Goal: Task Accomplishment & Management: Manage account settings

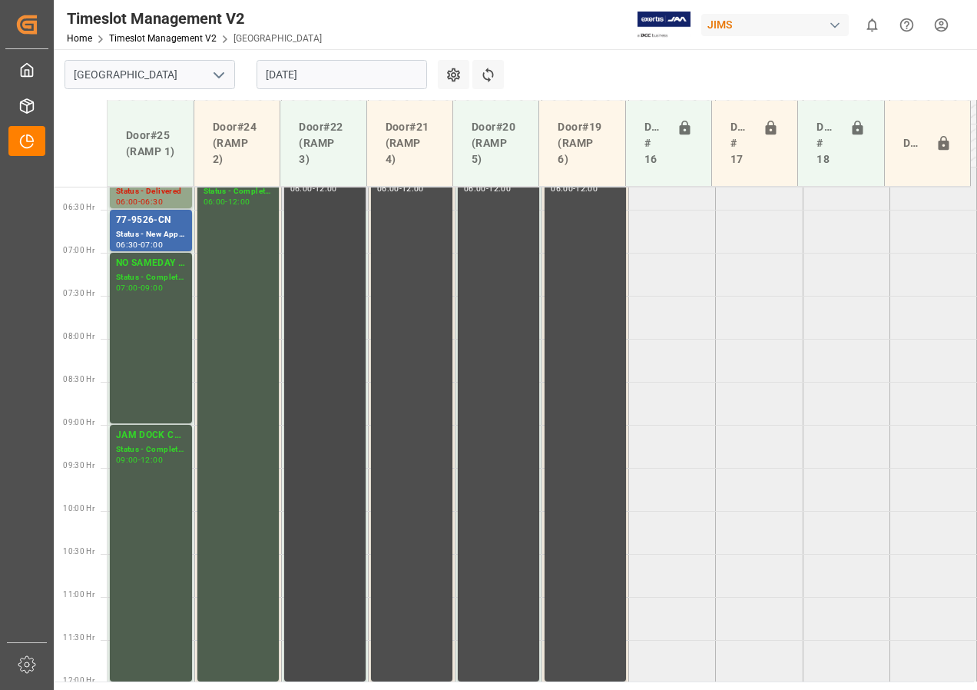
scroll to position [422, 0]
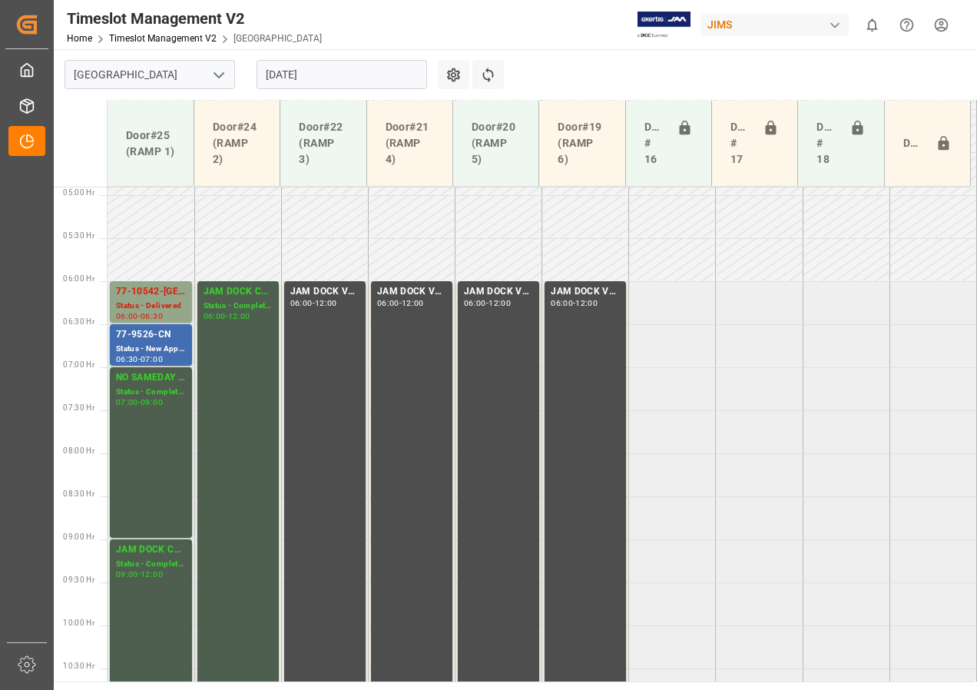
click at [285, 75] on input "[DATE]" at bounding box center [341, 74] width 170 height 29
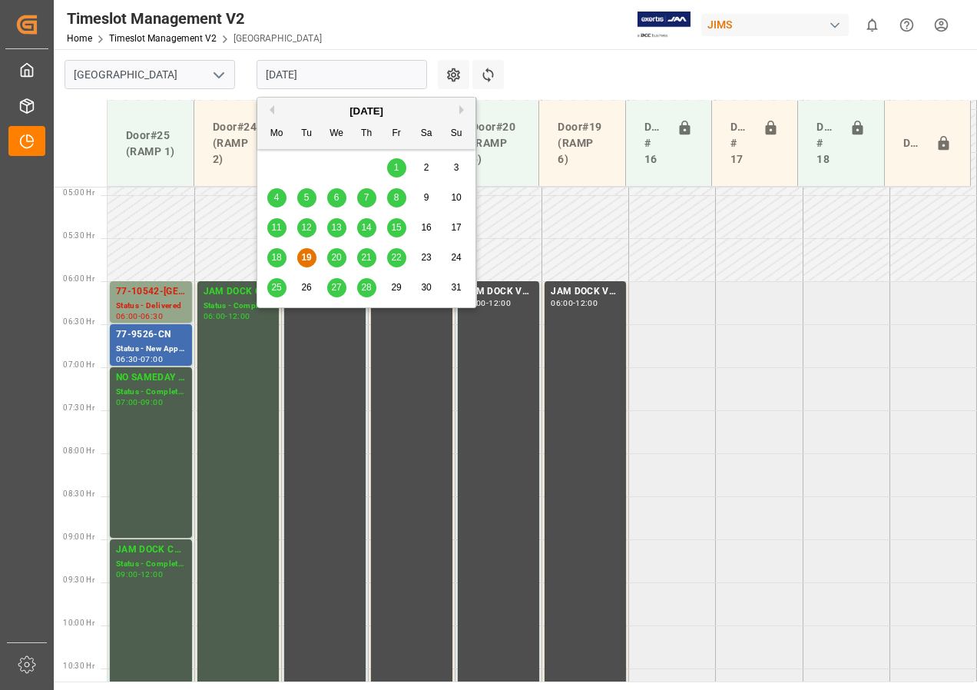
click at [339, 258] on span "20" at bounding box center [336, 257] width 10 height 11
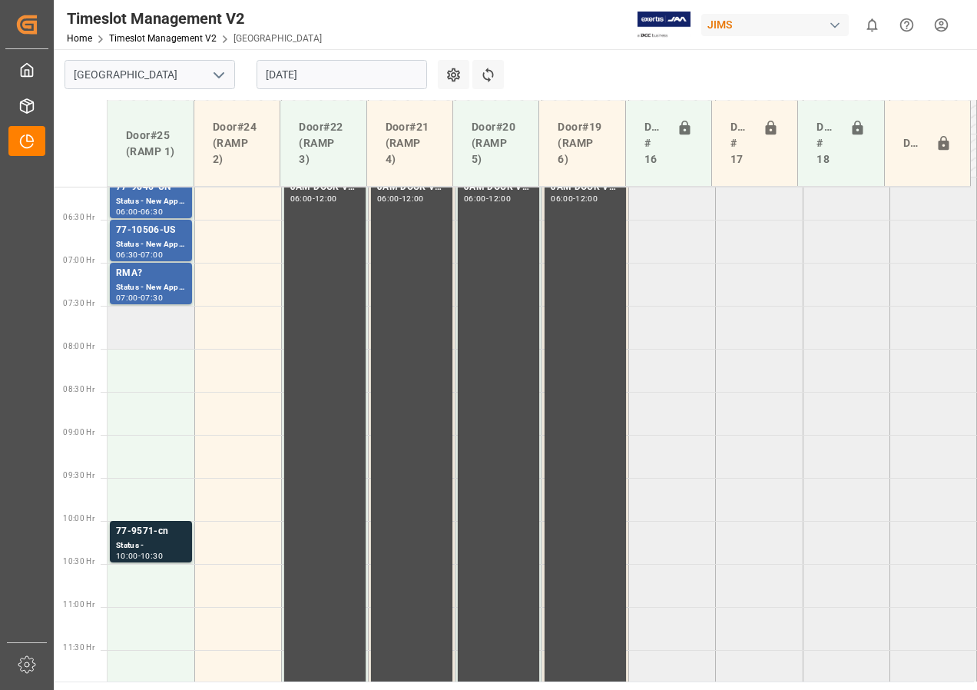
scroll to position [449, 0]
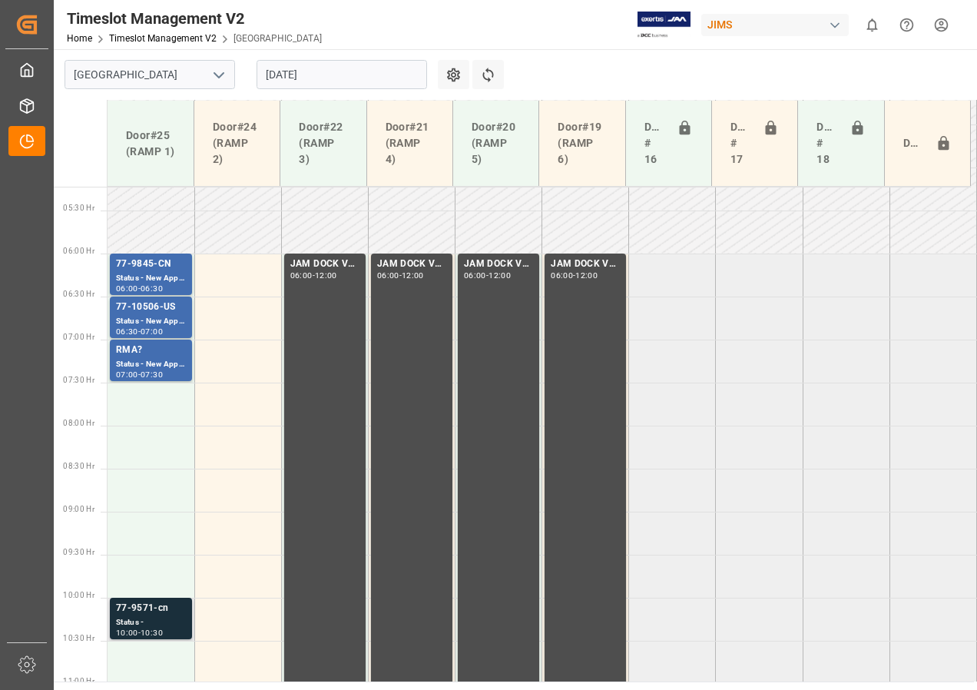
click at [139, 623] on div "Status -" at bounding box center [151, 622] width 70 height 13
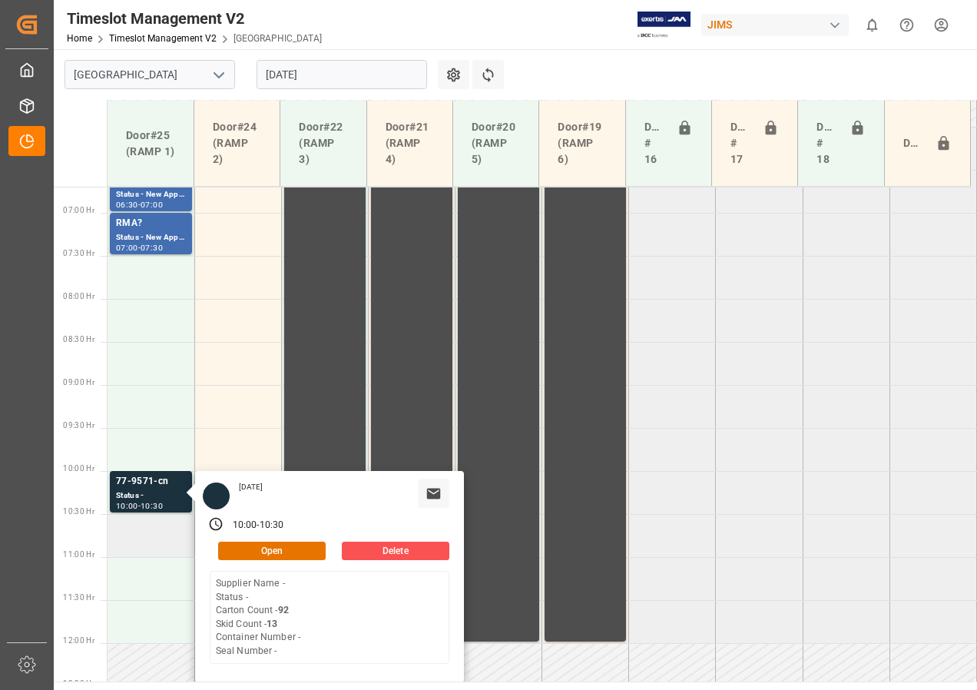
scroll to position [603, 0]
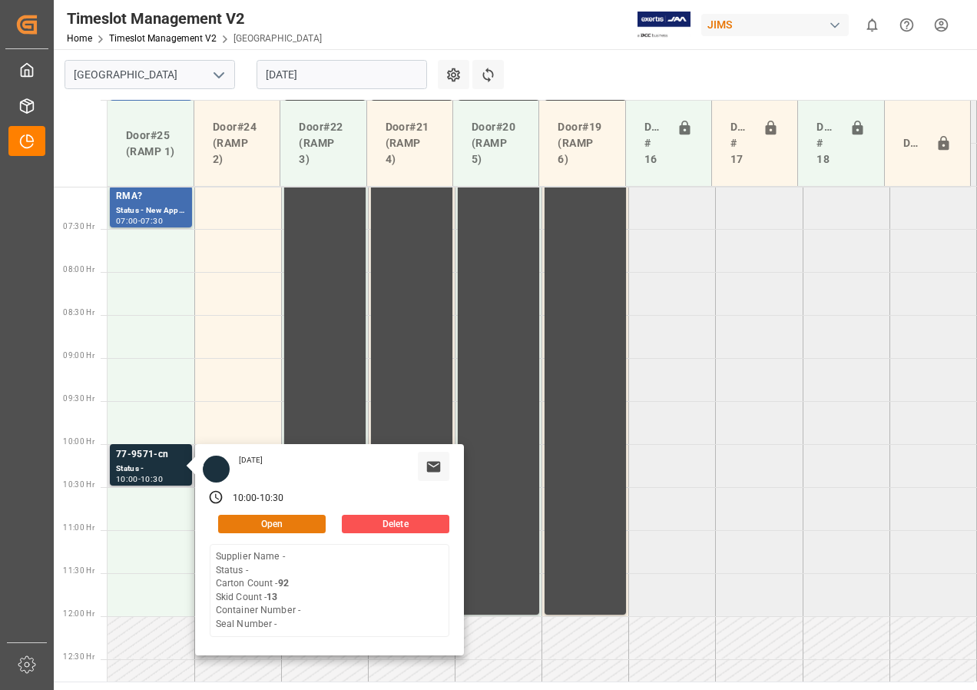
click at [259, 524] on button "Open" at bounding box center [272, 524] width 108 height 18
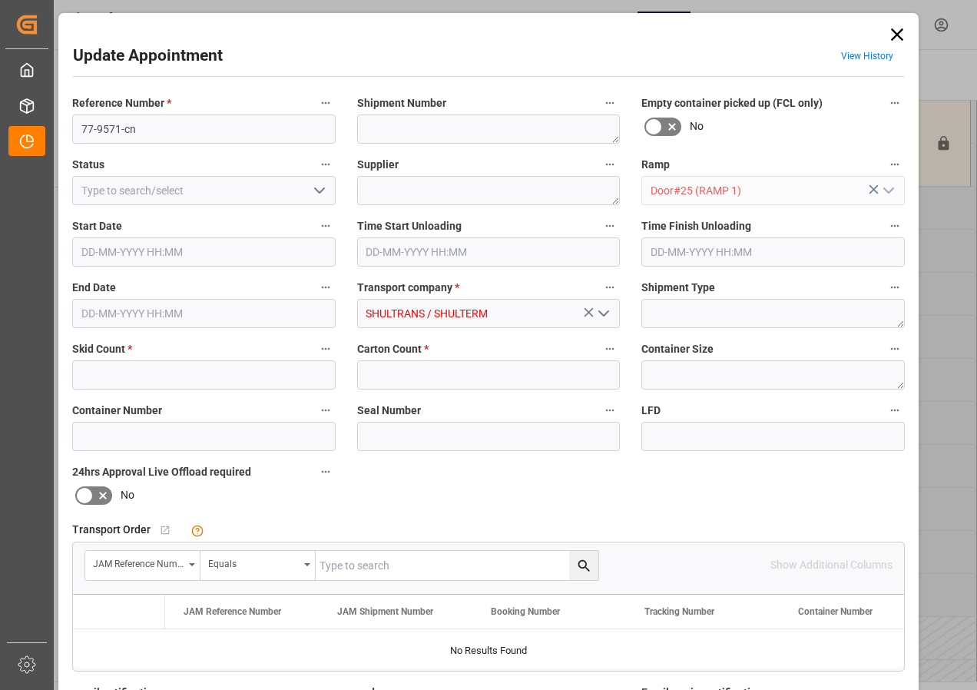
type input "13"
type input "92"
type input "[DATE] 10:00"
type input "[DATE] 10:30"
type input "[DATE] 15:36"
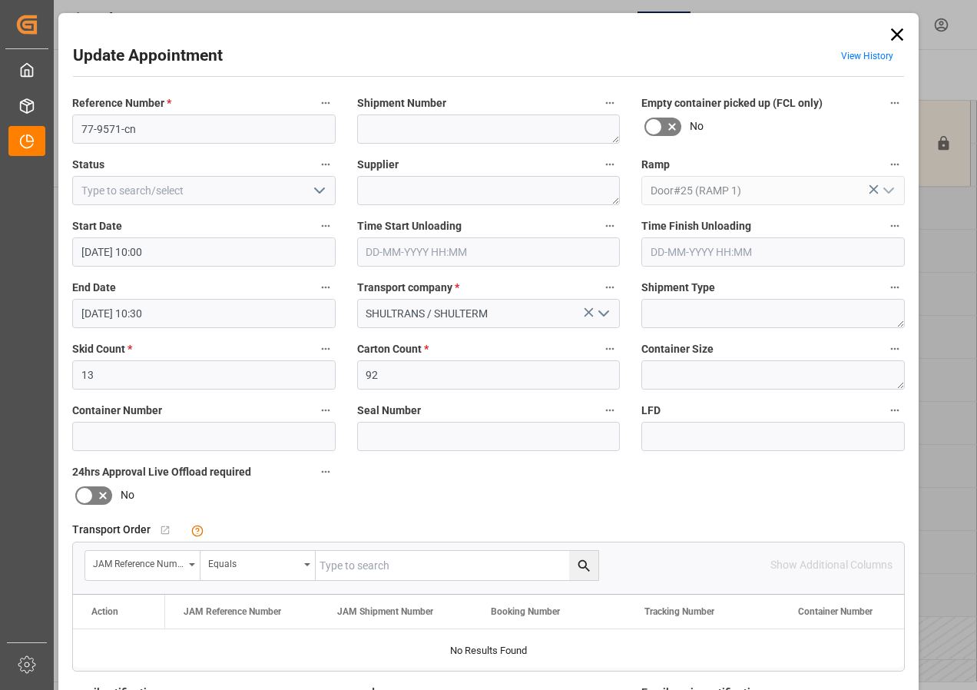
click at [901, 31] on icon at bounding box center [897, 35] width 22 height 22
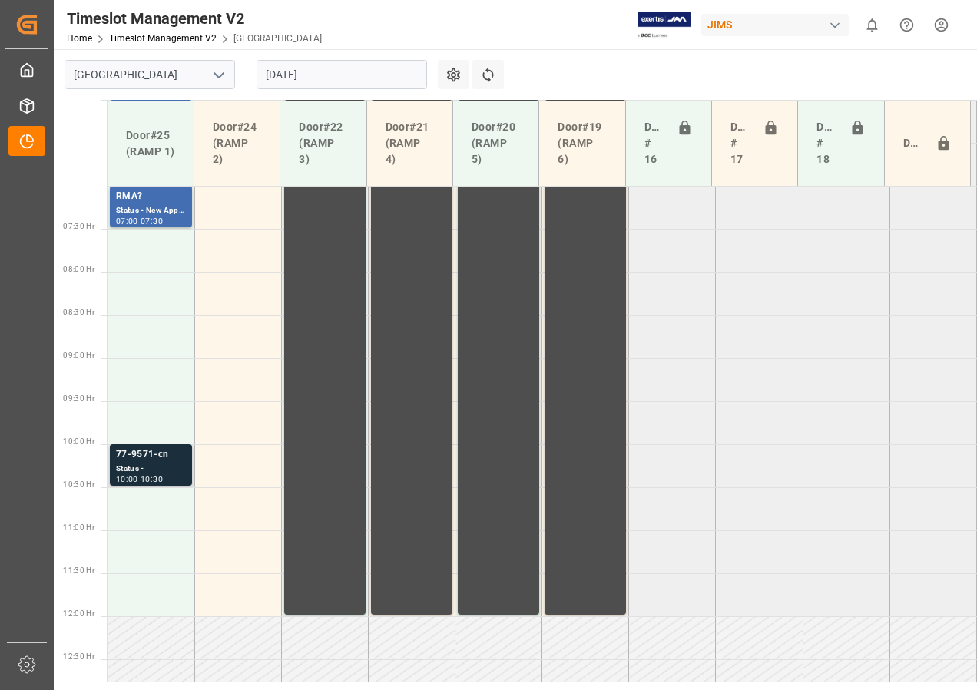
click at [124, 458] on div "77-9571-cn" at bounding box center [151, 454] width 70 height 15
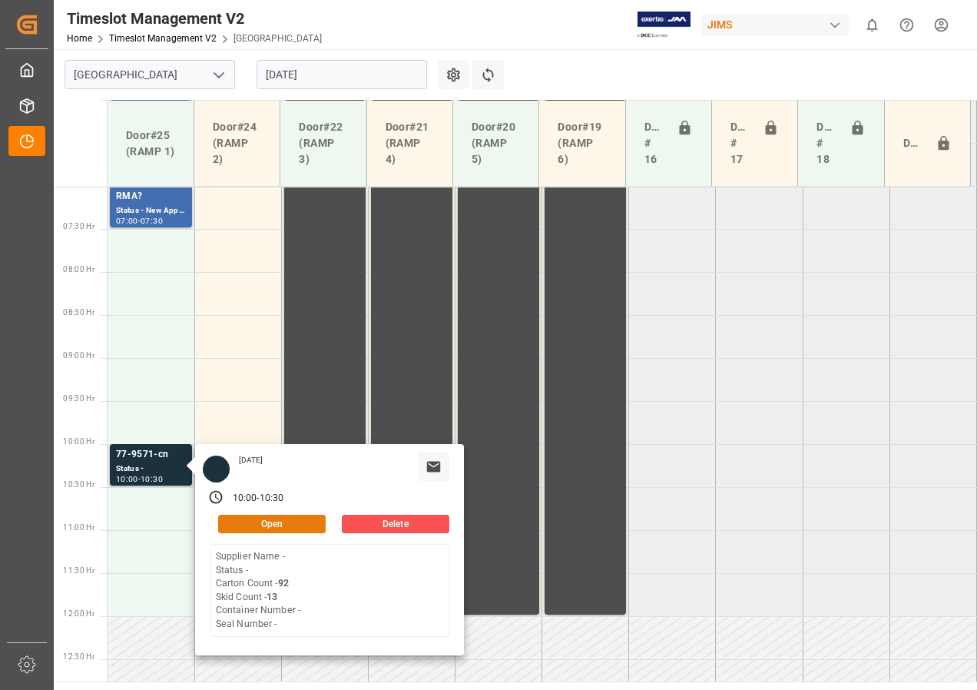
click at [245, 527] on button "Open" at bounding box center [272, 524] width 108 height 18
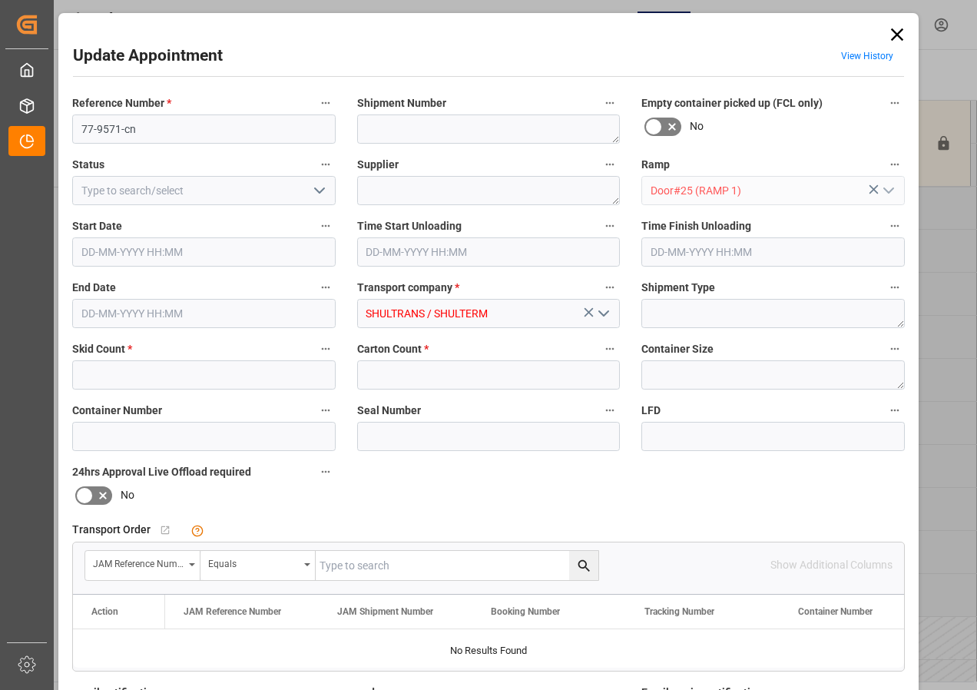
type input "13"
type input "92"
type input "[DATE] 10:00"
type input "[DATE] 10:30"
type input "[DATE] 15:36"
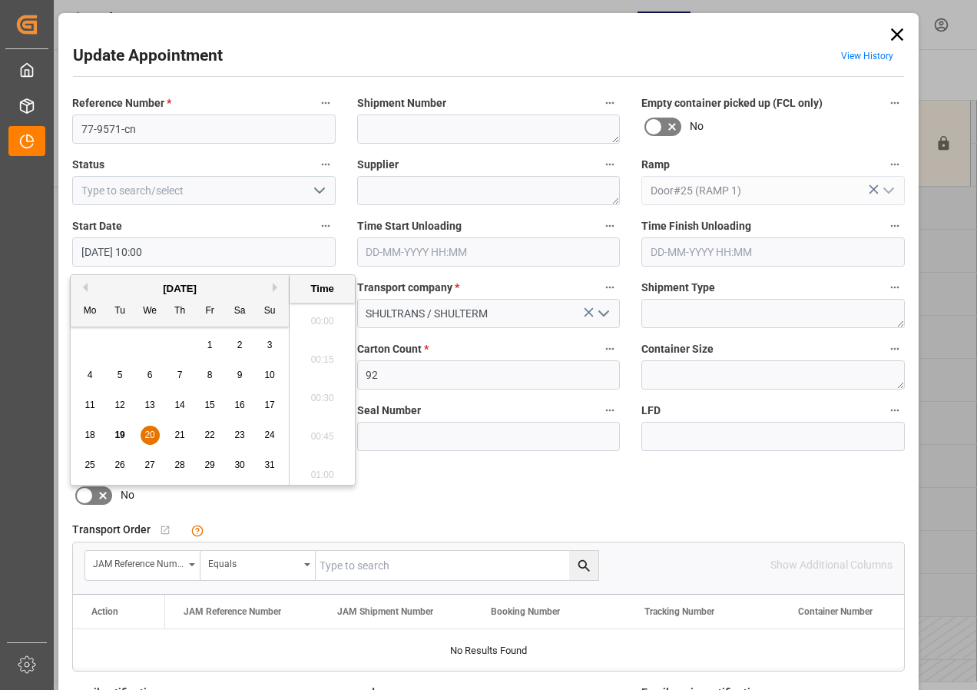
click at [112, 251] on input "[DATE] 10:00" at bounding box center [203, 251] width 263 height 29
click at [146, 428] on div "20" at bounding box center [150, 435] width 19 height 18
click at [323, 388] on li "07:30" at bounding box center [322, 393] width 65 height 38
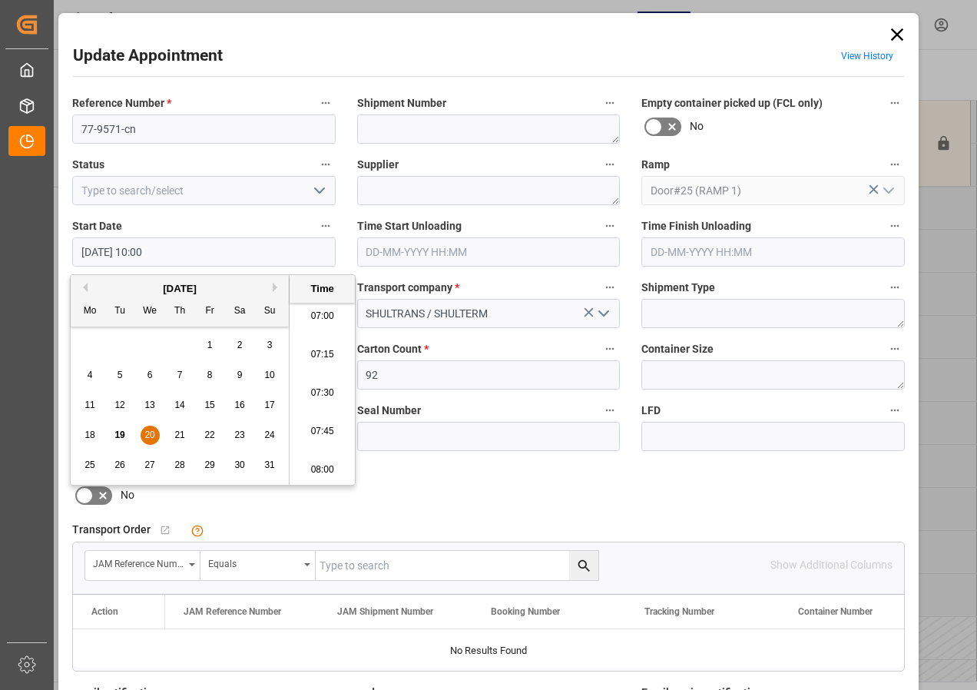
type input "[DATE] 07:30"
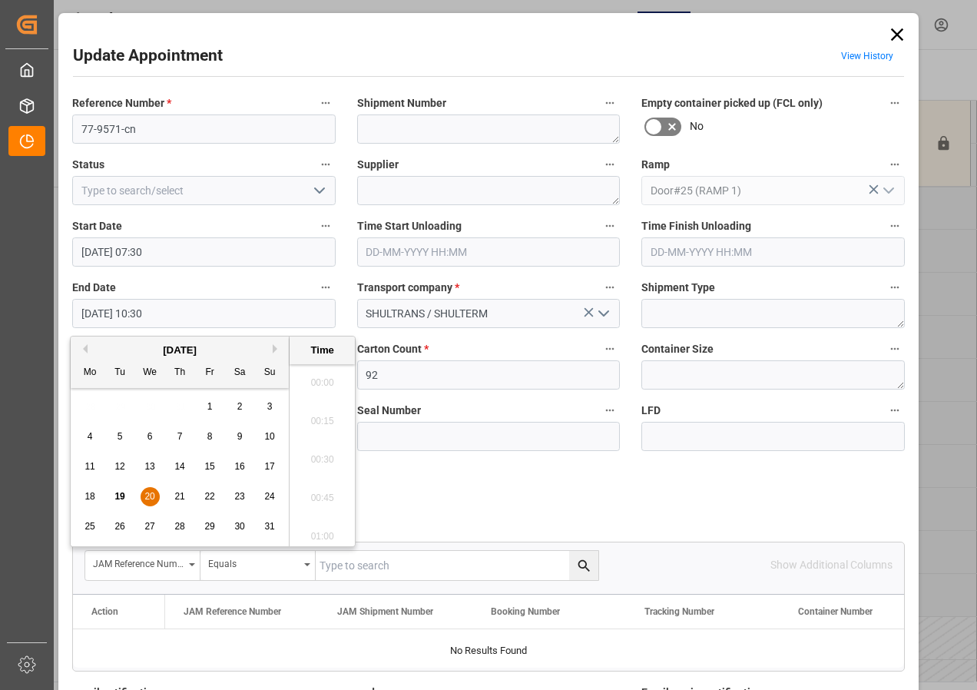
click at [100, 313] on input "[DATE] 10:30" at bounding box center [203, 313] width 263 height 29
click at [147, 495] on span "20" at bounding box center [149, 496] width 10 height 11
click at [316, 452] on li "08:00" at bounding box center [322, 454] width 65 height 38
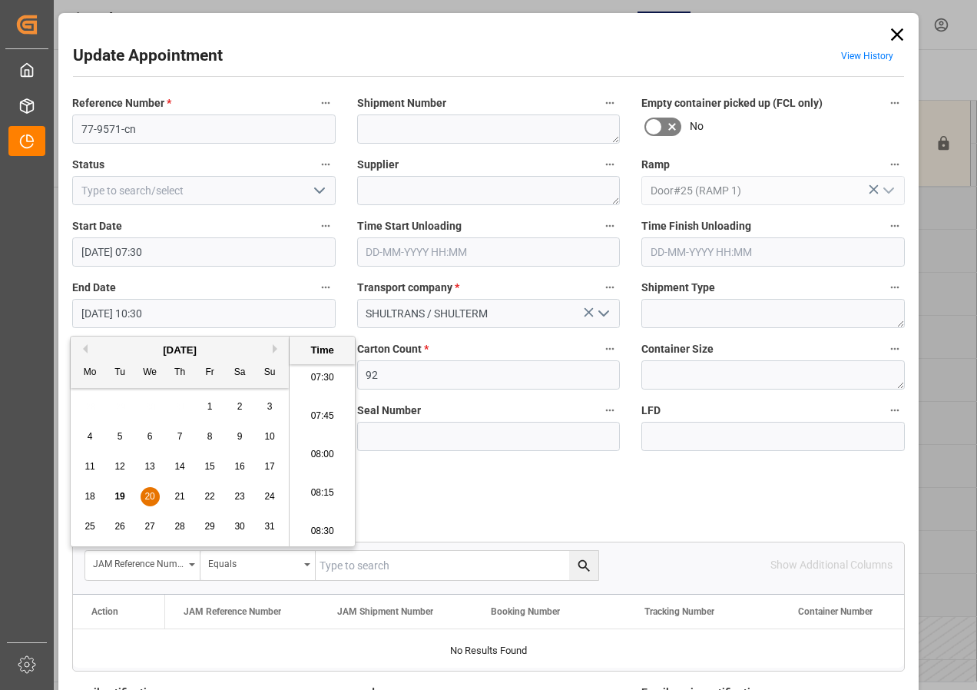
type input "[DATE] 08:00"
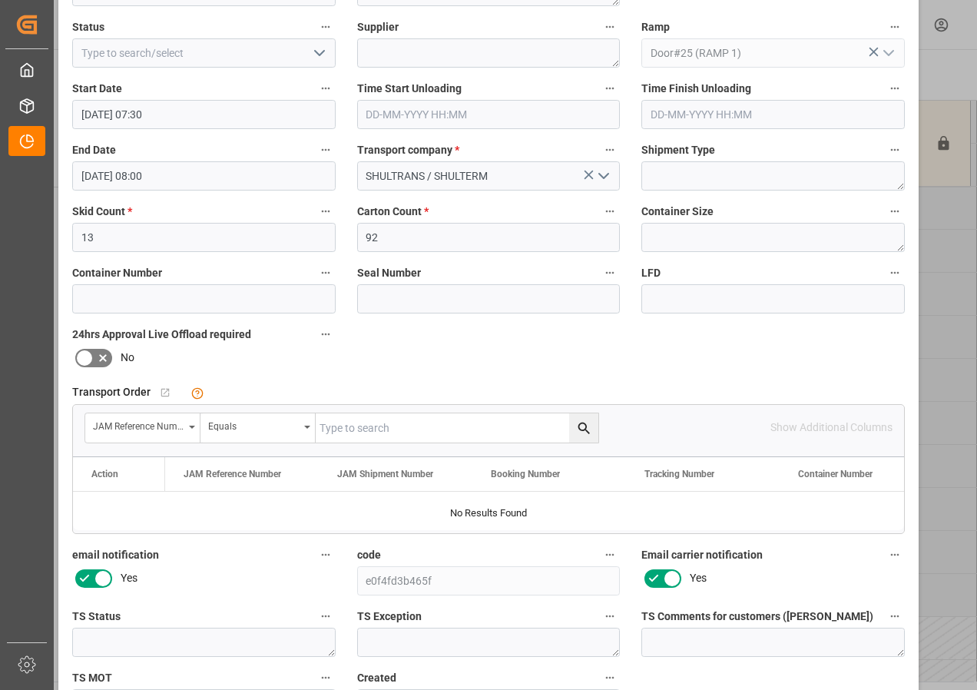
scroll to position [244, 0]
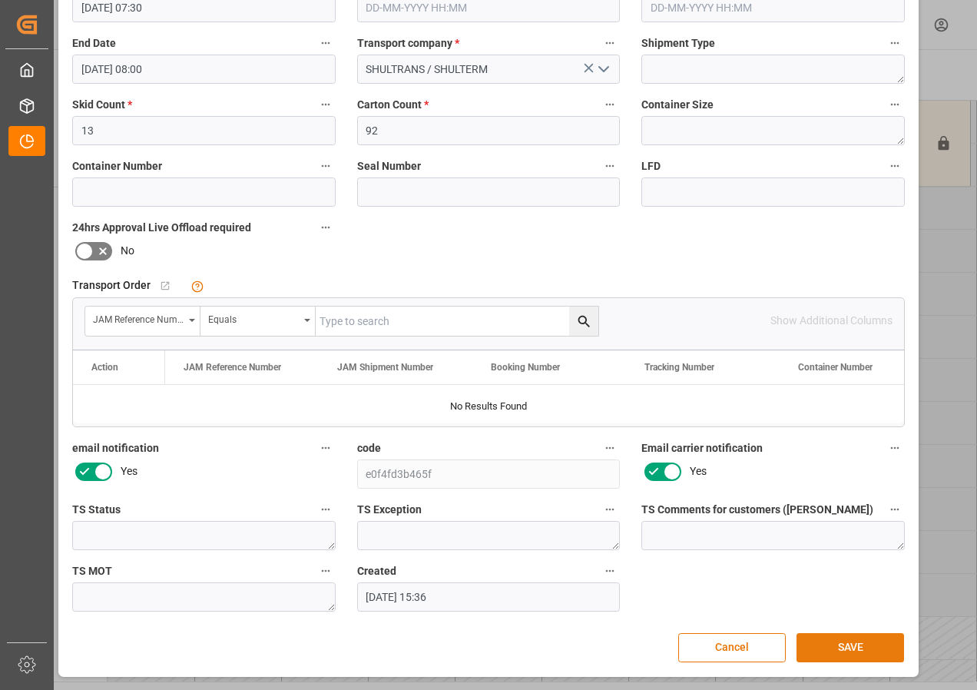
click at [822, 644] on button "SAVE" at bounding box center [850, 647] width 108 height 29
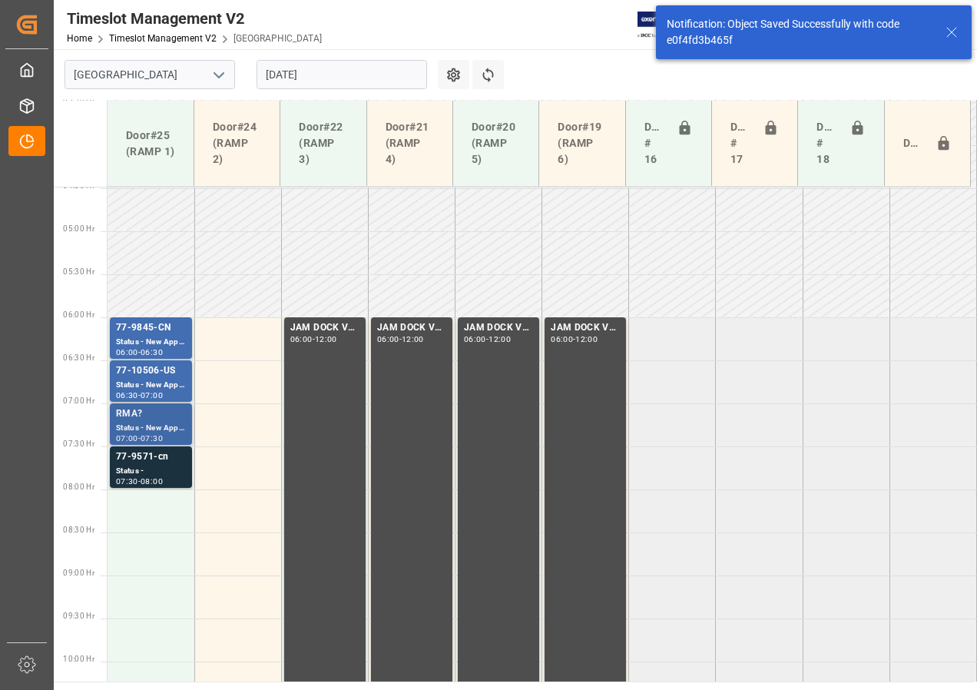
scroll to position [385, 0]
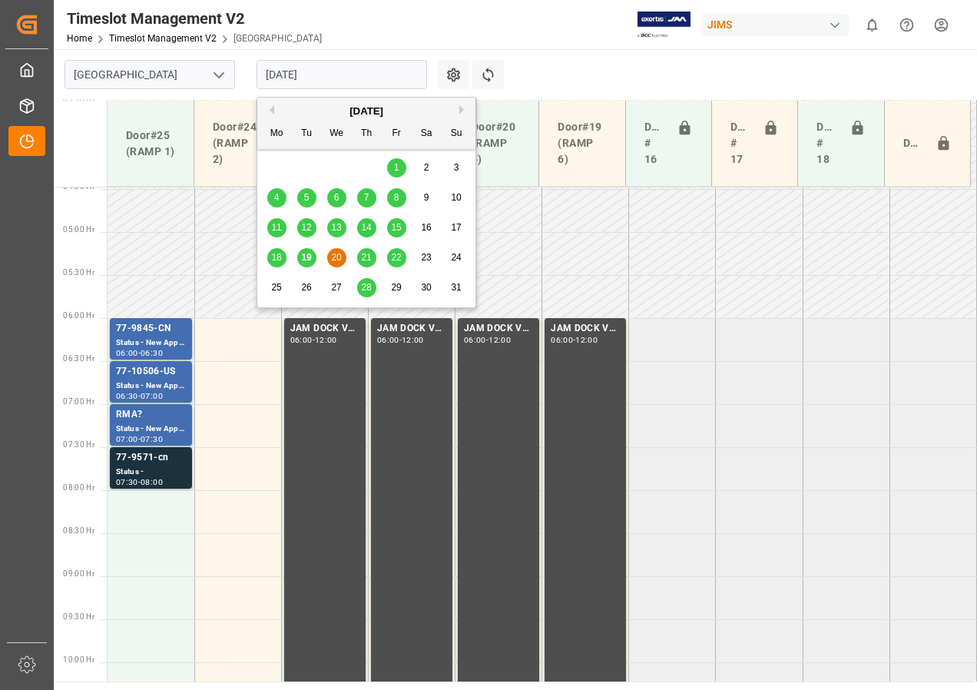
click at [298, 72] on input "[DATE]" at bounding box center [341, 74] width 170 height 29
click at [366, 256] on span "21" at bounding box center [366, 257] width 10 height 11
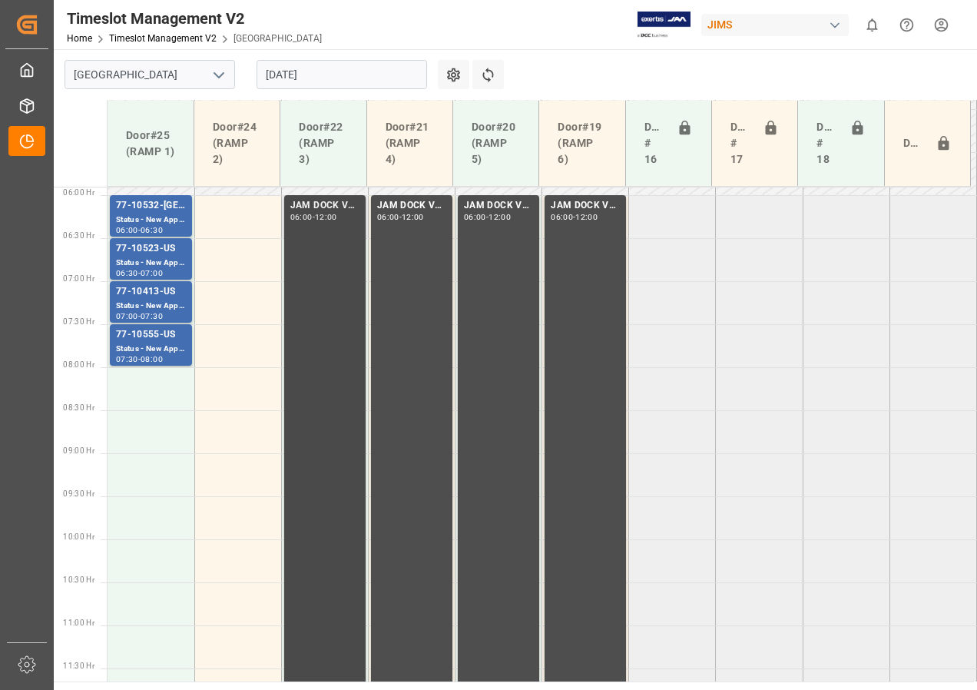
scroll to position [431, 0]
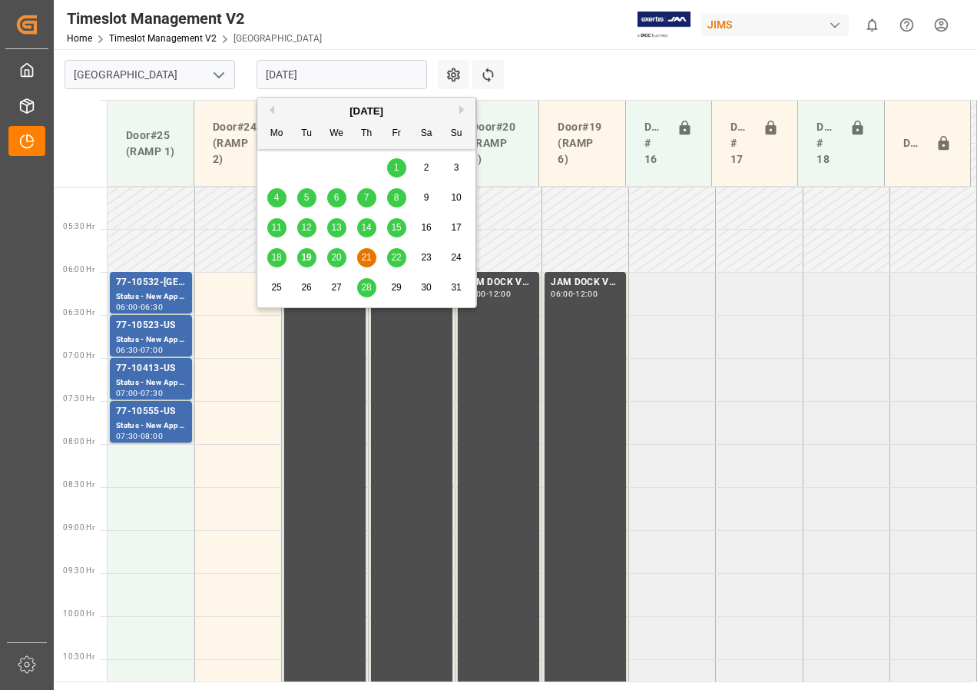
click at [277, 80] on input "[DATE]" at bounding box center [341, 74] width 170 height 29
click at [399, 256] on span "22" at bounding box center [396, 257] width 10 height 11
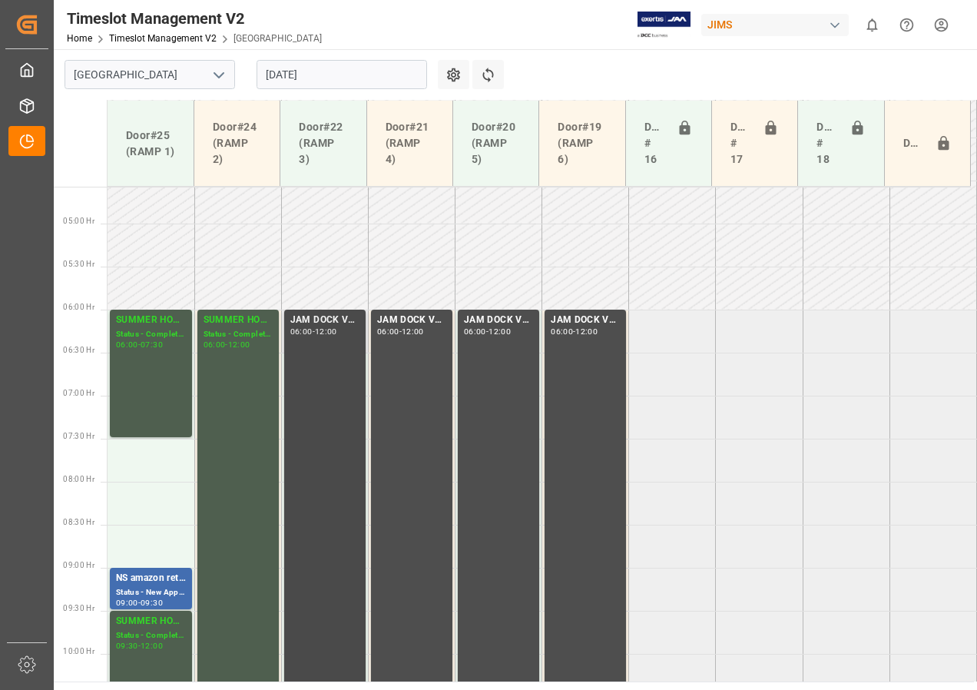
scroll to position [470, 0]
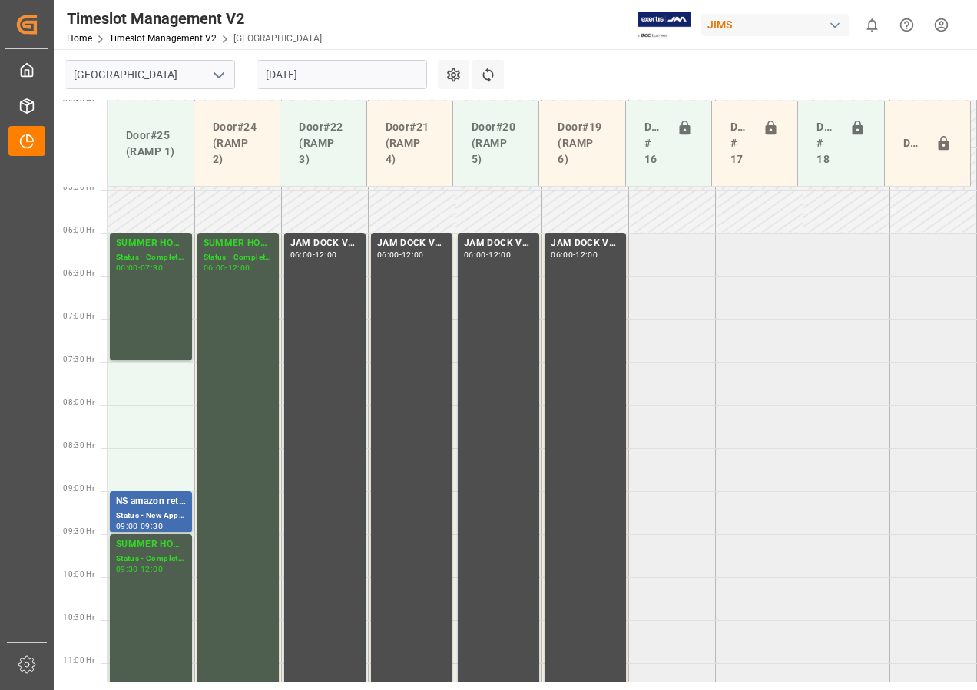
click at [292, 74] on input "[DATE]" at bounding box center [341, 74] width 170 height 29
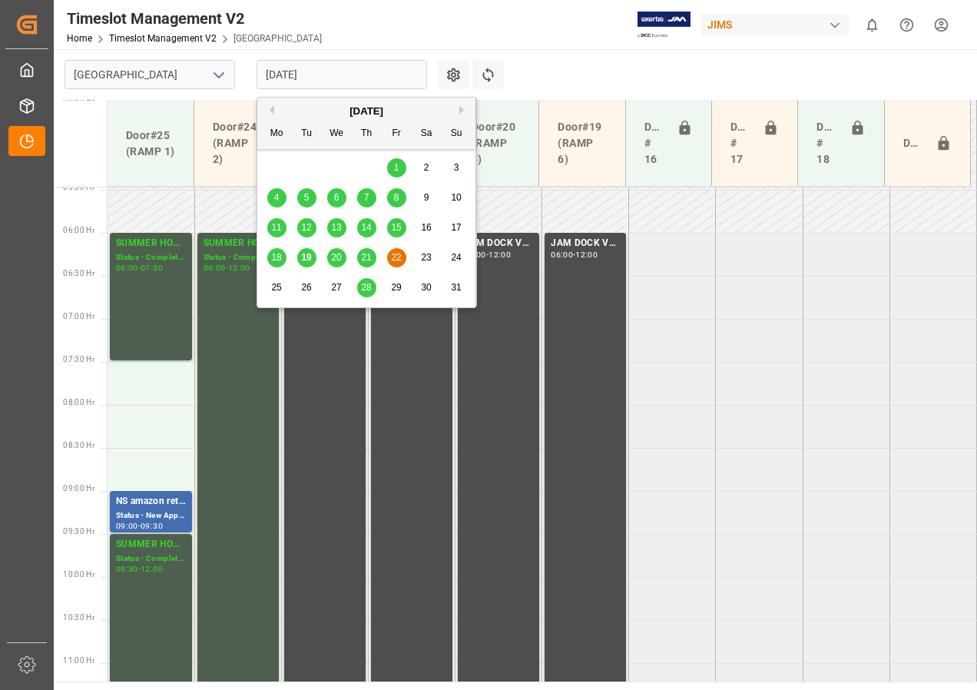
click at [306, 256] on span "19" at bounding box center [306, 257] width 10 height 11
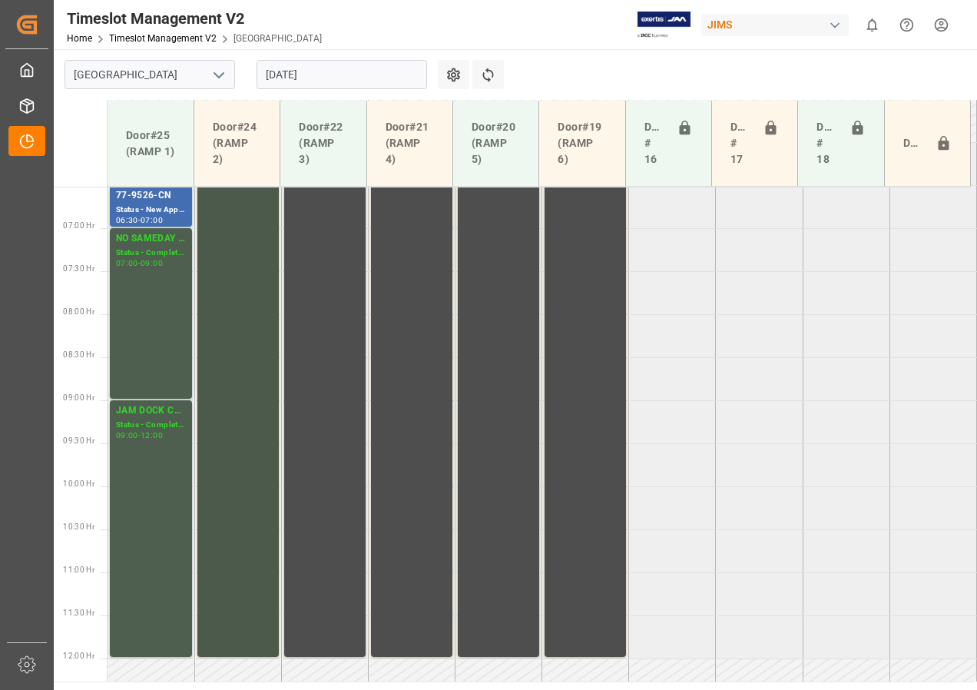
scroll to position [508, 0]
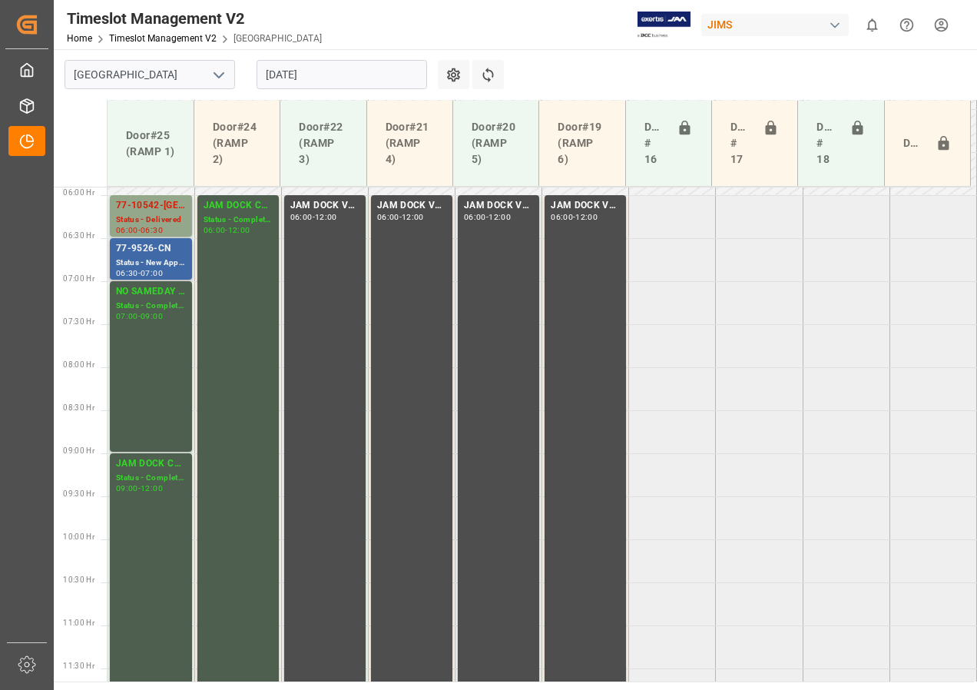
click at [148, 259] on div "Status - New Appointment" at bounding box center [151, 262] width 70 height 13
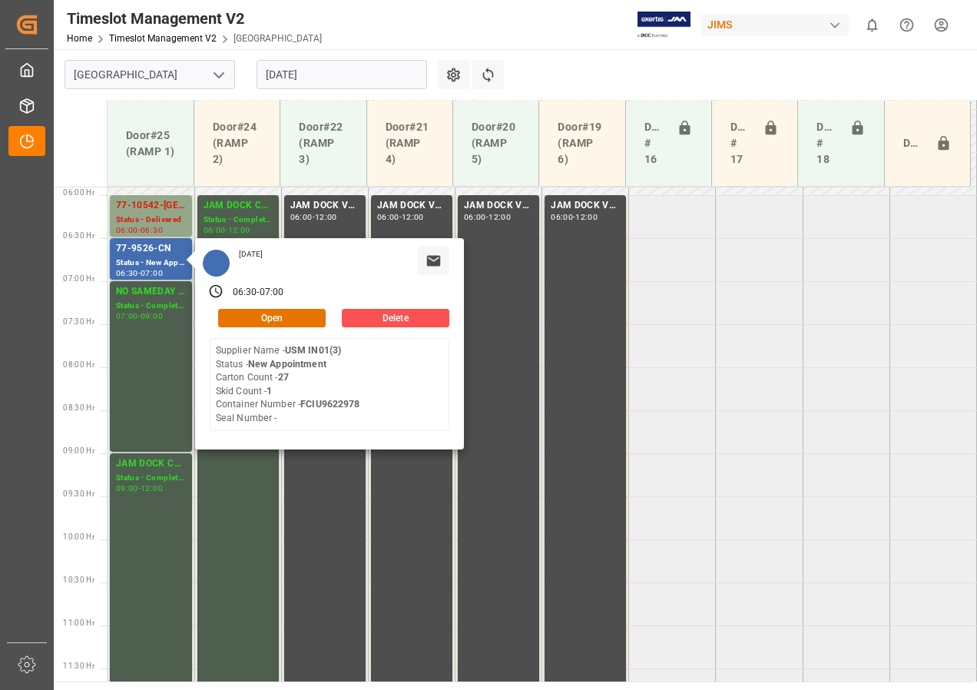
click at [282, 71] on input "[DATE]" at bounding box center [341, 74] width 170 height 29
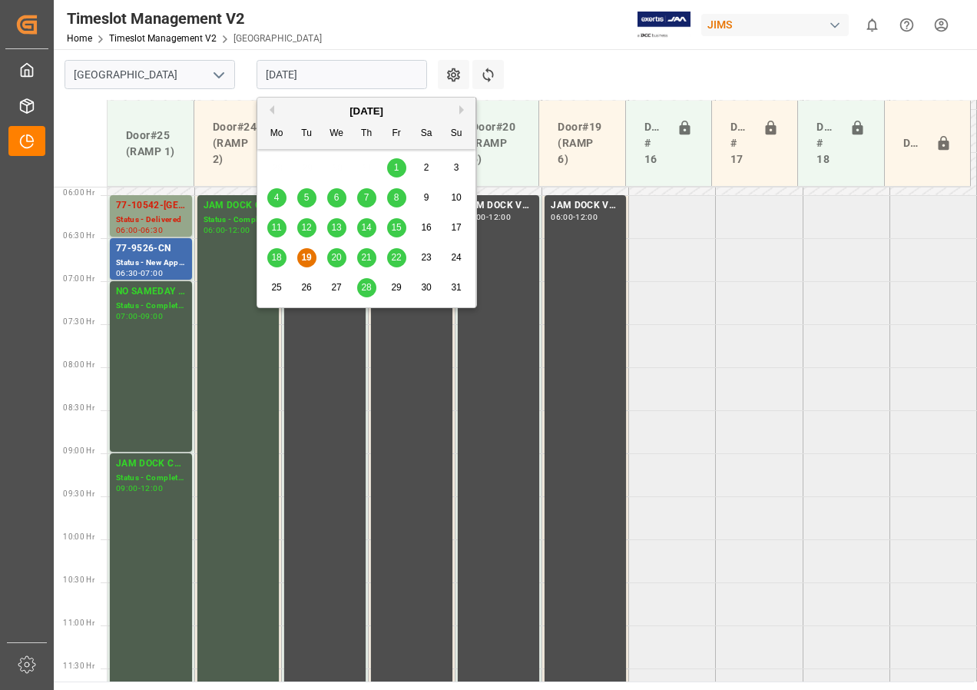
click at [334, 259] on span "20" at bounding box center [336, 257] width 10 height 11
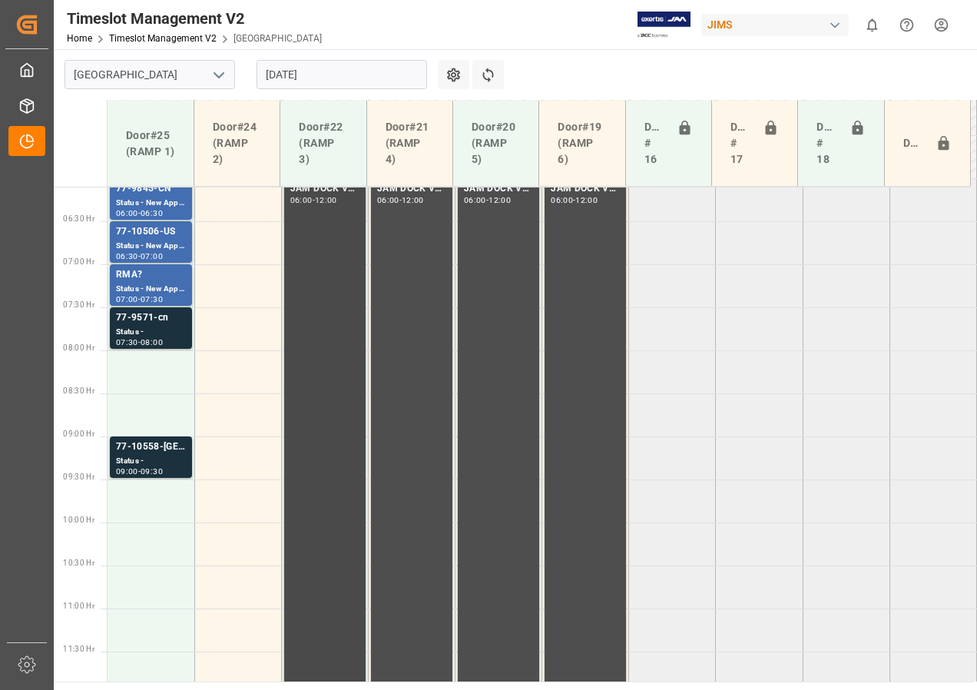
scroll to position [392, 0]
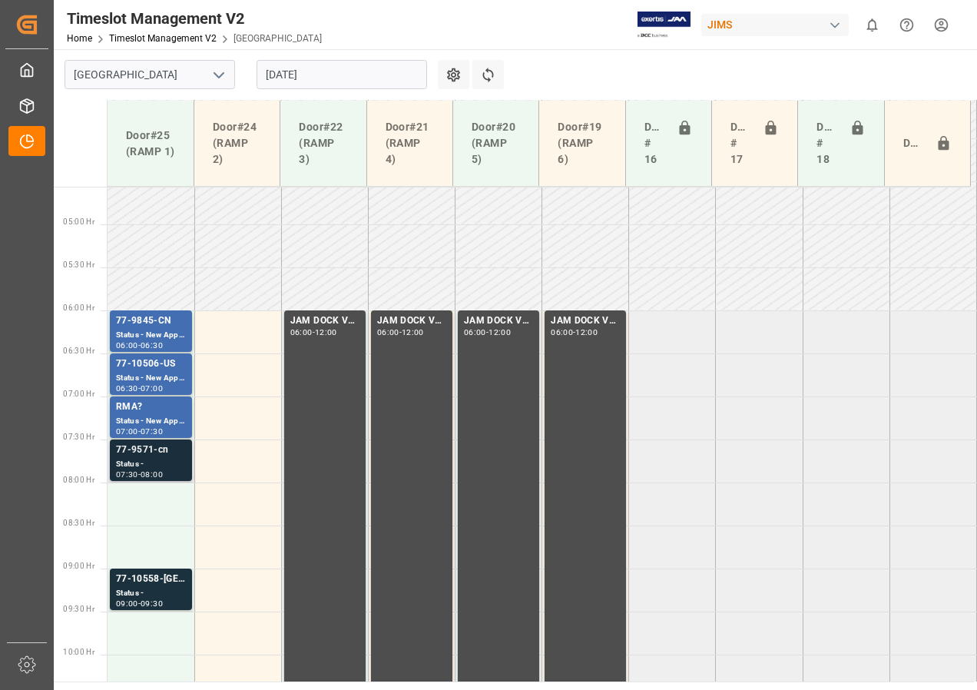
click at [130, 462] on div "Status -" at bounding box center [151, 464] width 70 height 13
click at [150, 603] on div "09:30" at bounding box center [152, 603] width 22 height 7
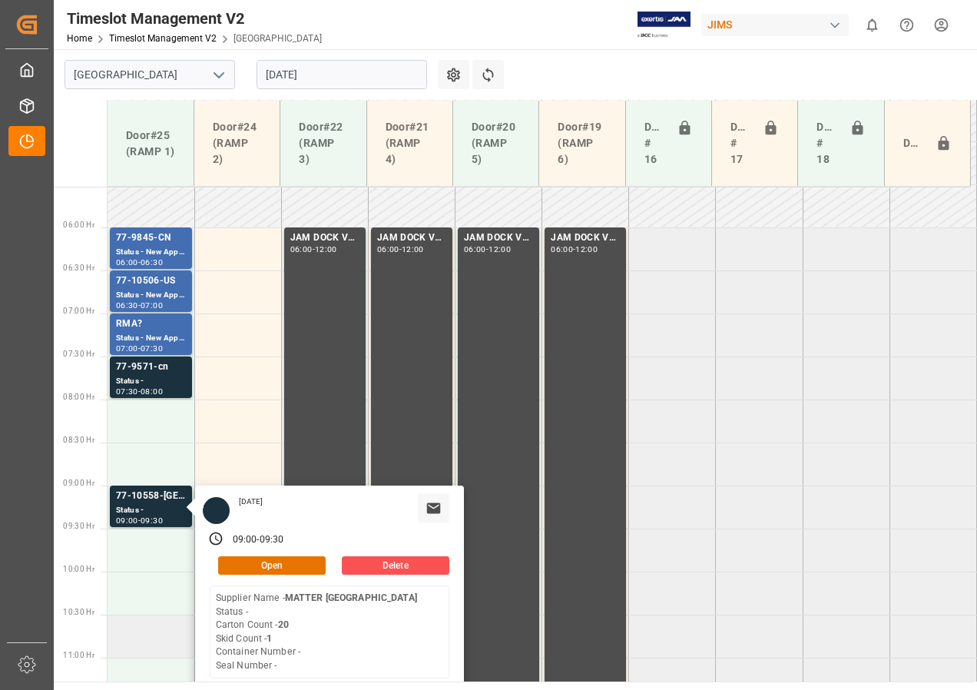
scroll to position [546, 0]
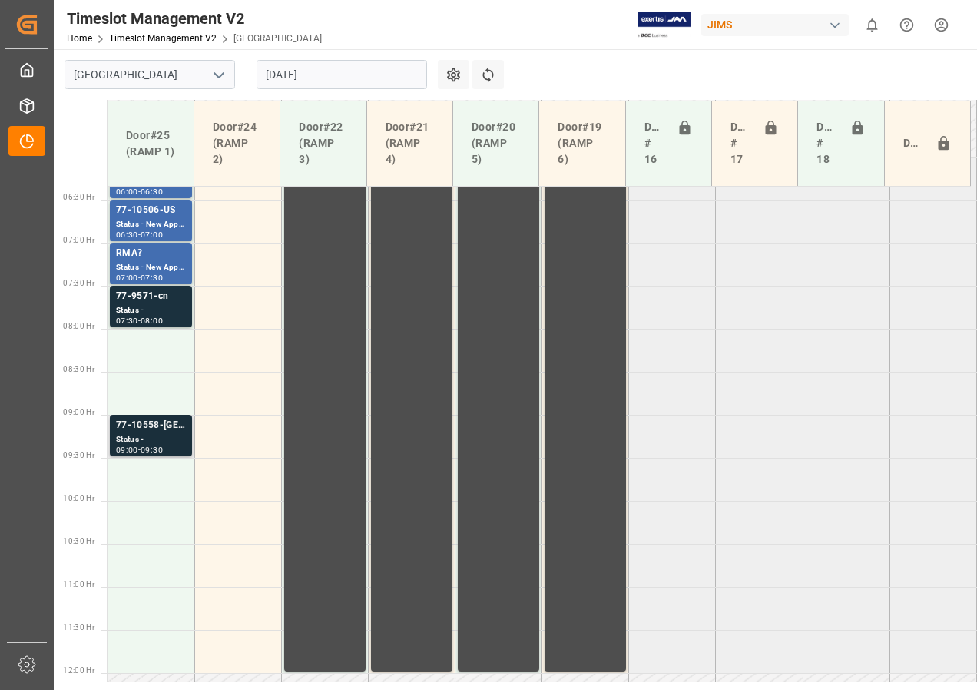
click at [146, 438] on div "Status -" at bounding box center [151, 439] width 70 height 13
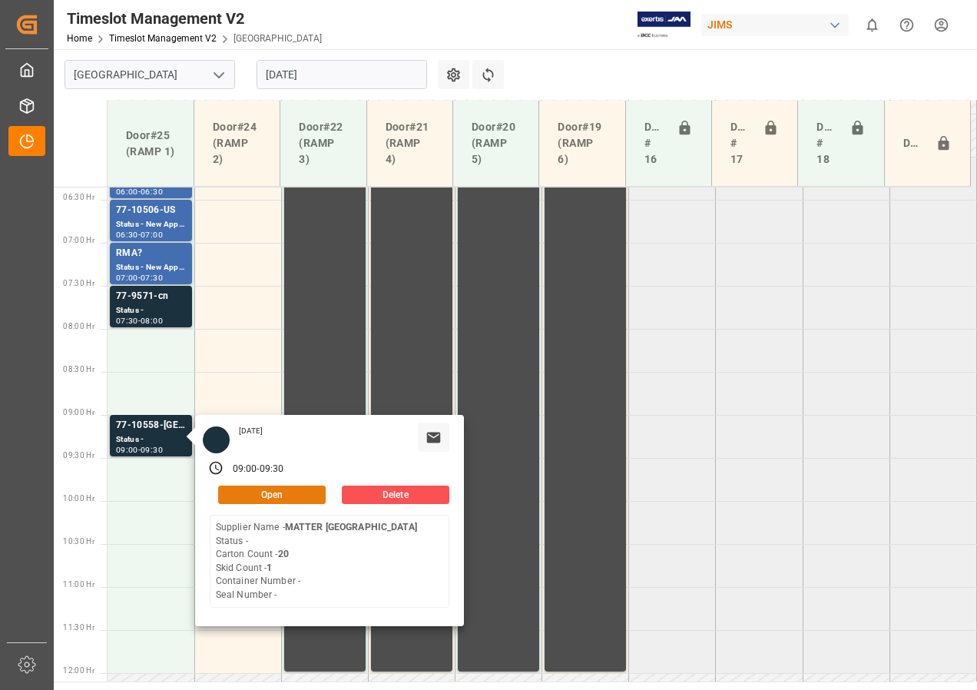
click at [249, 494] on button "Open" at bounding box center [272, 494] width 108 height 18
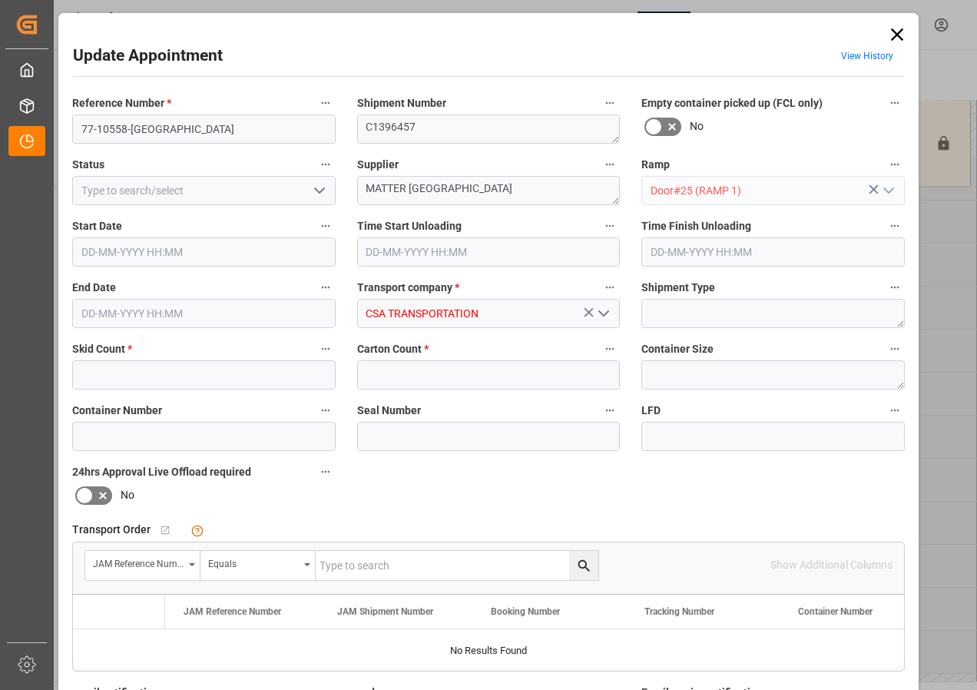
type input "1"
type input "20"
type input "[DATE] 09:00"
type input "[DATE] 09:30"
type input "[DATE] 16:08"
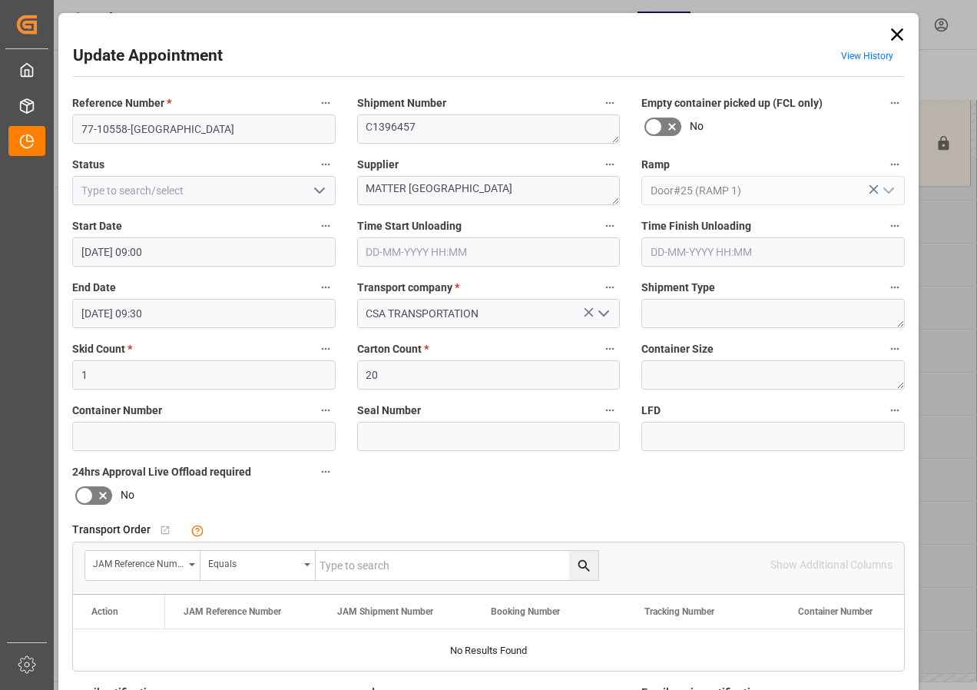
click at [149, 253] on input "[DATE] 09:00" at bounding box center [203, 251] width 263 height 29
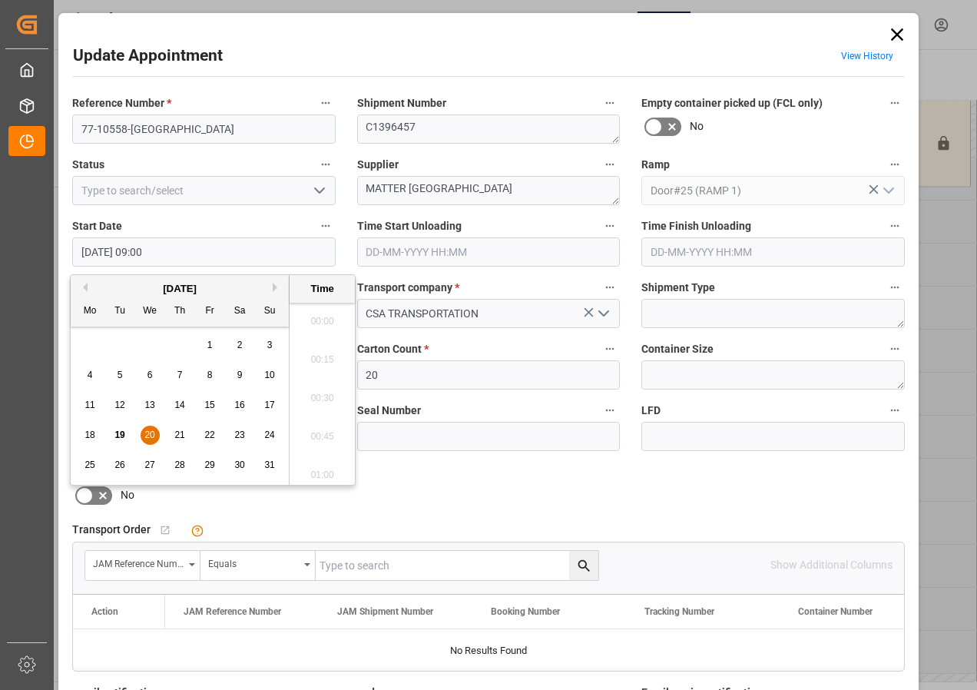
scroll to position [1311, 0]
click at [146, 438] on span "20" at bounding box center [149, 434] width 10 height 11
click at [323, 315] on li "08:00" at bounding box center [322, 316] width 65 height 38
type input "[DATE] 08:00"
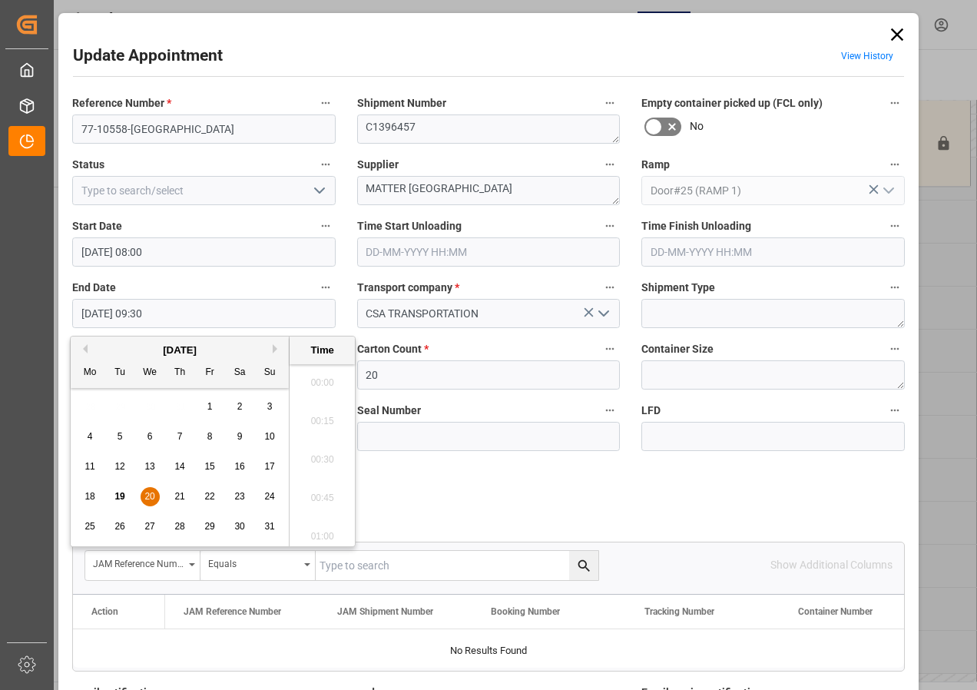
click at [98, 318] on input "[DATE] 09:30" at bounding box center [203, 313] width 263 height 29
click at [145, 495] on span "20" at bounding box center [149, 496] width 10 height 11
click at [324, 452] on li "08:30" at bounding box center [322, 454] width 65 height 38
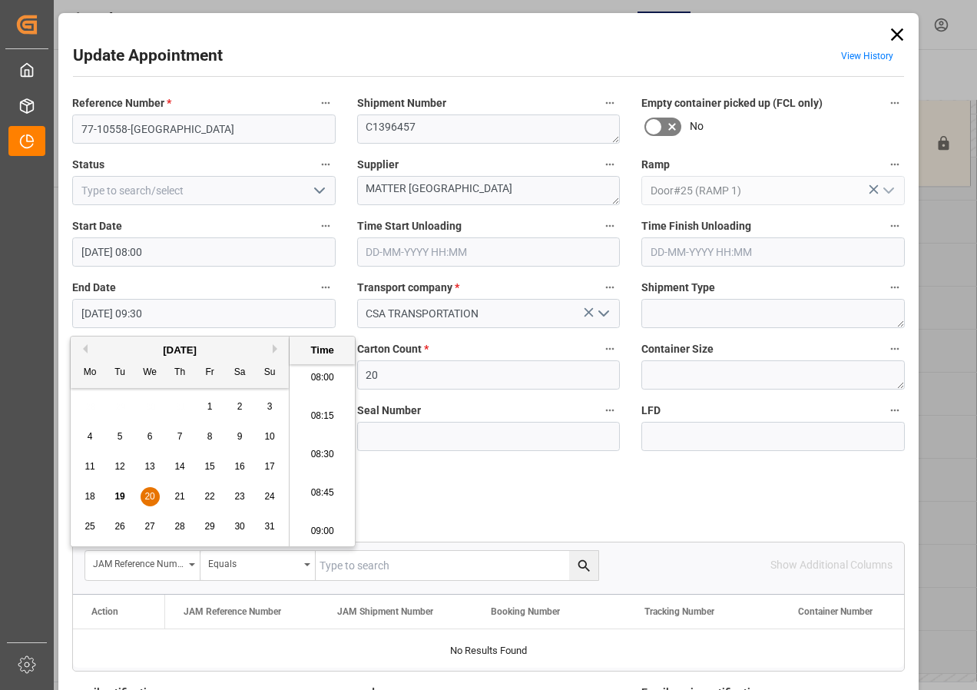
type input "[DATE] 08:30"
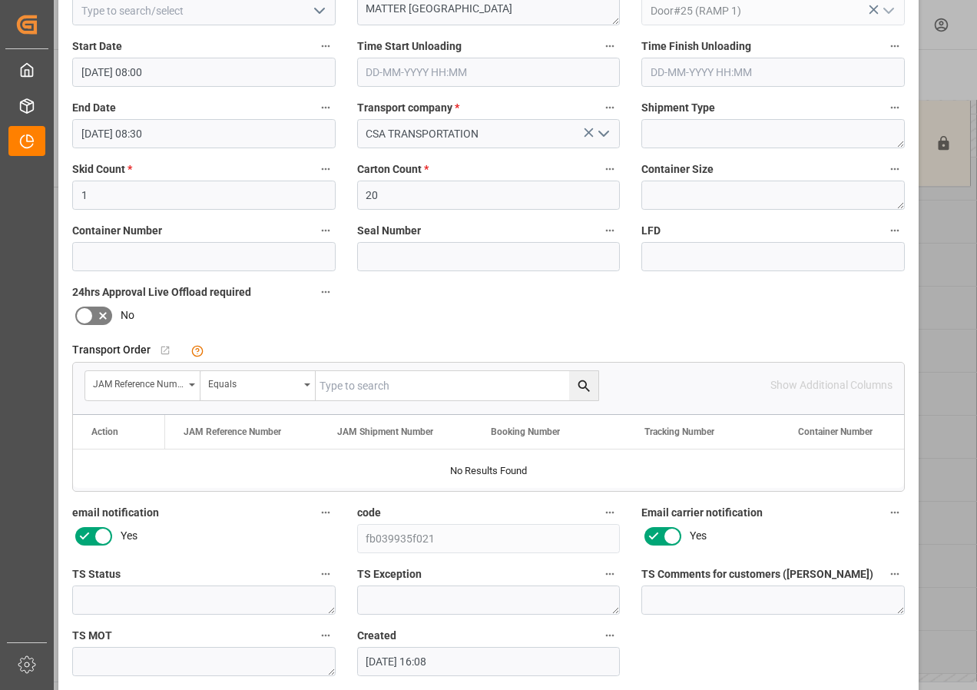
scroll to position [230, 0]
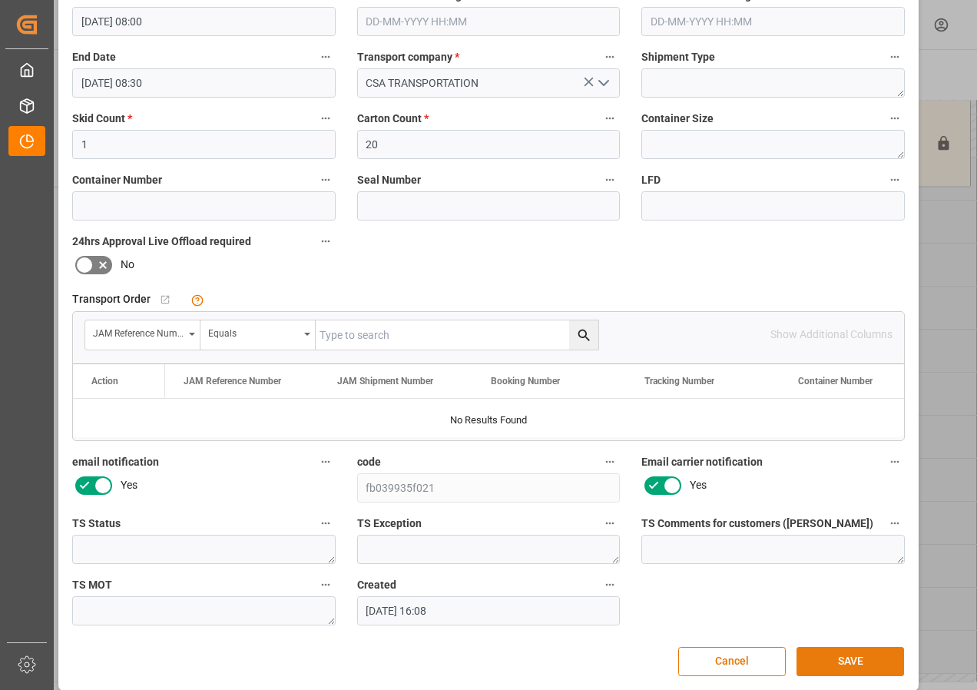
click at [834, 663] on button "SAVE" at bounding box center [850, 661] width 108 height 29
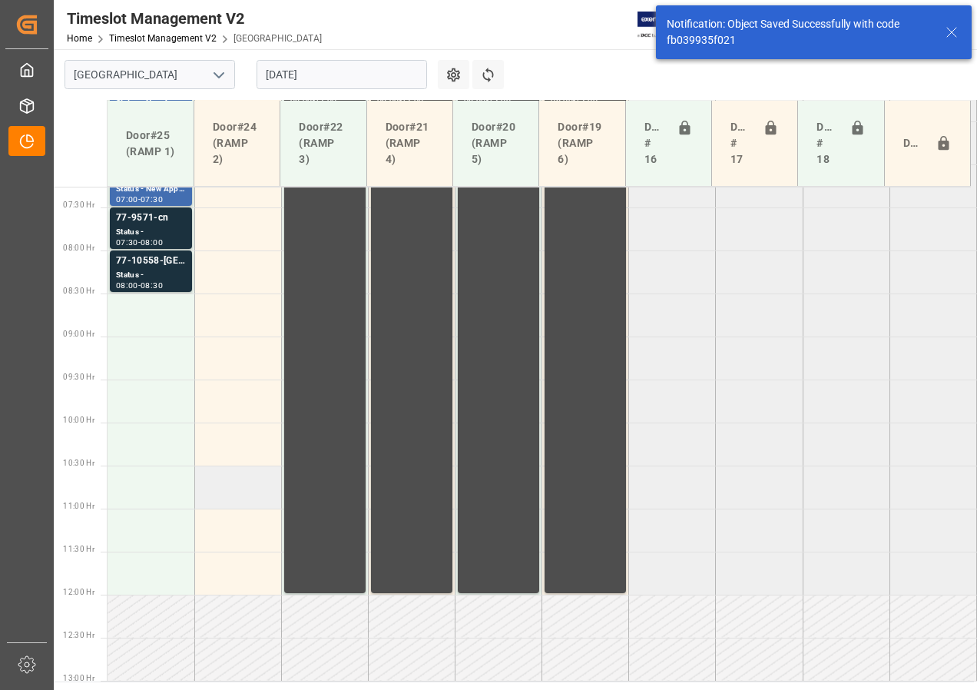
scroll to position [471, 0]
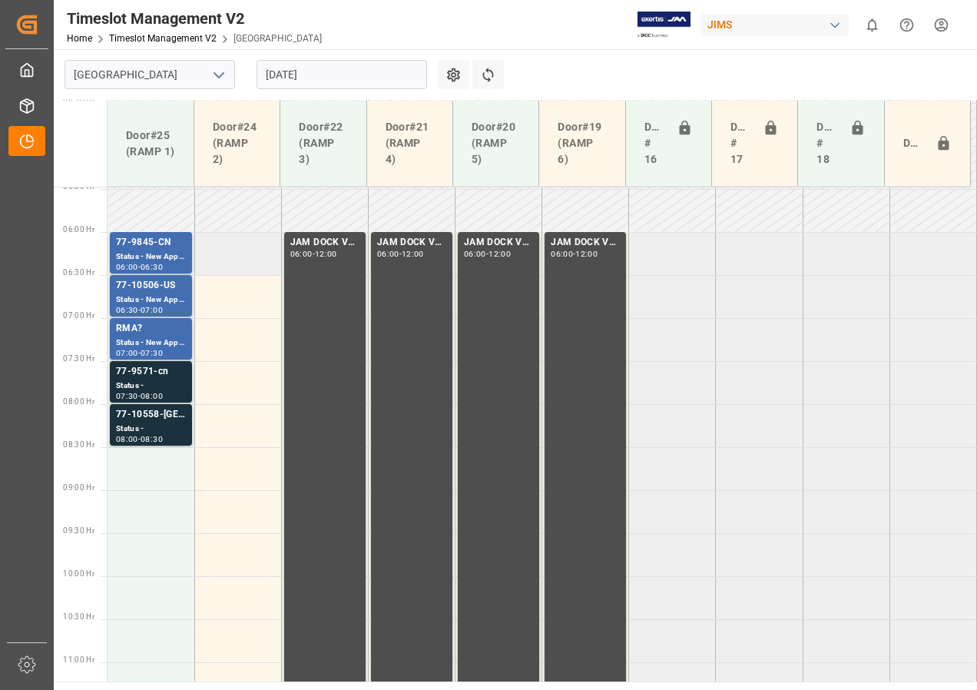
click at [249, 253] on td at bounding box center [237, 253] width 87 height 43
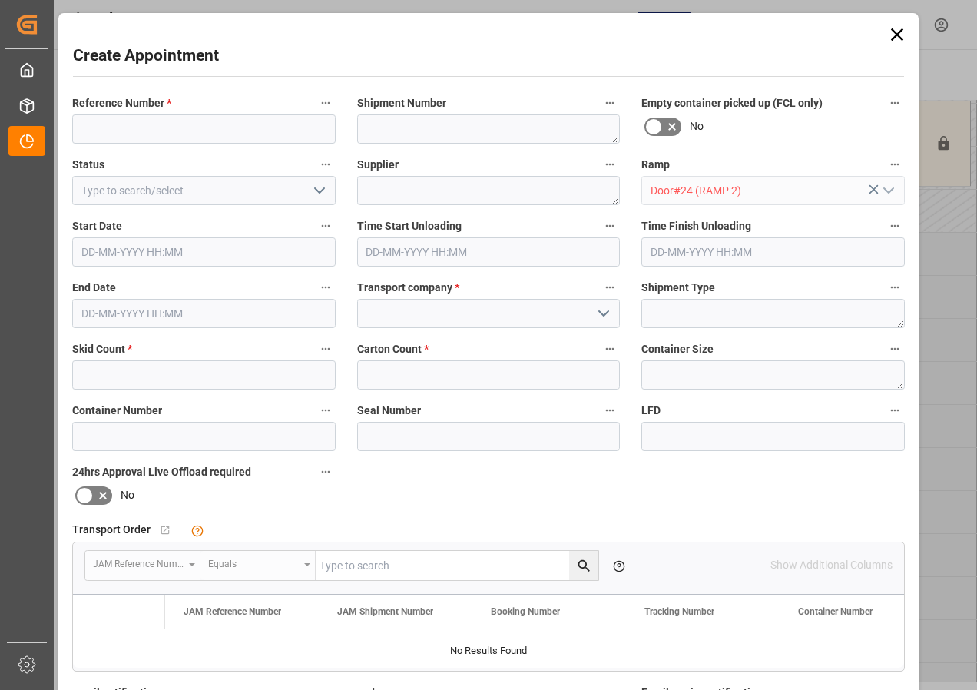
type input "[DATE] 06:00"
type input "[DATE] 06:30"
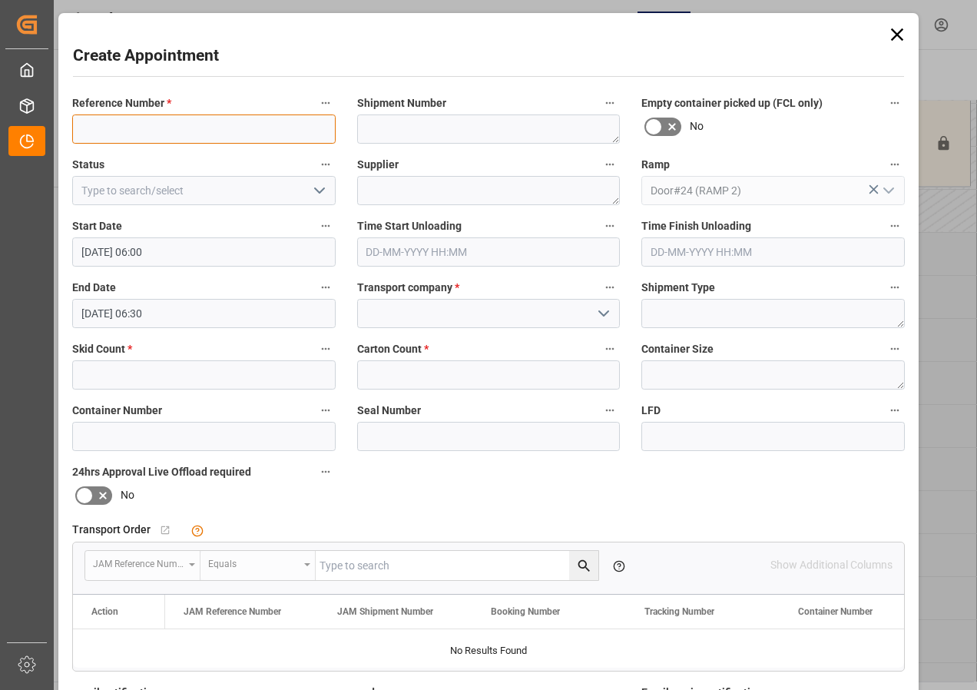
click at [125, 118] on input at bounding box center [203, 128] width 263 height 29
type input "JAM DOCK CONTROL"
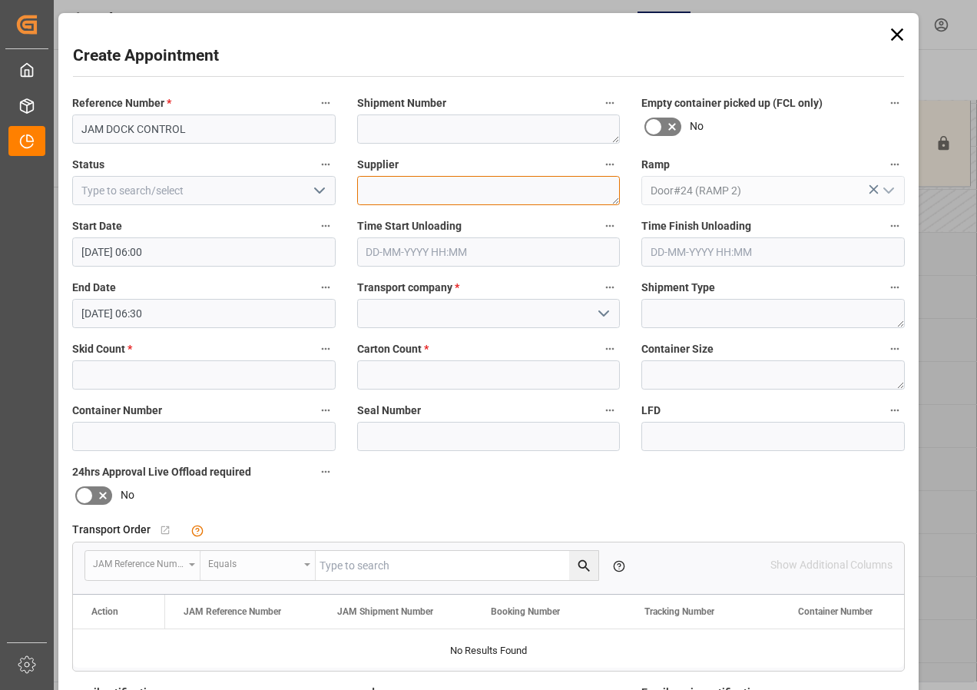
click at [385, 190] on textarea at bounding box center [488, 190] width 263 height 29
type textarea "JAM DOCK CONTROL"
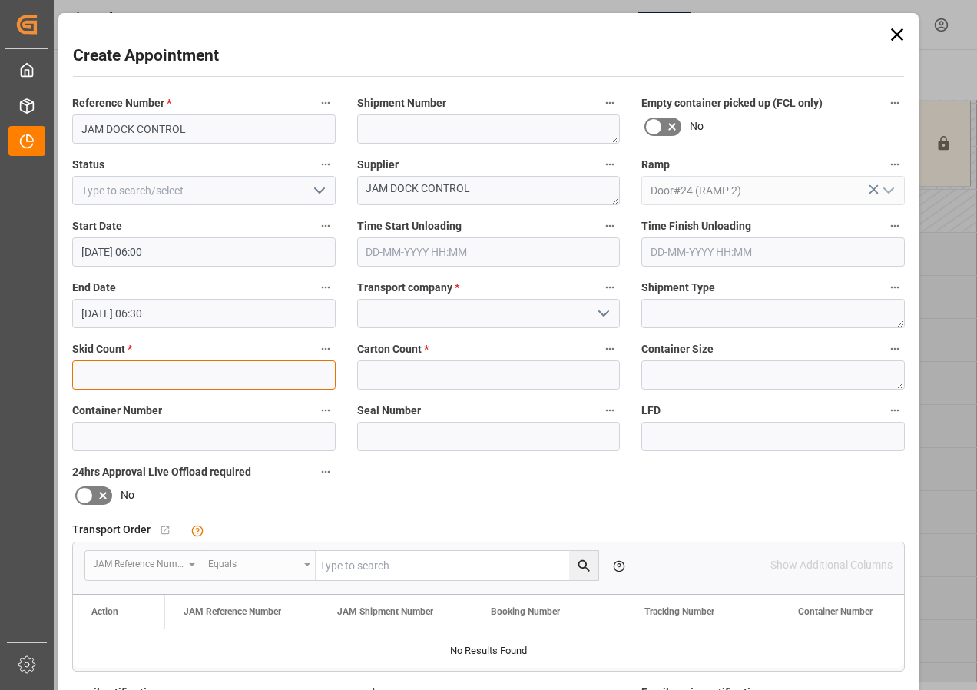
click at [200, 372] on input "text" at bounding box center [203, 374] width 263 height 29
type input "0"
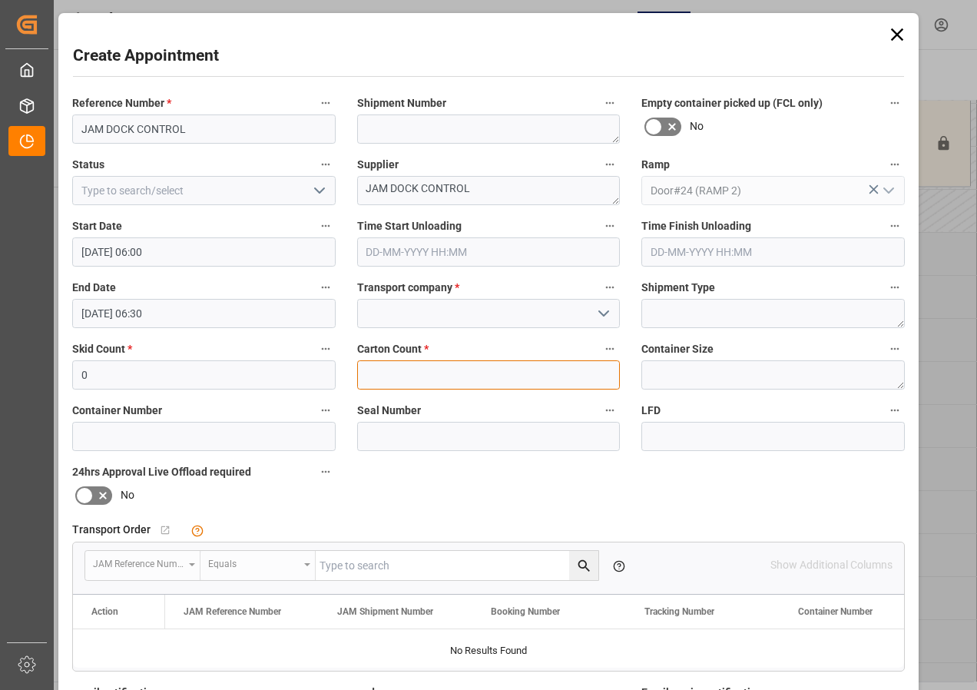
click at [389, 376] on input "text" at bounding box center [488, 374] width 263 height 29
type input "0"
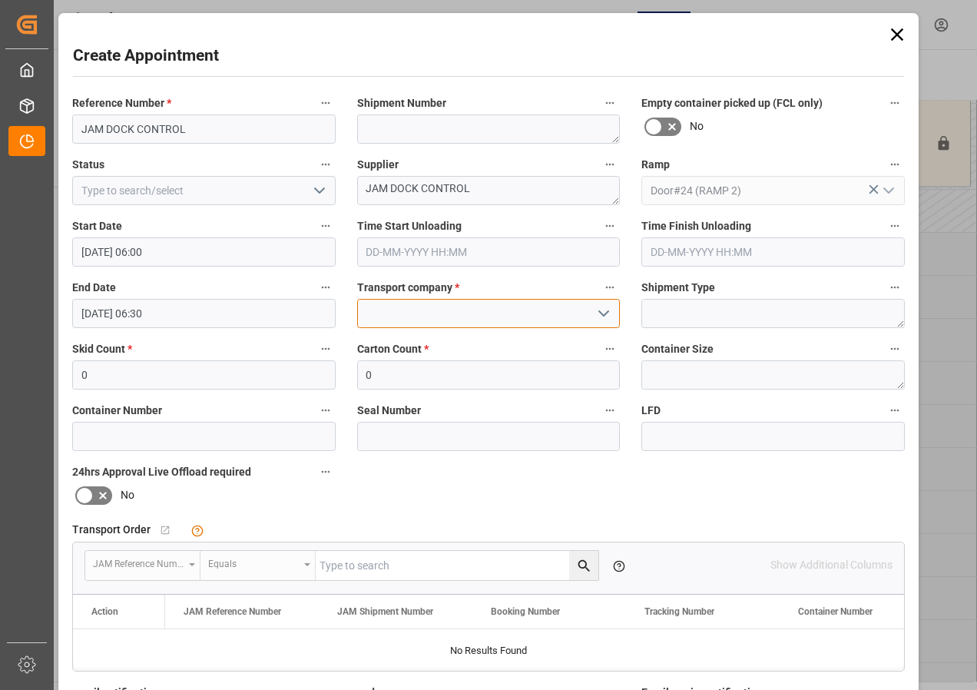
click at [415, 314] on input at bounding box center [488, 313] width 263 height 29
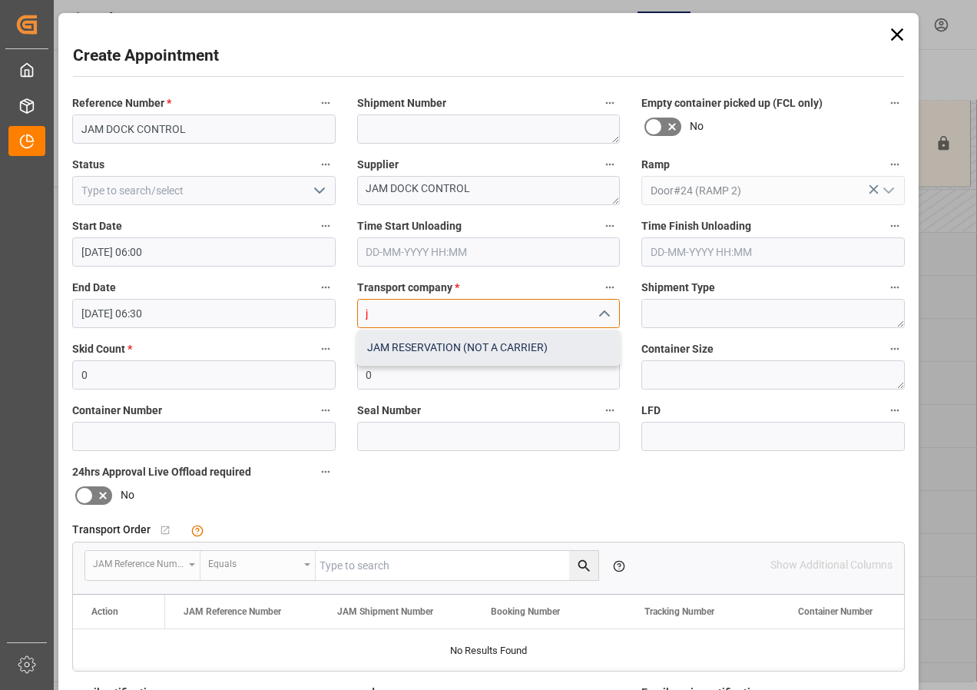
click at [419, 345] on div "JAM RESERVATION (NOT A CARRIER)" at bounding box center [489, 347] width 262 height 35
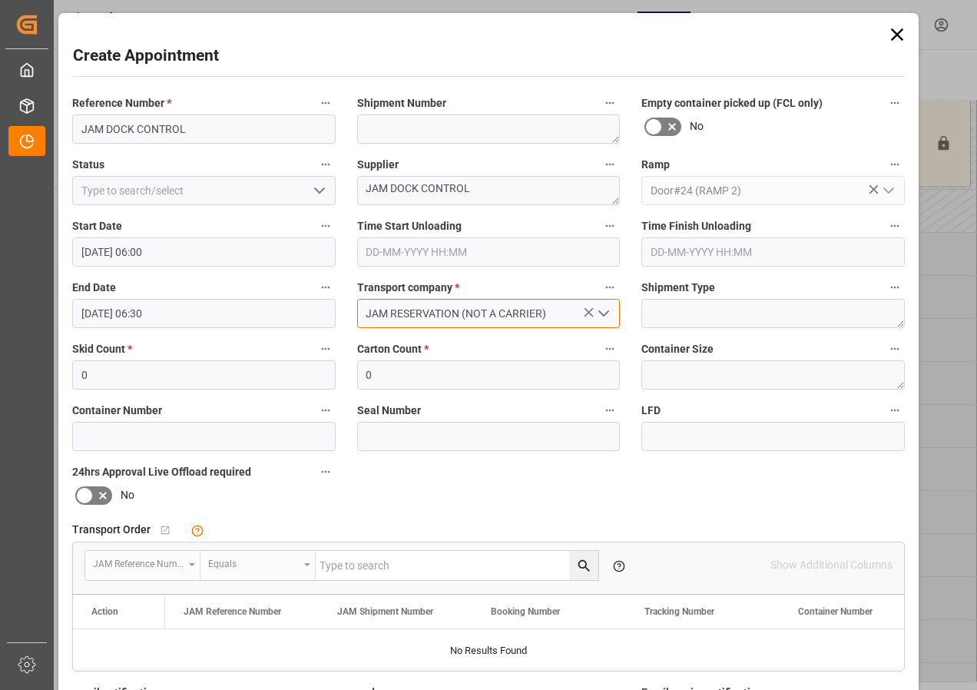
type input "JAM RESERVATION (NOT A CARRIER)"
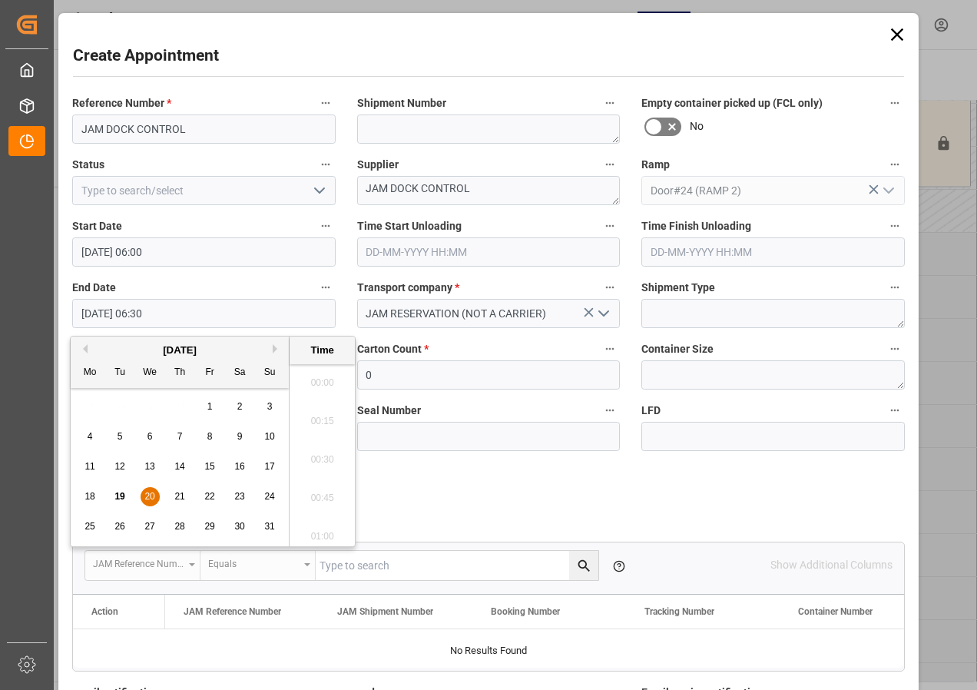
click at [137, 313] on input "[DATE] 06:30" at bounding box center [203, 313] width 263 height 29
click at [151, 495] on span "20" at bounding box center [149, 496] width 10 height 11
drag, startPoint x: 327, startPoint y: 532, endPoint x: 316, endPoint y: 531, distance: 10.9
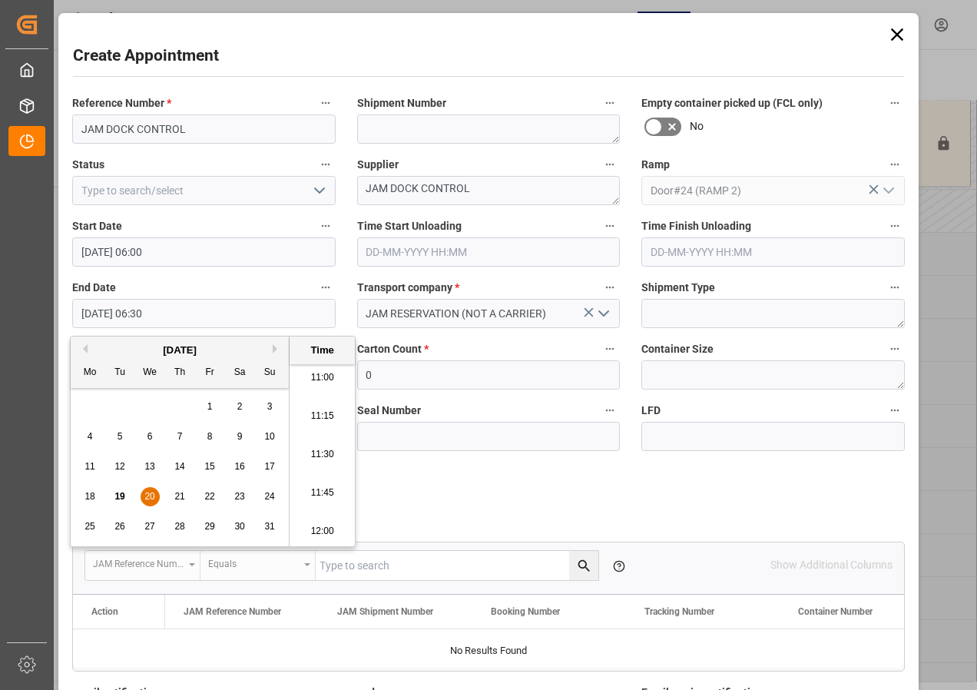
click at [326, 532] on li "12:00" at bounding box center [322, 531] width 65 height 38
type input "[DATE] 12:00"
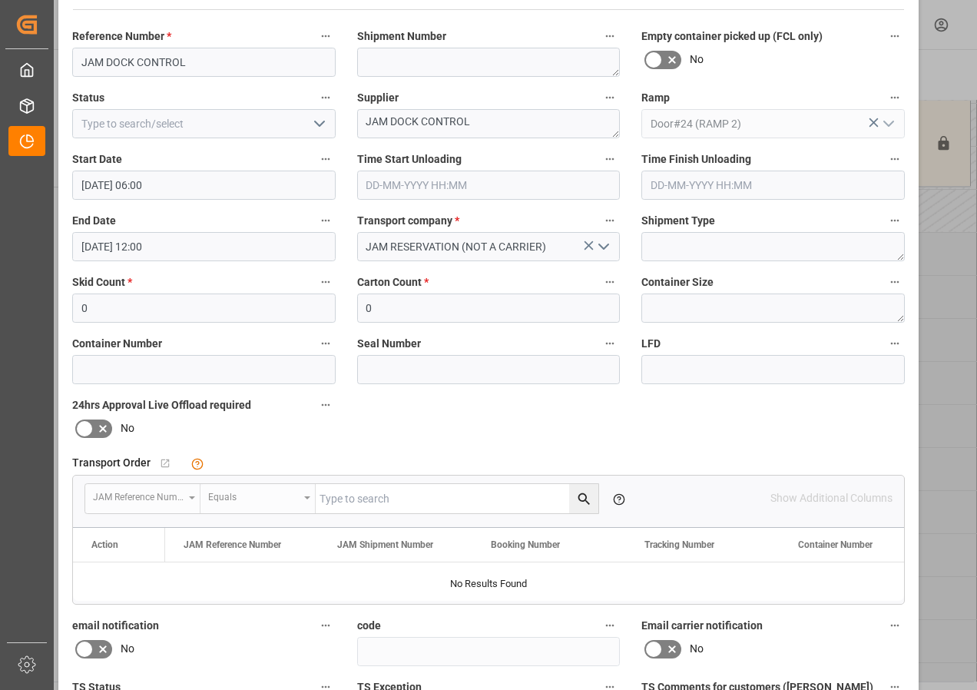
scroll to position [0, 0]
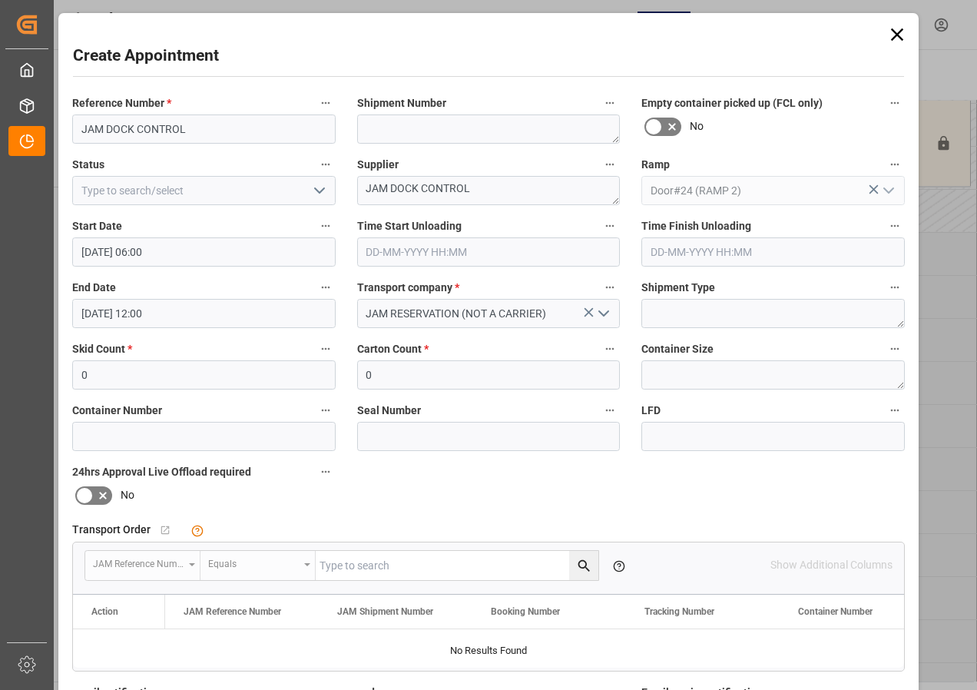
click at [316, 190] on icon "open menu" at bounding box center [319, 190] width 18 height 18
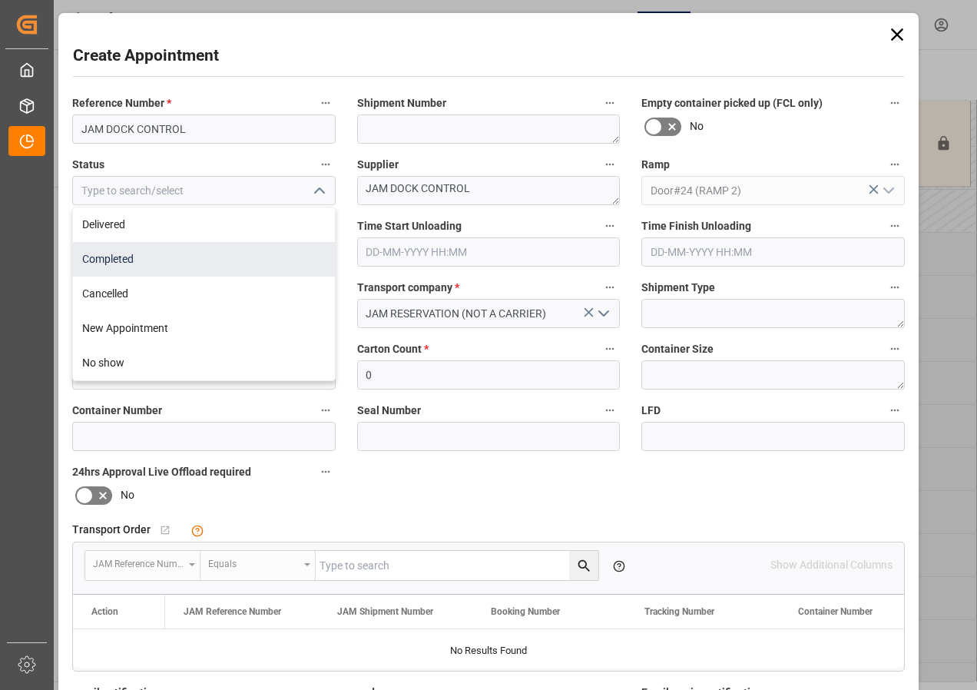
click at [121, 254] on div "Completed" at bounding box center [204, 259] width 262 height 35
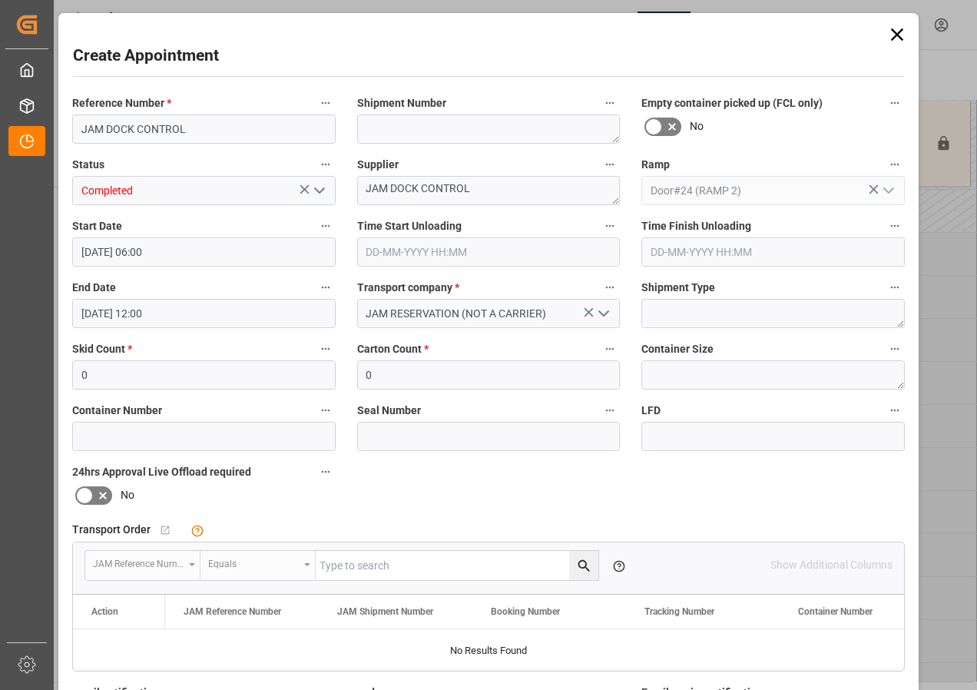
type input "Completed"
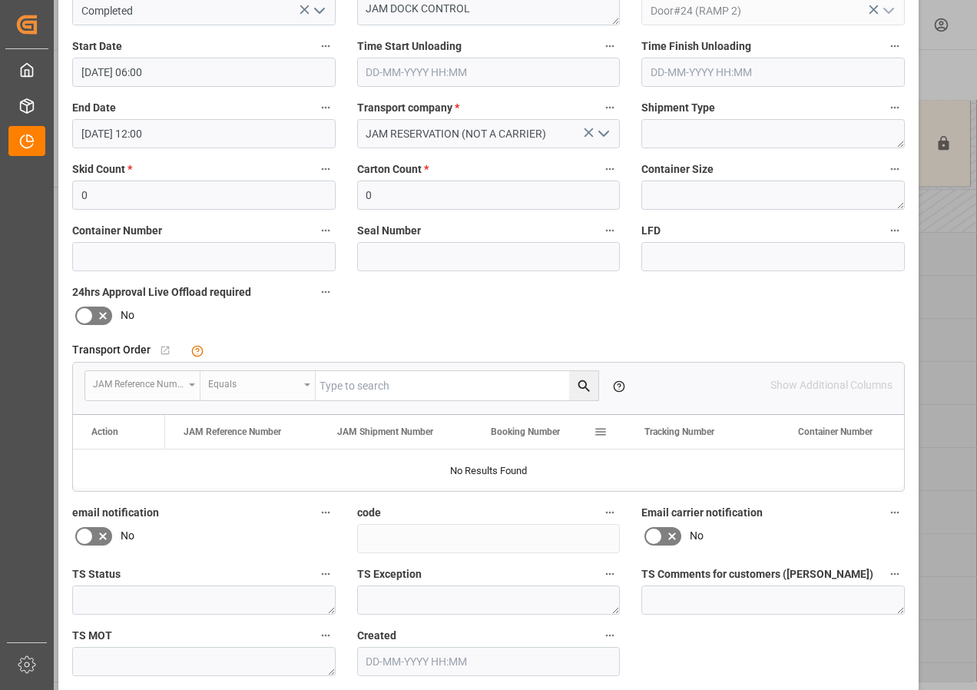
scroll to position [230, 0]
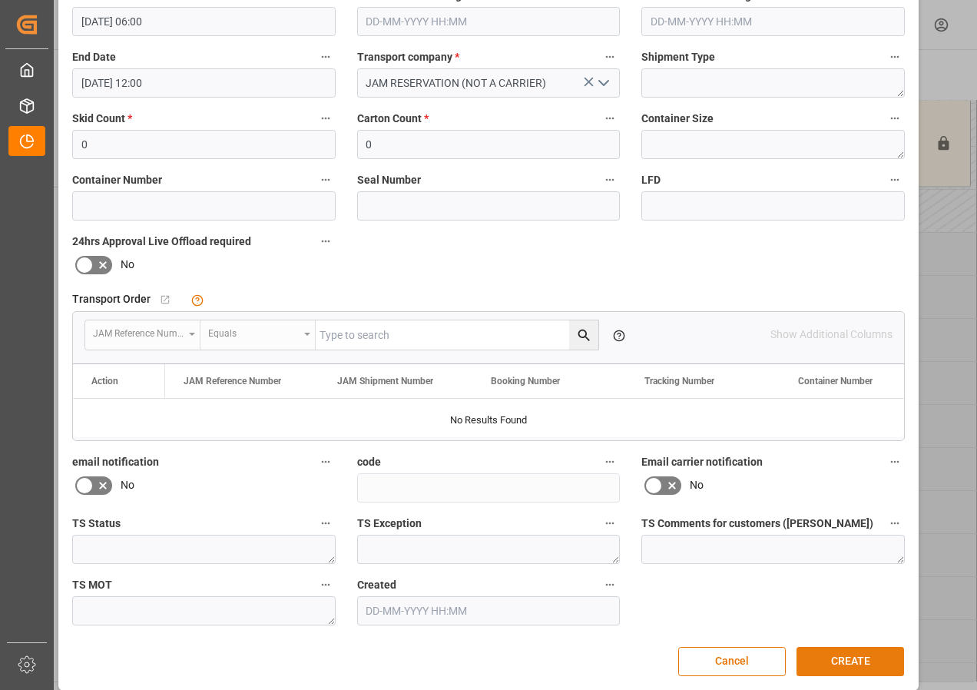
click at [817, 653] on button "CREATE" at bounding box center [850, 661] width 108 height 29
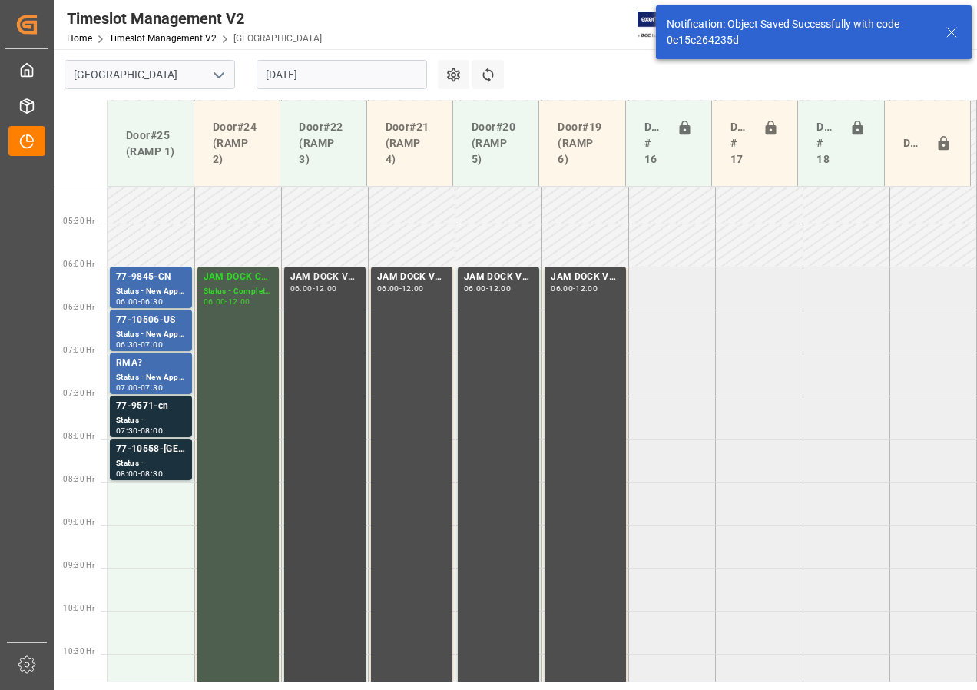
scroll to position [452, 0]
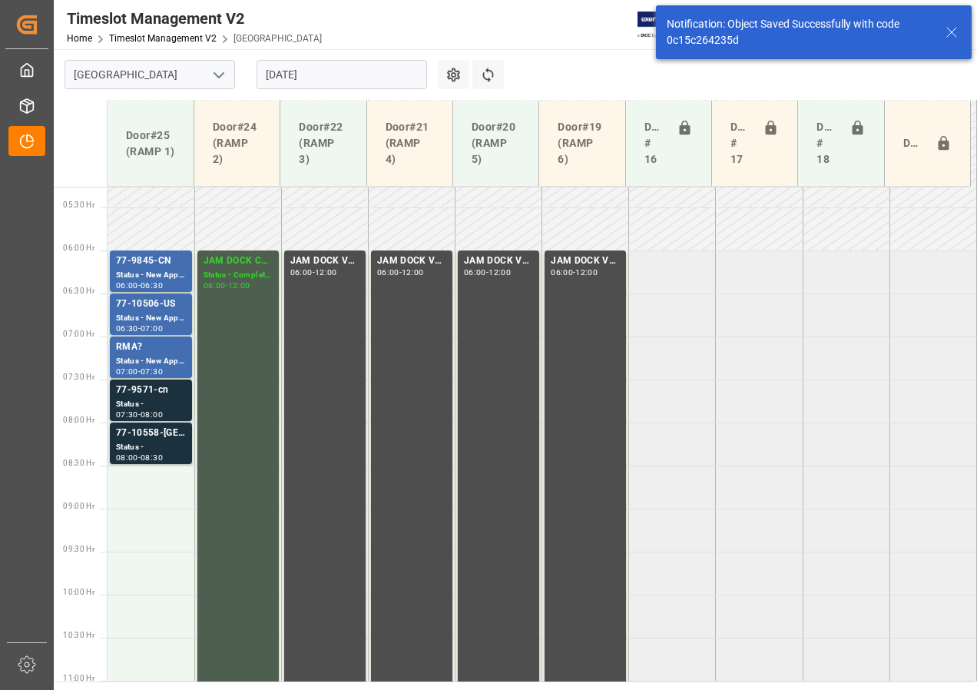
click at [281, 80] on input "[DATE]" at bounding box center [341, 74] width 170 height 29
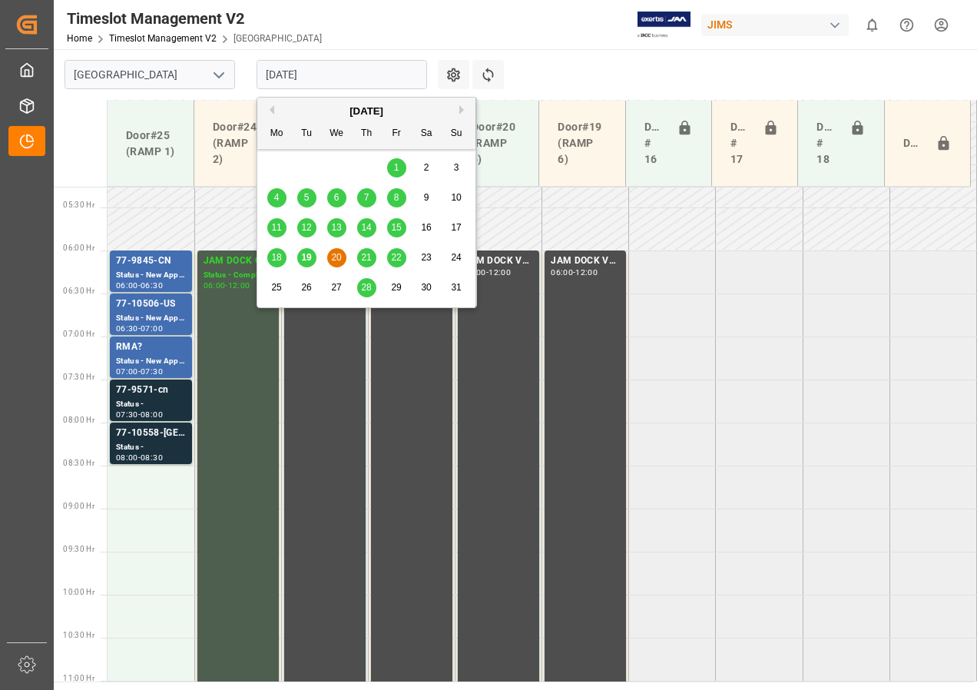
click at [363, 257] on span "21" at bounding box center [366, 257] width 10 height 11
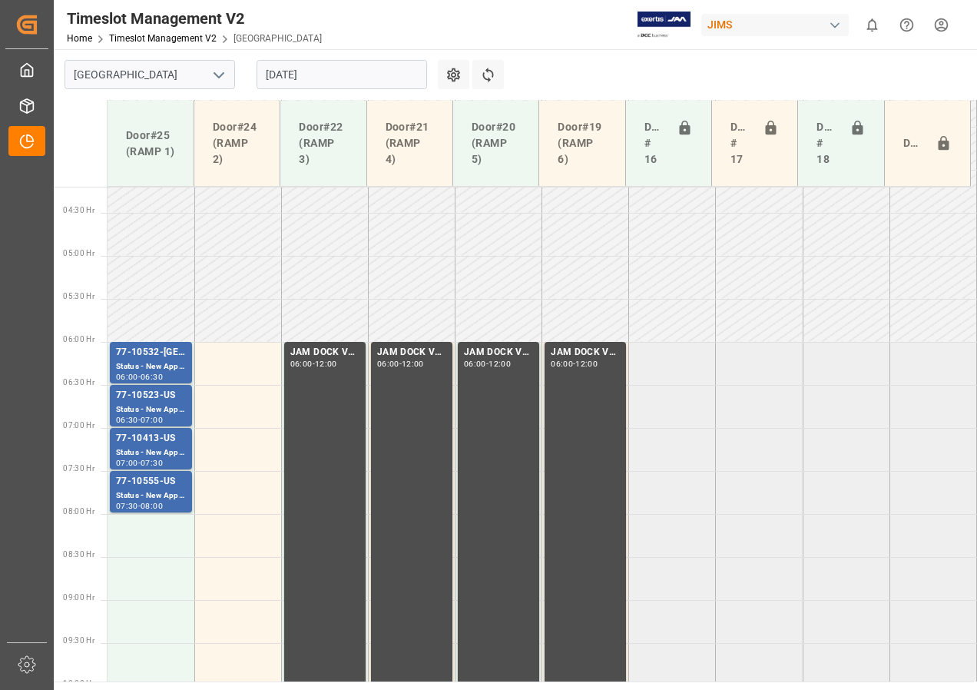
scroll to position [351, 0]
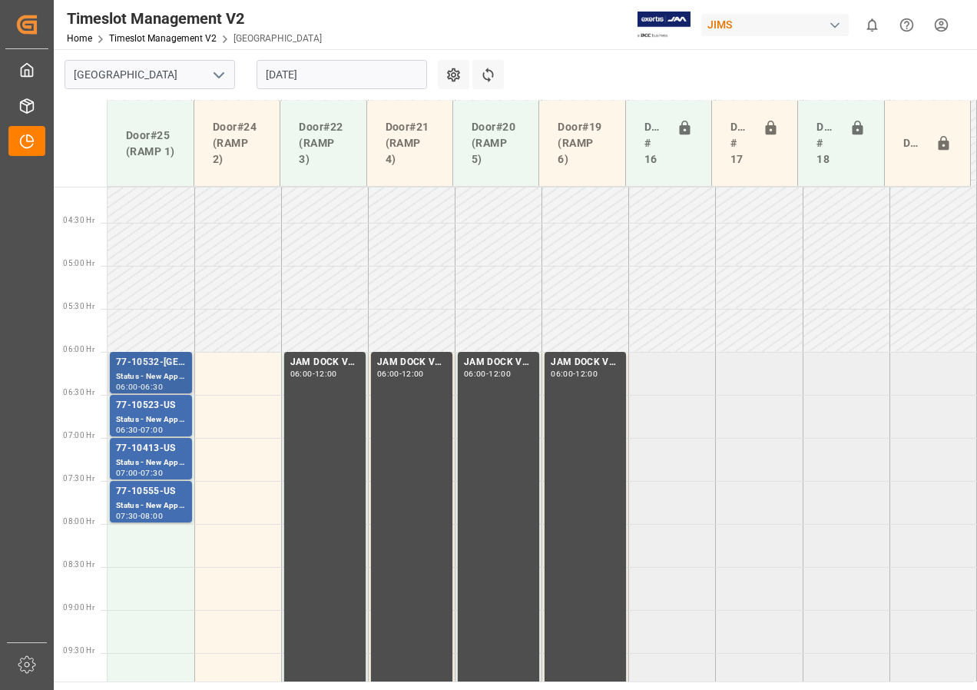
click at [162, 374] on div "Status - New Appointment" at bounding box center [151, 376] width 70 height 13
click at [157, 417] on div "Status - New Appointment" at bounding box center [151, 419] width 70 height 13
click at [159, 456] on div "Status - New Appointment" at bounding box center [151, 462] width 70 height 13
click at [152, 501] on div "Status - New Appointment" at bounding box center [151, 505] width 70 height 13
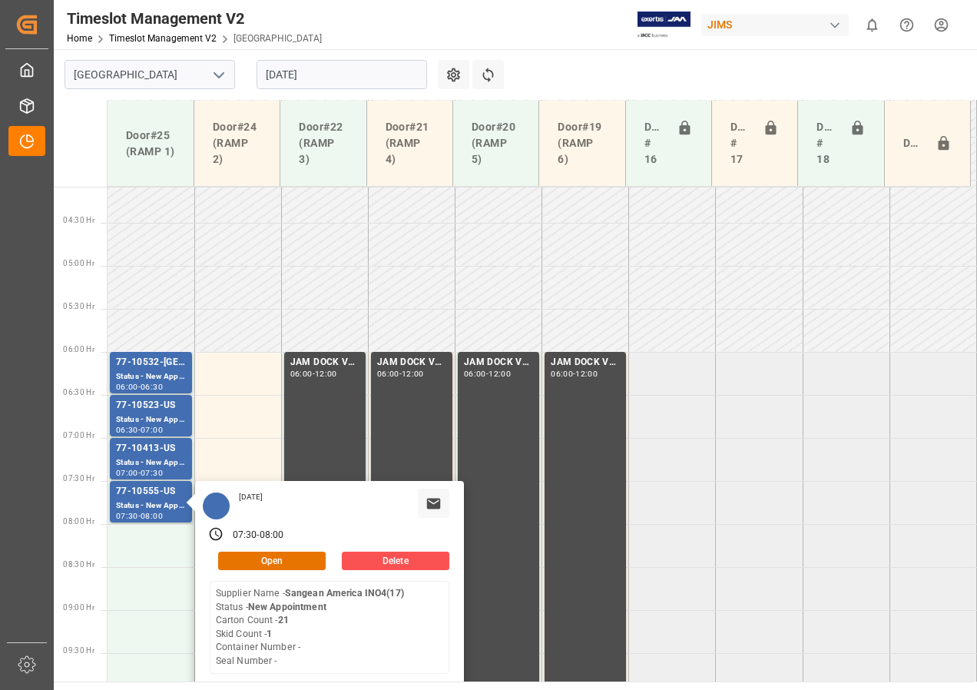
click at [280, 74] on input "[DATE]" at bounding box center [341, 74] width 170 height 29
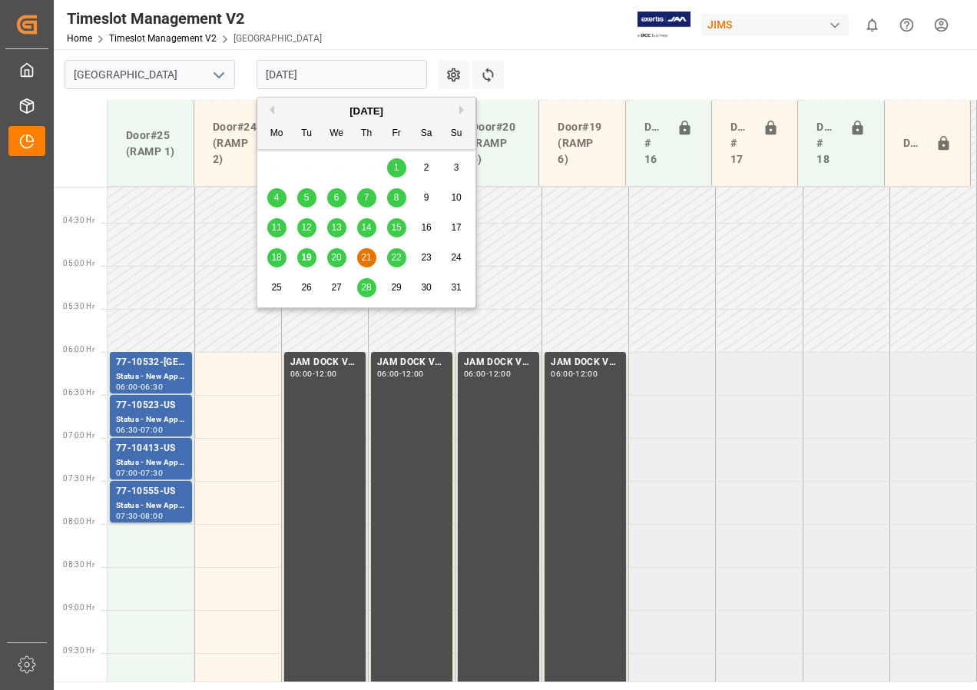
click at [395, 257] on span "22" at bounding box center [396, 257] width 10 height 11
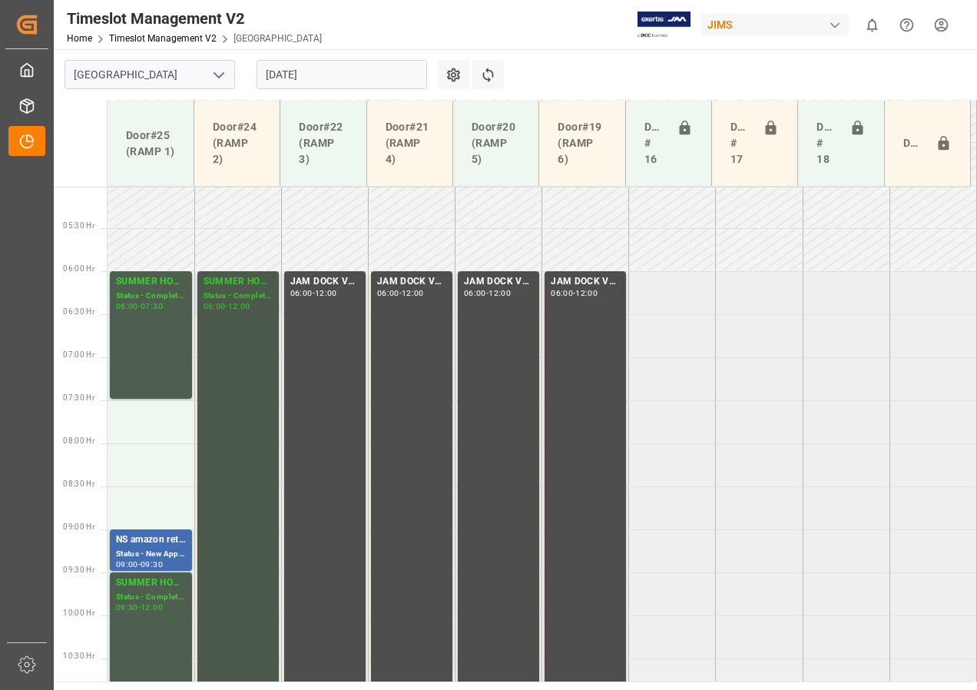
scroll to position [431, 0]
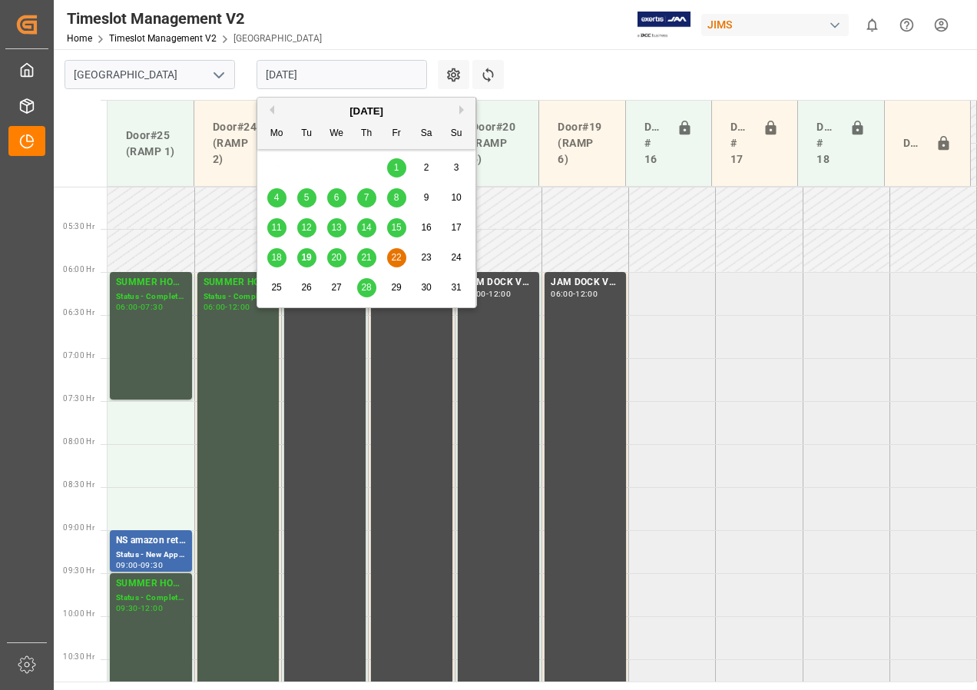
click at [293, 73] on input "[DATE]" at bounding box center [341, 74] width 170 height 29
click at [367, 256] on span "21" at bounding box center [366, 257] width 10 height 11
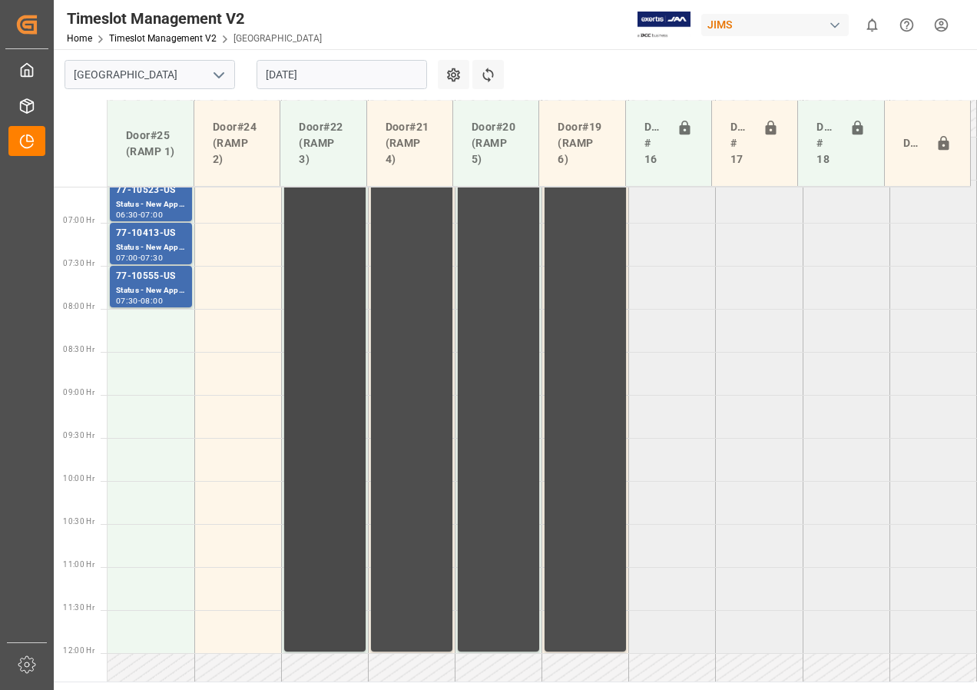
scroll to position [489, 0]
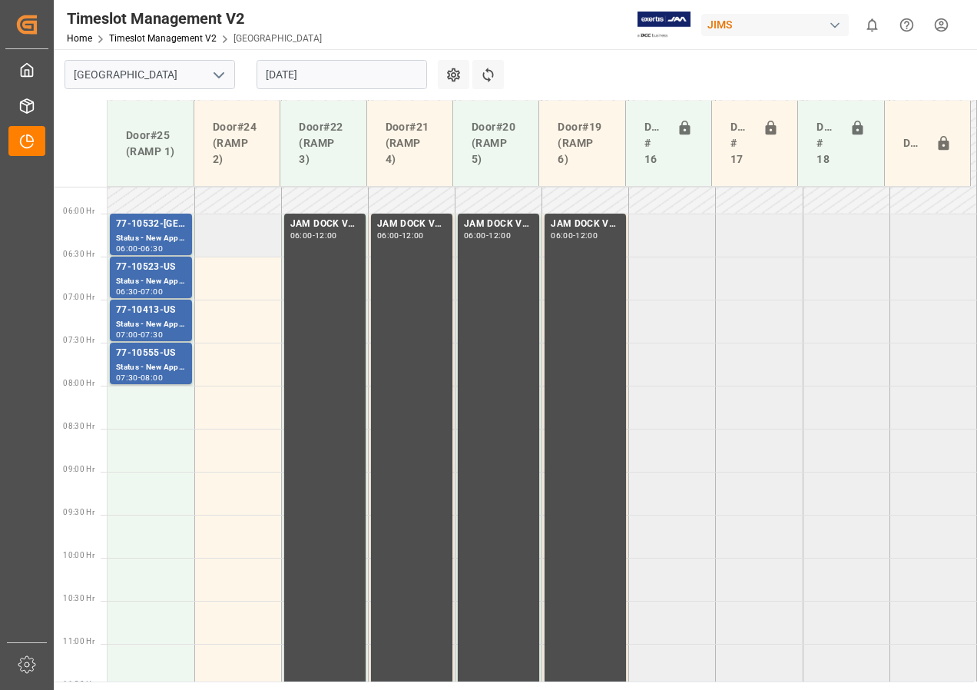
click at [260, 241] on td at bounding box center [237, 234] width 87 height 43
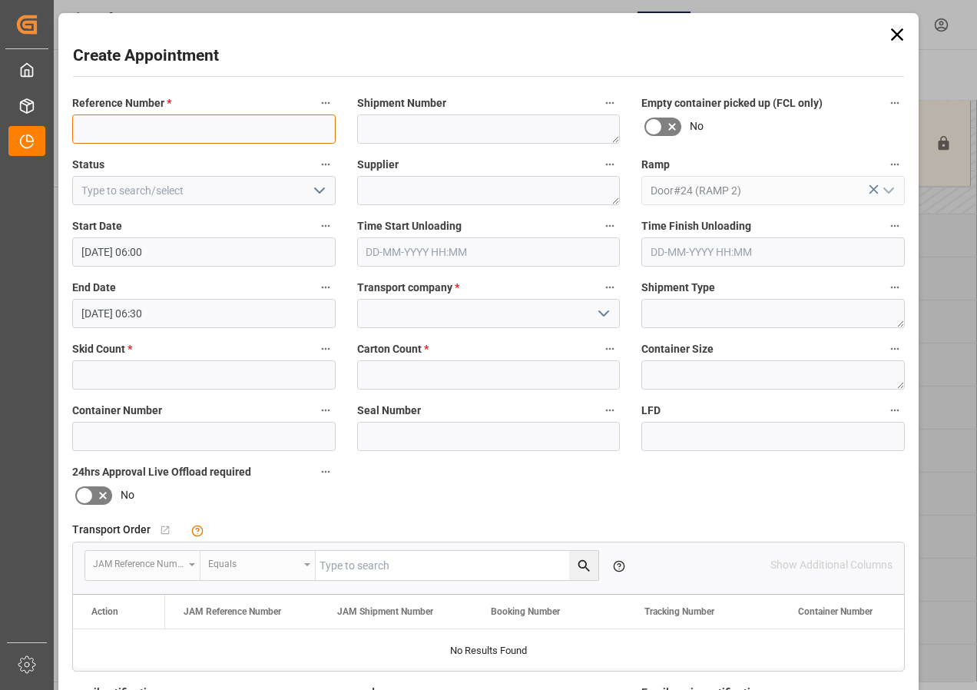
click at [133, 126] on input at bounding box center [203, 128] width 263 height 29
type input "JAM DOCK CONTROL"
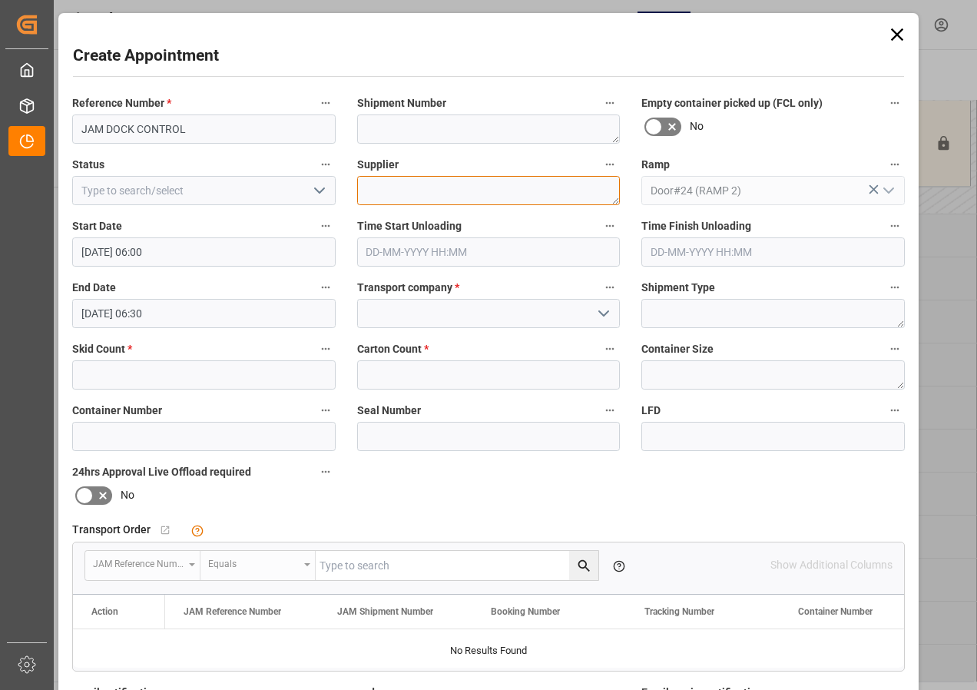
click at [385, 193] on textarea at bounding box center [488, 190] width 263 height 29
type textarea "JAM DOCK CONTROL"
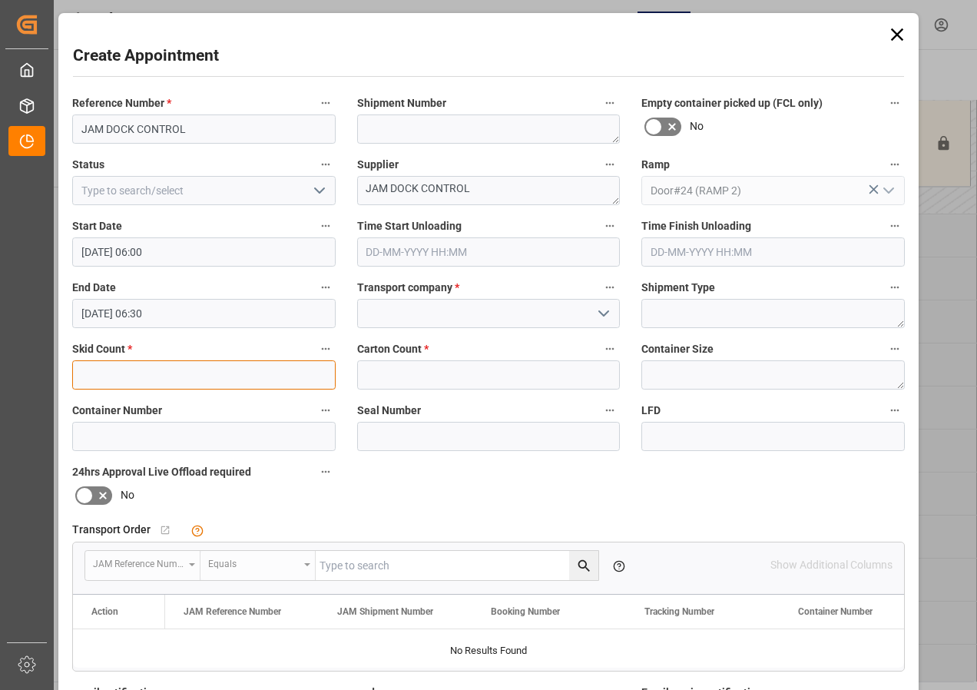
click at [221, 378] on input "text" at bounding box center [203, 374] width 263 height 29
type input "0"
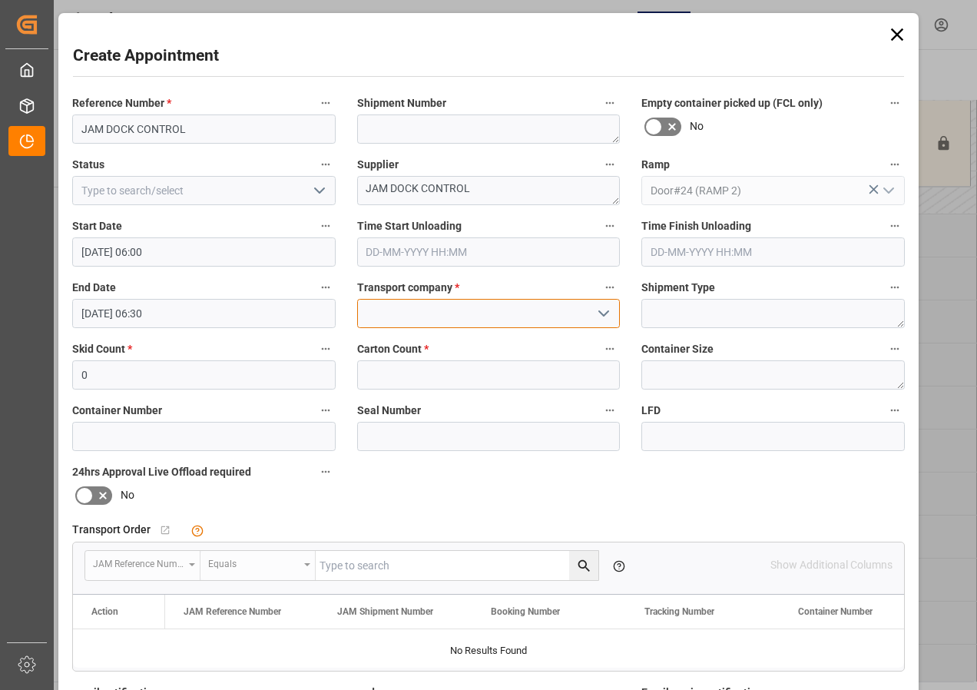
click at [434, 311] on input at bounding box center [488, 313] width 263 height 29
type input "0"
click at [137, 315] on input "[DATE] 06:30" at bounding box center [203, 313] width 263 height 29
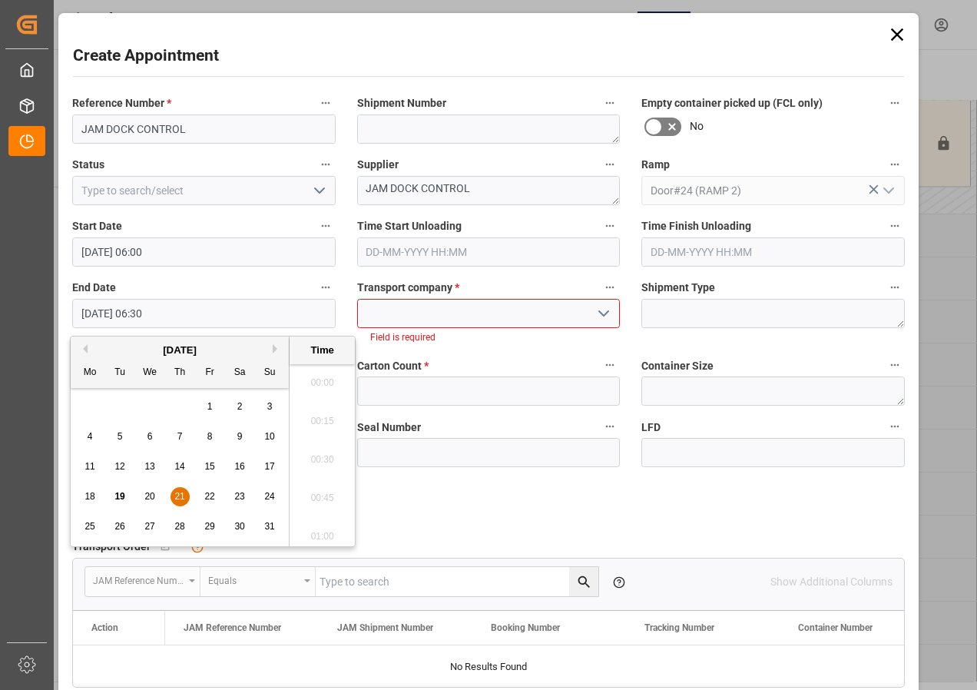
scroll to position [927, 0]
click at [177, 494] on span "21" at bounding box center [179, 496] width 10 height 11
click at [331, 527] on li "12:00" at bounding box center [322, 531] width 65 height 38
type input "[DATE] 12:00"
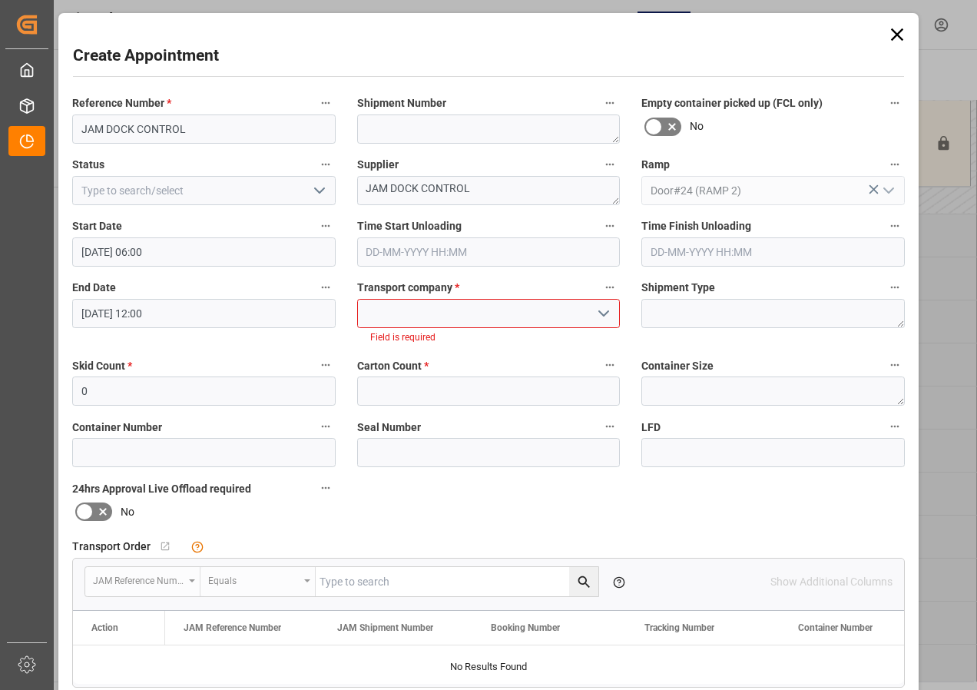
click at [427, 310] on input at bounding box center [488, 313] width 263 height 29
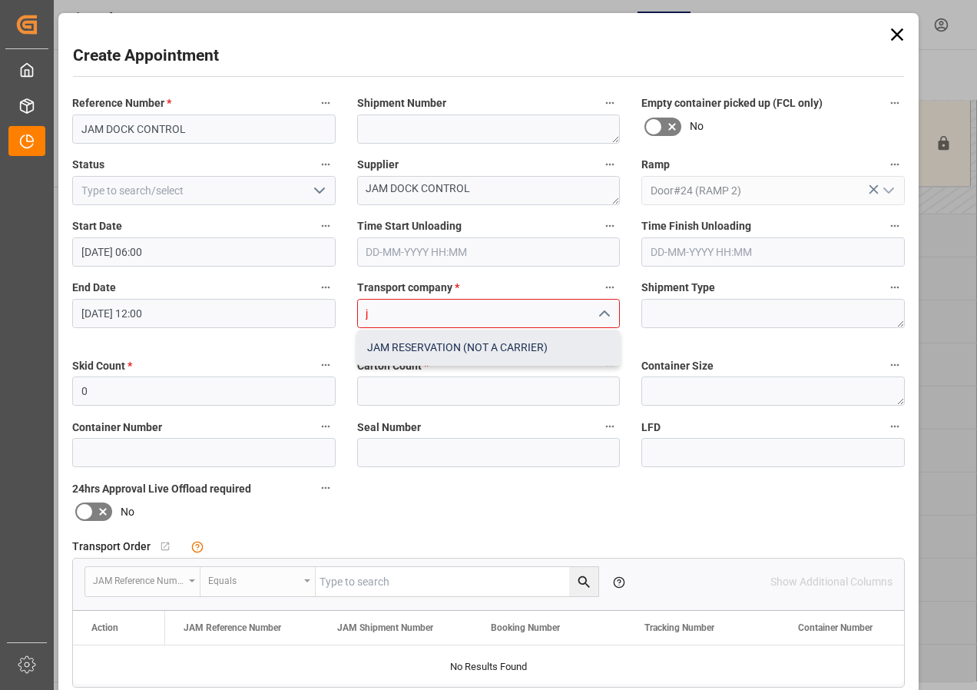
click at [426, 343] on div "JAM RESERVATION (NOT A CARRIER)" at bounding box center [489, 347] width 262 height 35
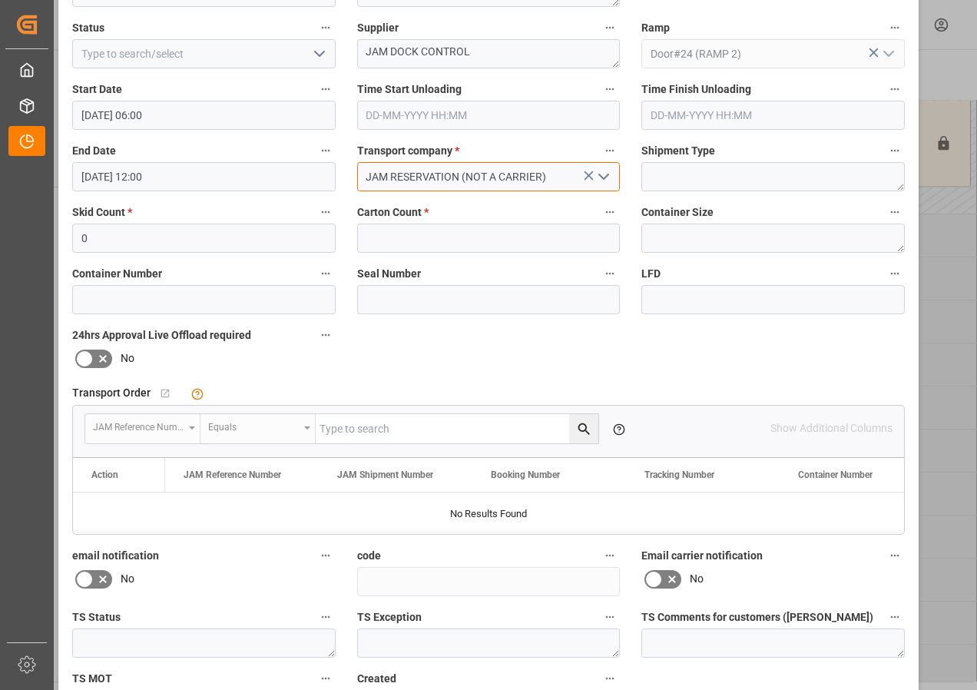
scroll to position [244, 0]
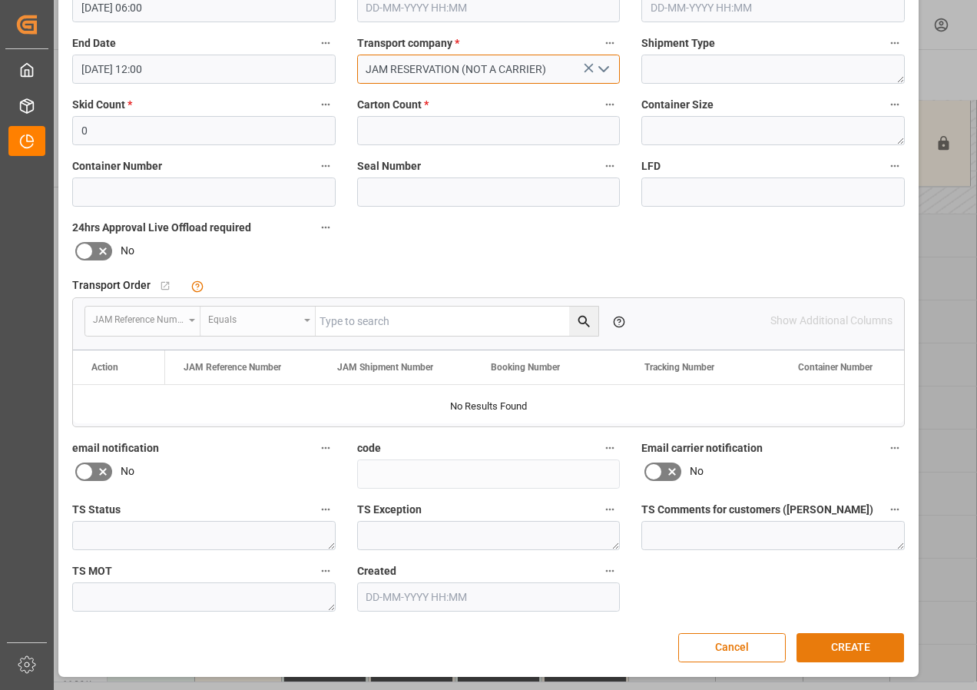
type input "JAM RESERVATION (NOT A CARRIER)"
click at [843, 645] on button "CREATE" at bounding box center [850, 647] width 108 height 29
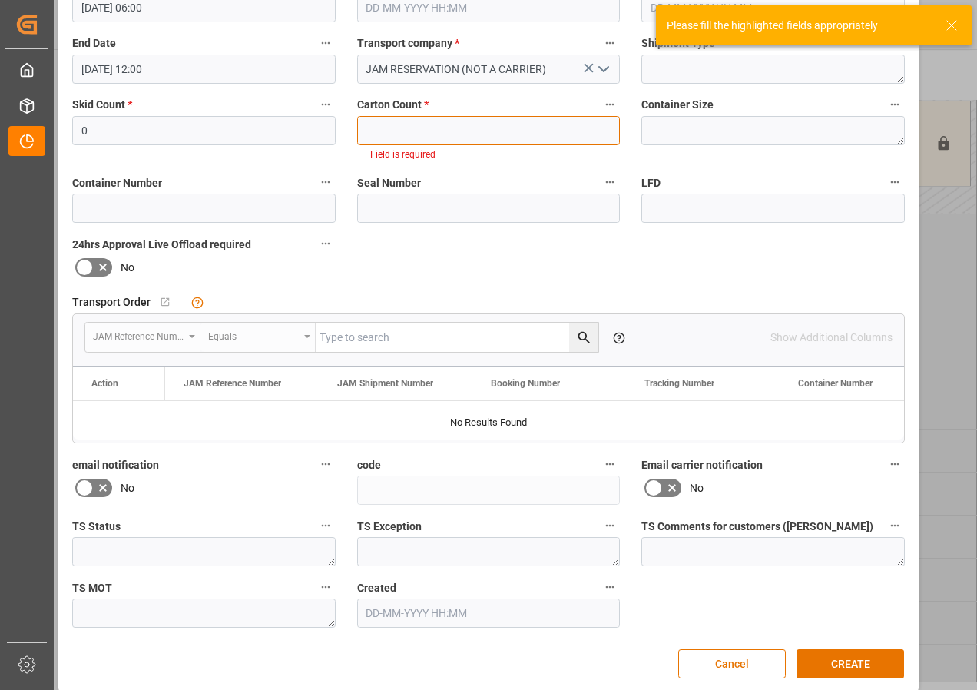
click at [452, 131] on input "text" at bounding box center [488, 130] width 263 height 29
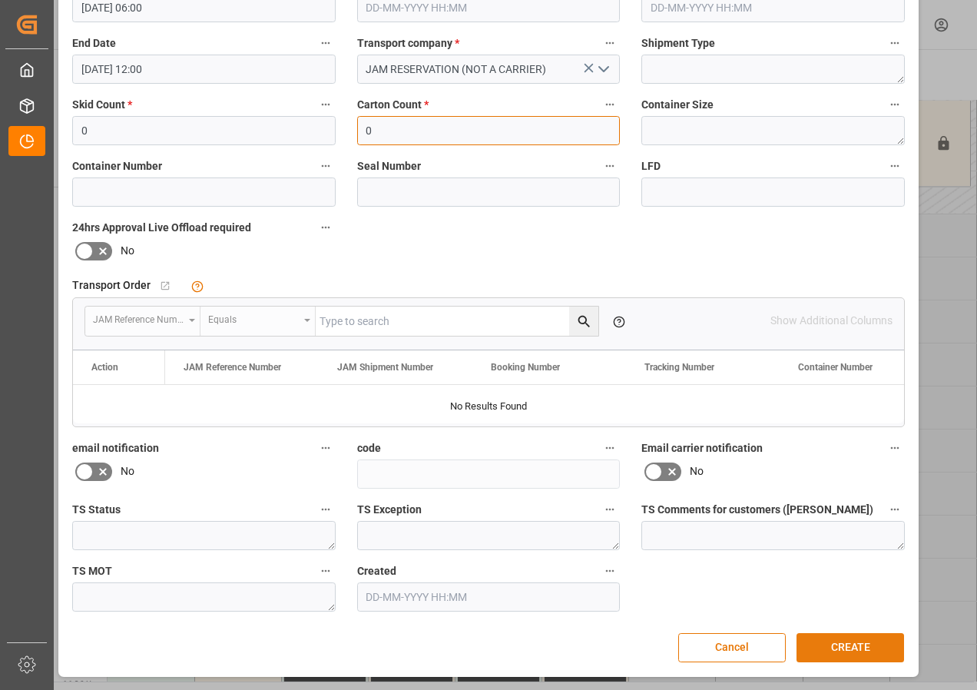
type input "0"
click at [839, 644] on button "CREATE" at bounding box center [850, 647] width 108 height 29
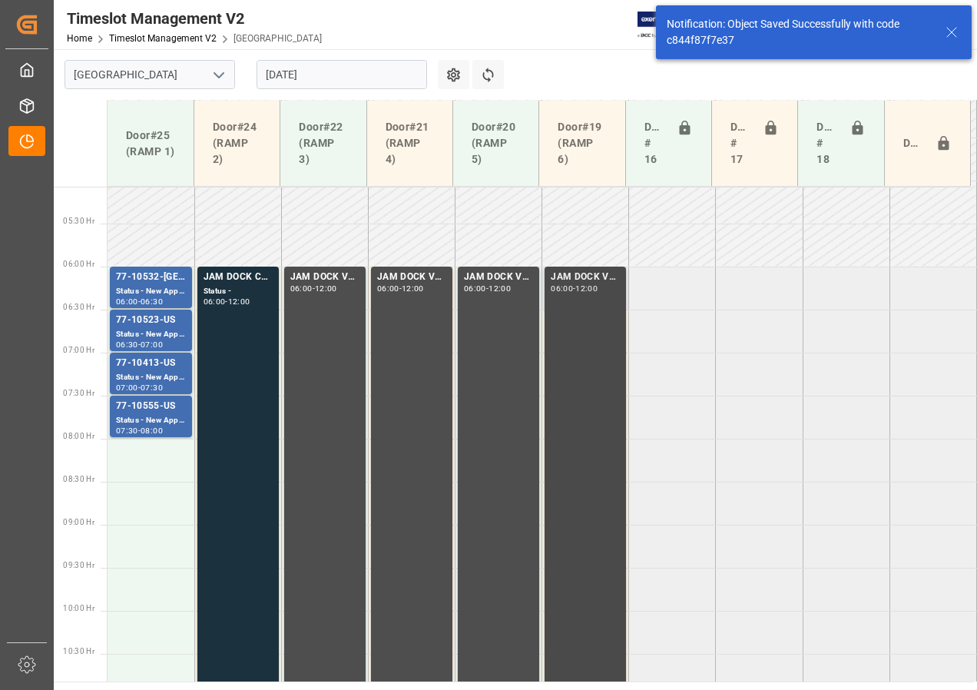
scroll to position [452, 0]
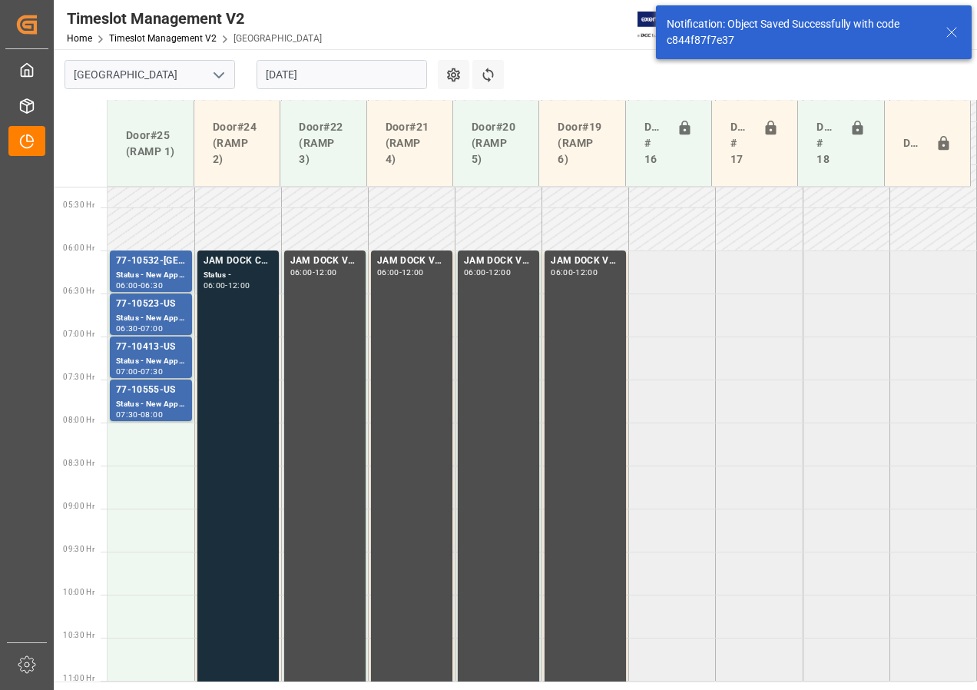
click at [237, 280] on div "Status -" at bounding box center [237, 275] width 69 height 13
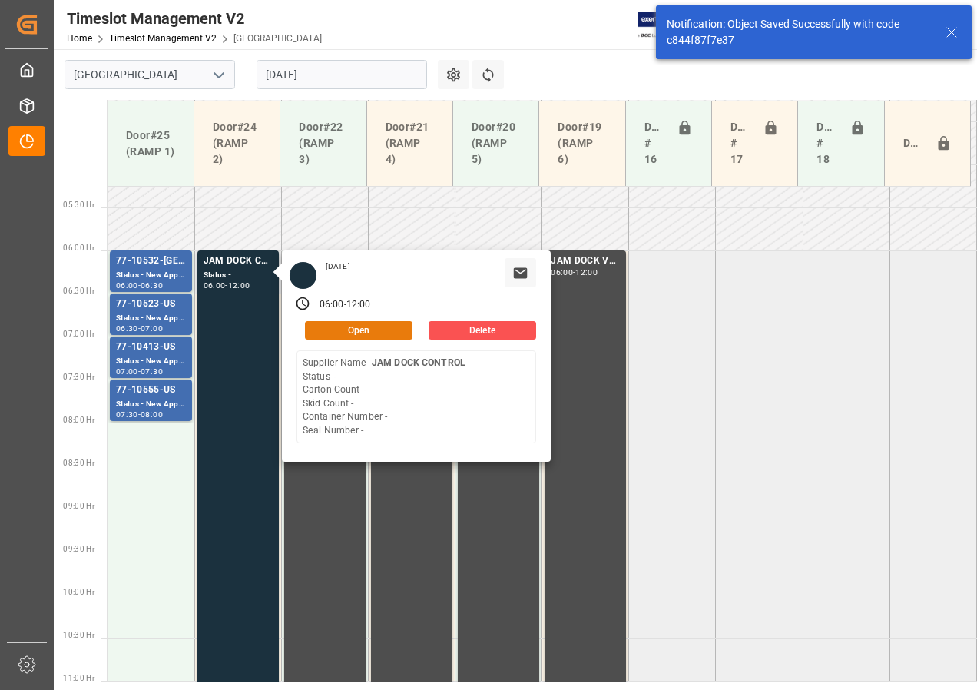
click at [346, 327] on button "Open" at bounding box center [359, 330] width 108 height 18
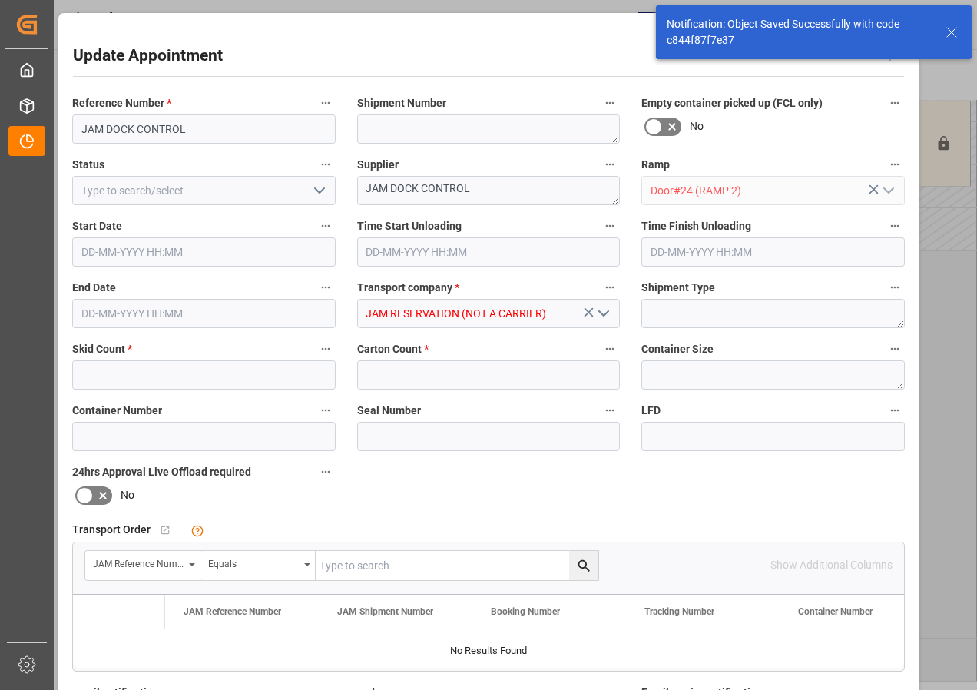
type input "0"
type input "[DATE] 06:00"
type input "[DATE] 12:00"
type input "[DATE] 16:39"
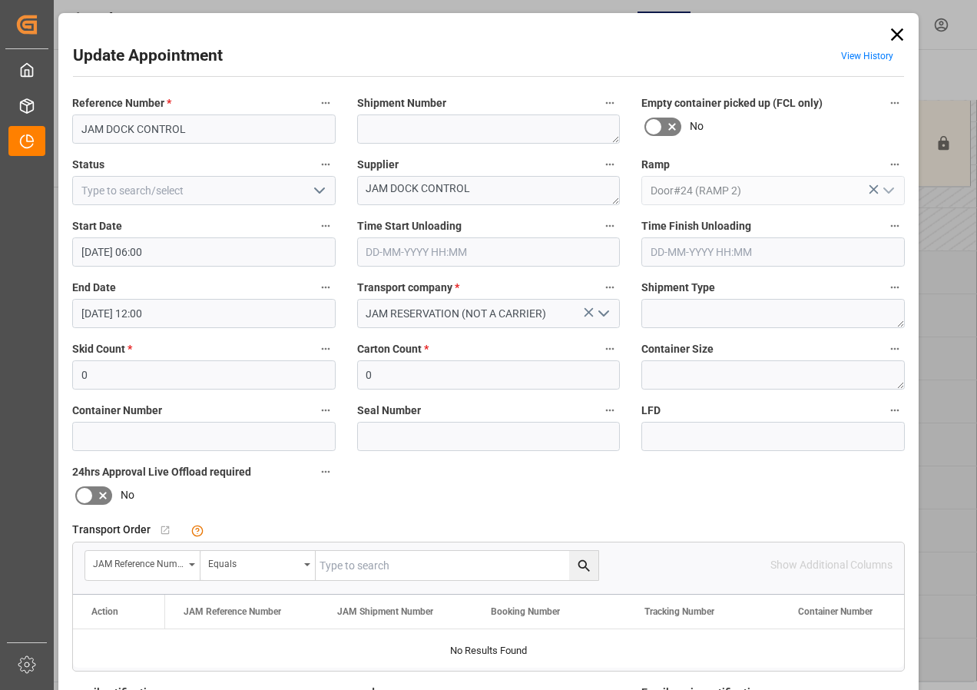
click at [313, 191] on icon "open menu" at bounding box center [319, 190] width 18 height 18
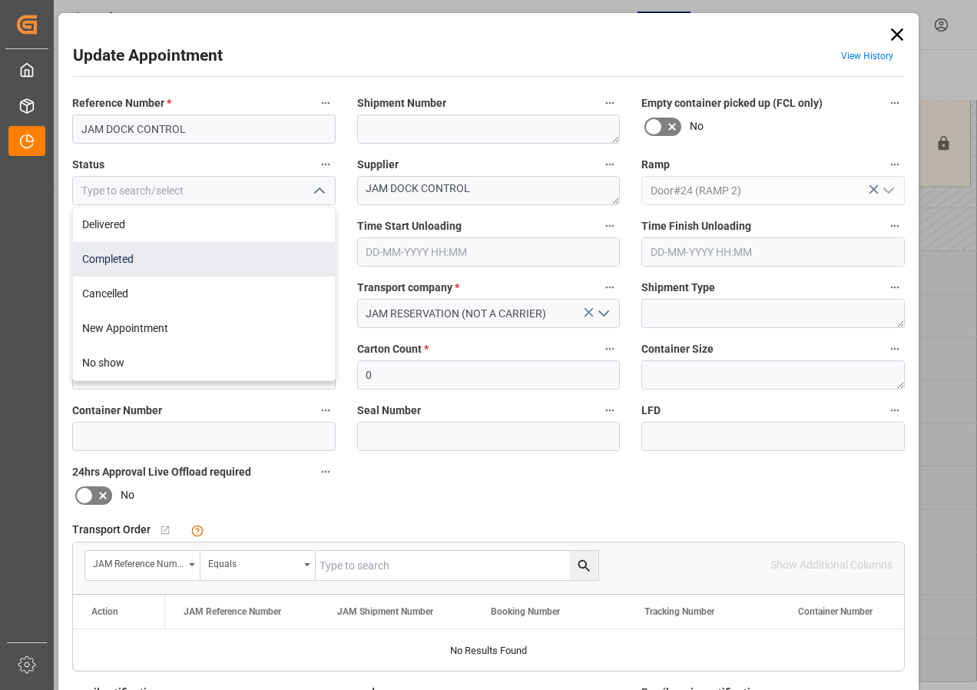
click at [110, 256] on div "Completed" at bounding box center [204, 259] width 262 height 35
type input "Completed"
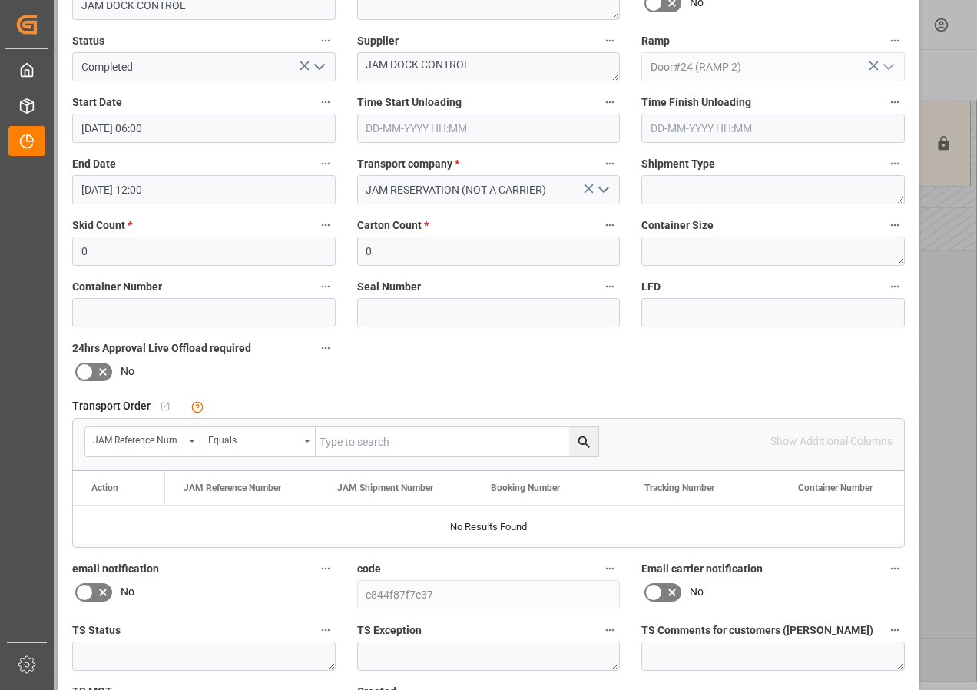
scroll to position [244, 0]
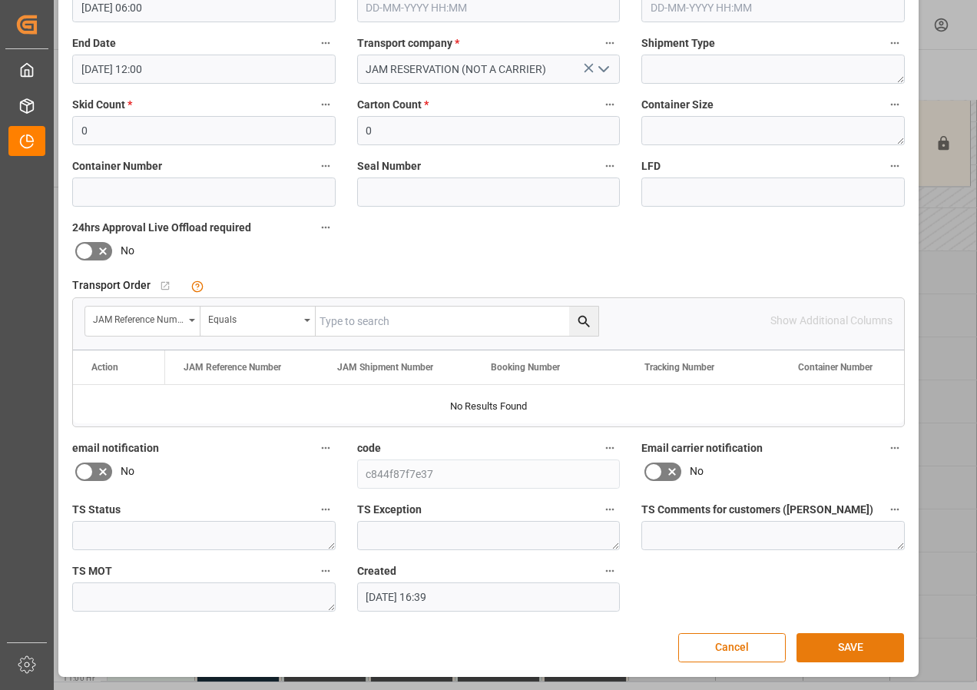
click at [826, 649] on button "SAVE" at bounding box center [850, 647] width 108 height 29
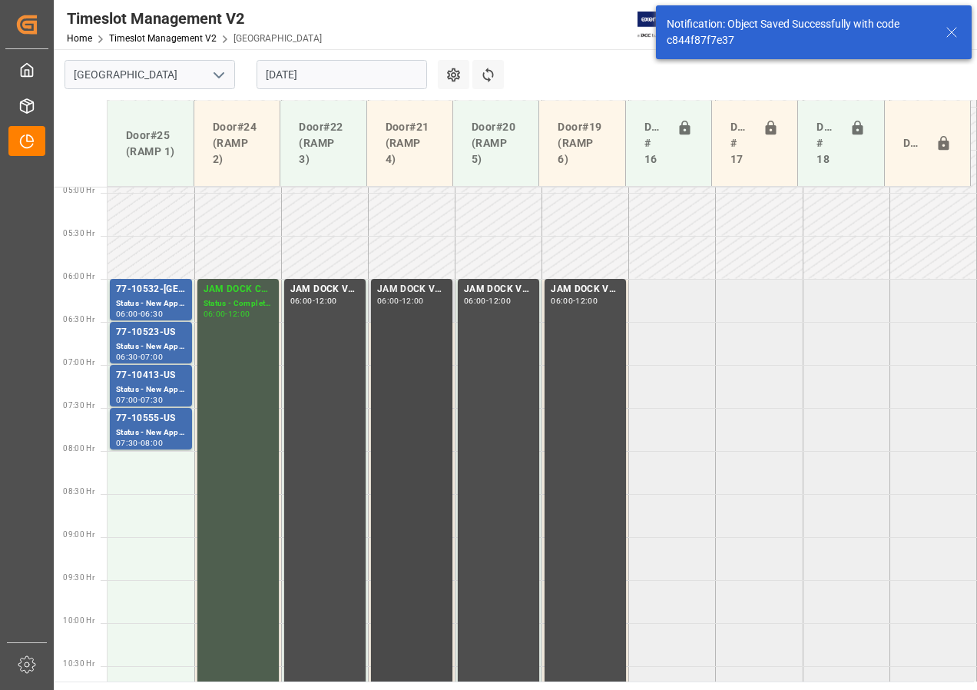
scroll to position [452, 0]
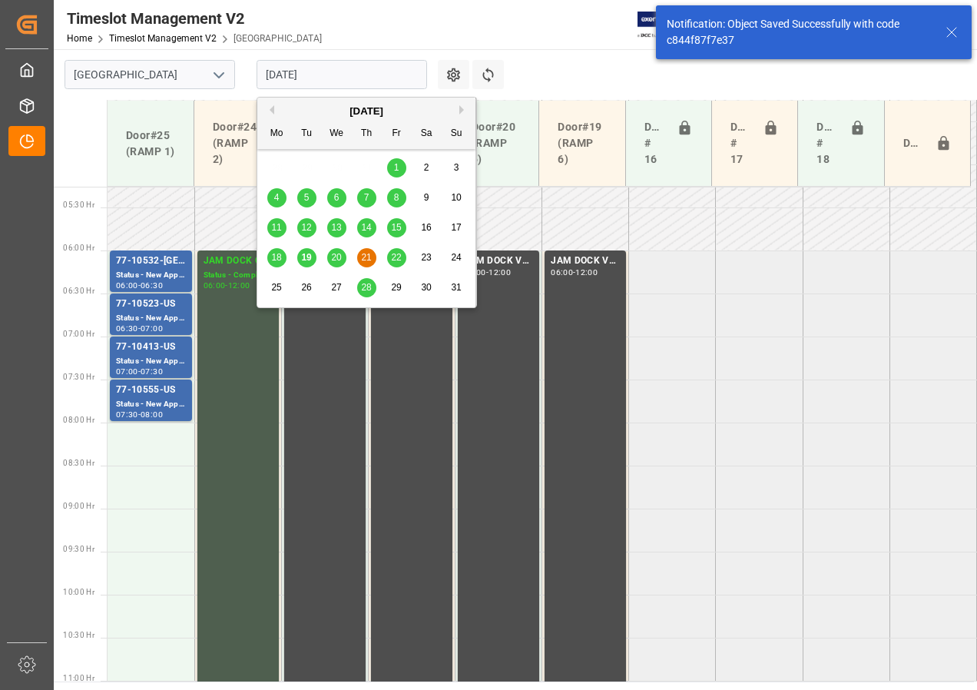
click at [311, 78] on input "[DATE]" at bounding box center [341, 74] width 170 height 29
click at [393, 253] on span "22" at bounding box center [396, 257] width 10 height 11
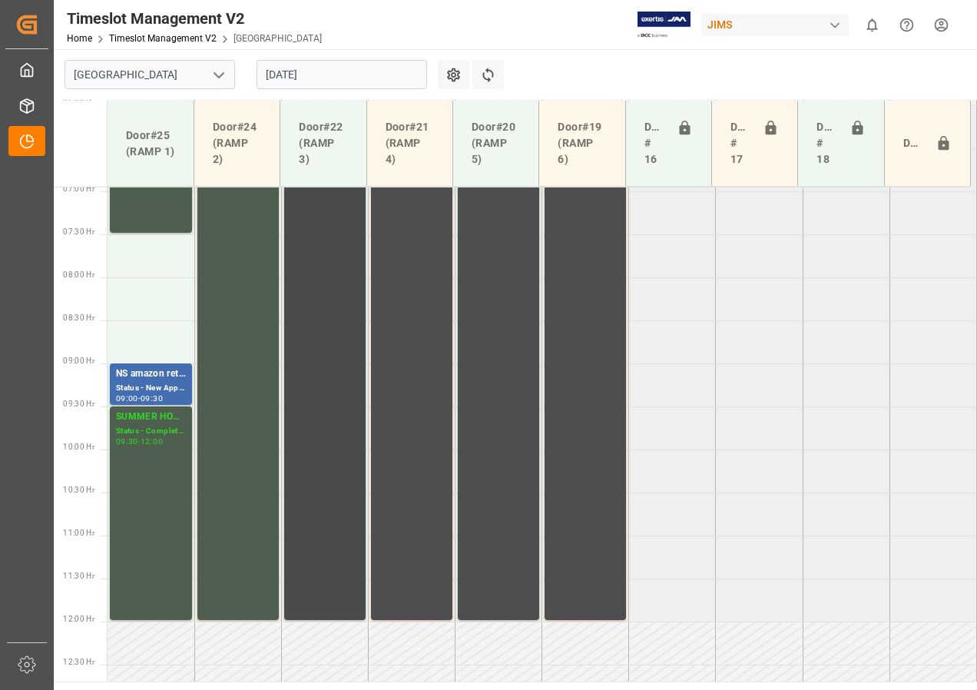
scroll to position [517, 0]
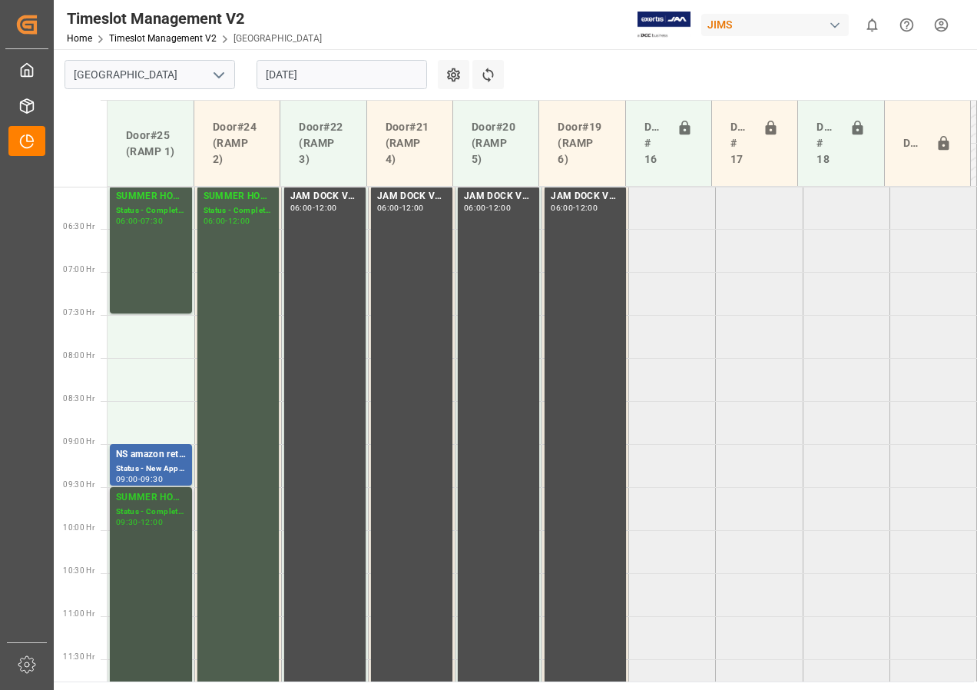
click at [145, 506] on div "Status - Completed" at bounding box center [151, 511] width 70 height 13
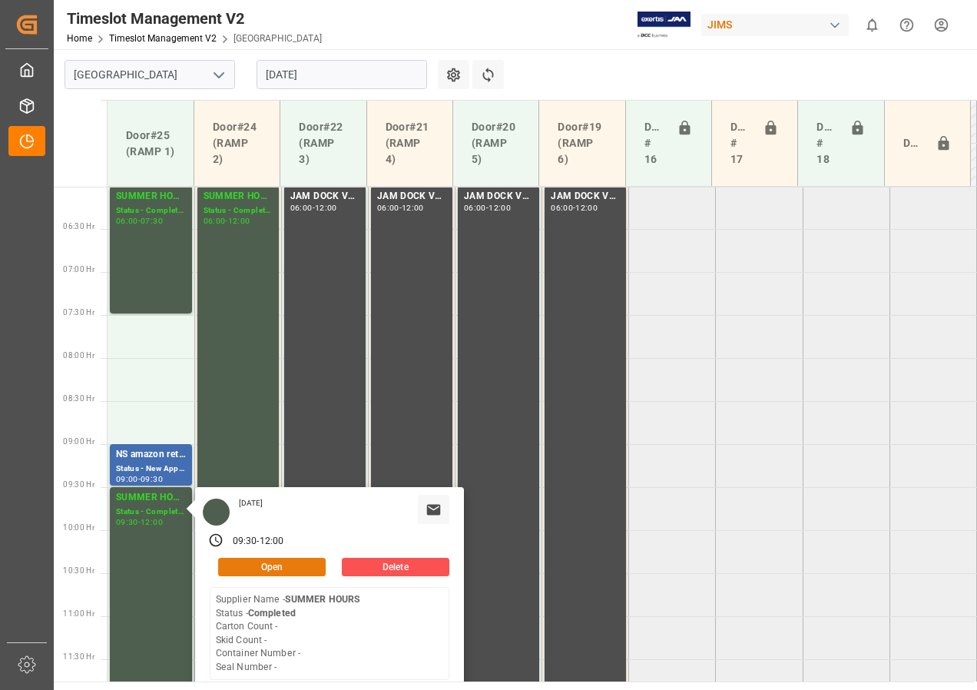
click at [250, 568] on button "Open" at bounding box center [272, 567] width 108 height 18
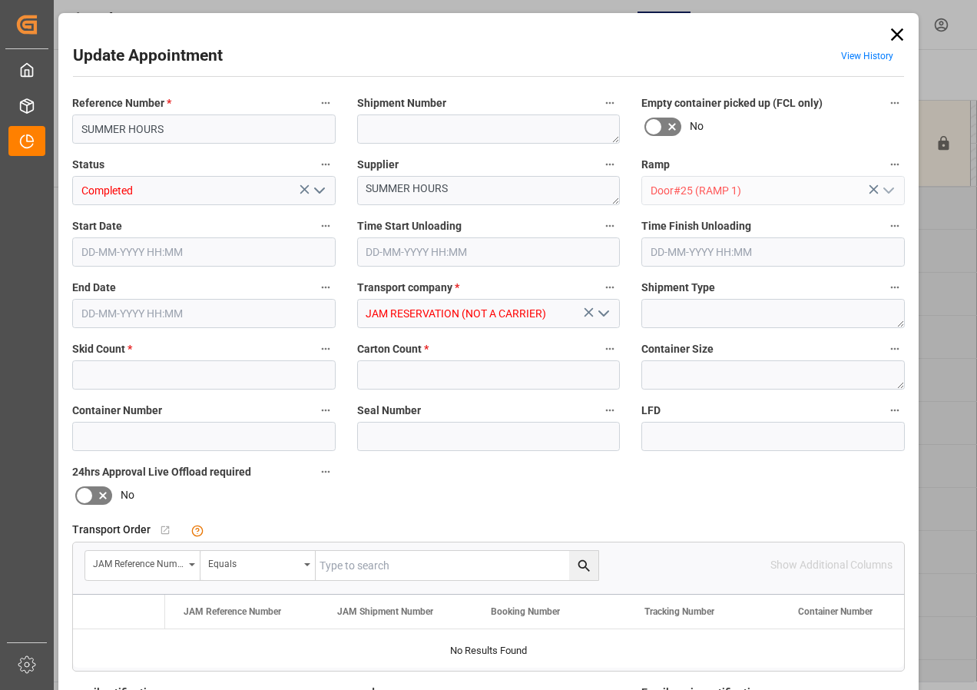
type input "0"
type input "[DATE] 09:30"
type input "[DATE] 12:00"
type input "[DATE] 16:59"
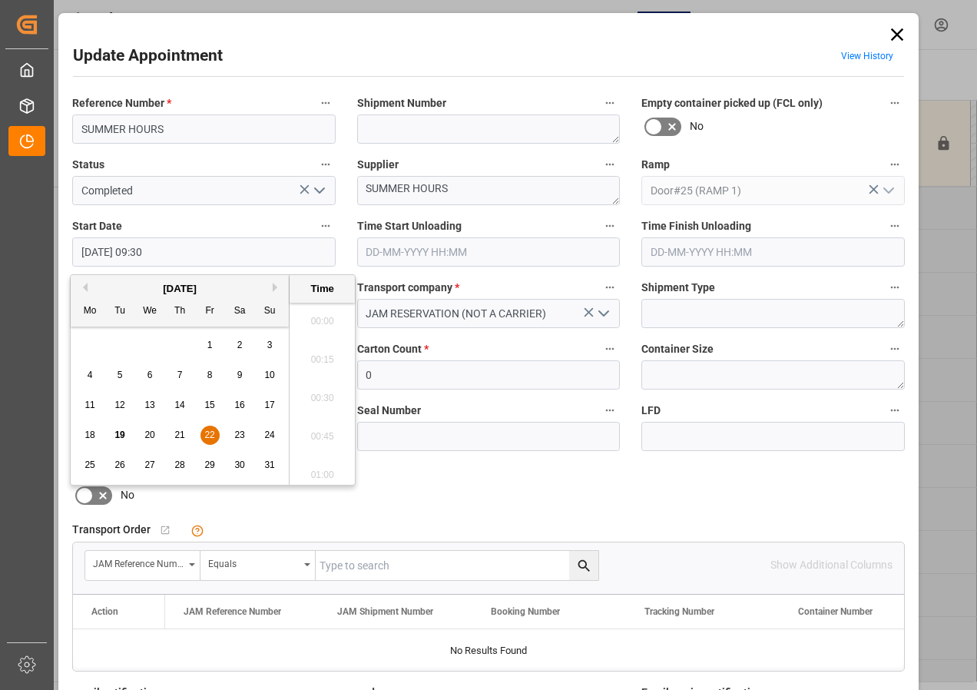
click at [111, 250] on input "[DATE] 09:30" at bounding box center [203, 251] width 263 height 29
click at [210, 434] on span "22" at bounding box center [209, 434] width 10 height 11
click at [322, 469] on li "10:00" at bounding box center [322, 470] width 65 height 38
type input "[DATE] 10:00"
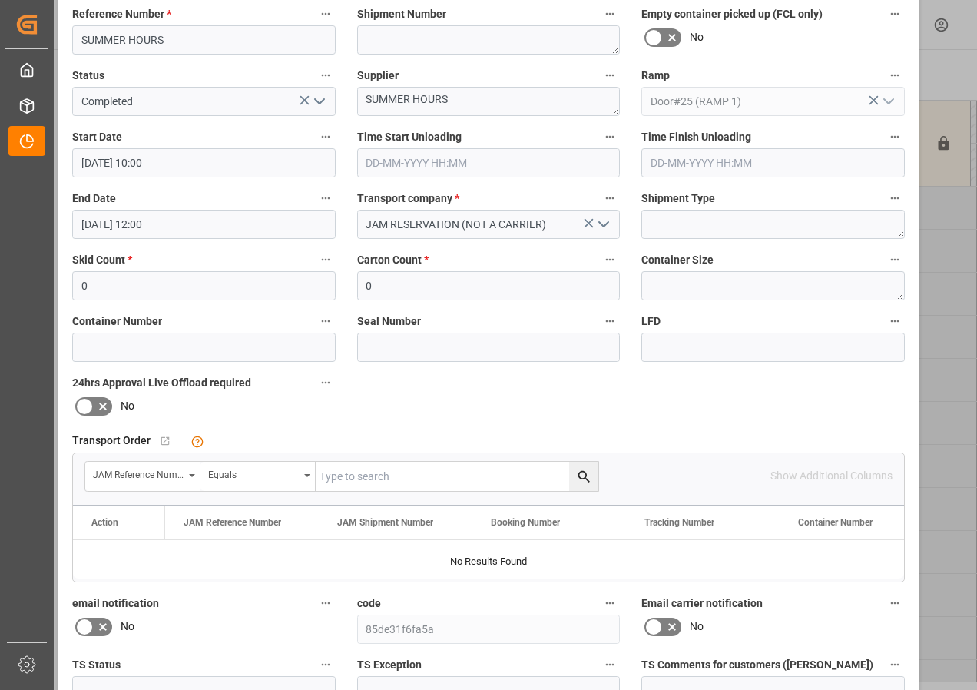
scroll to position [230, 0]
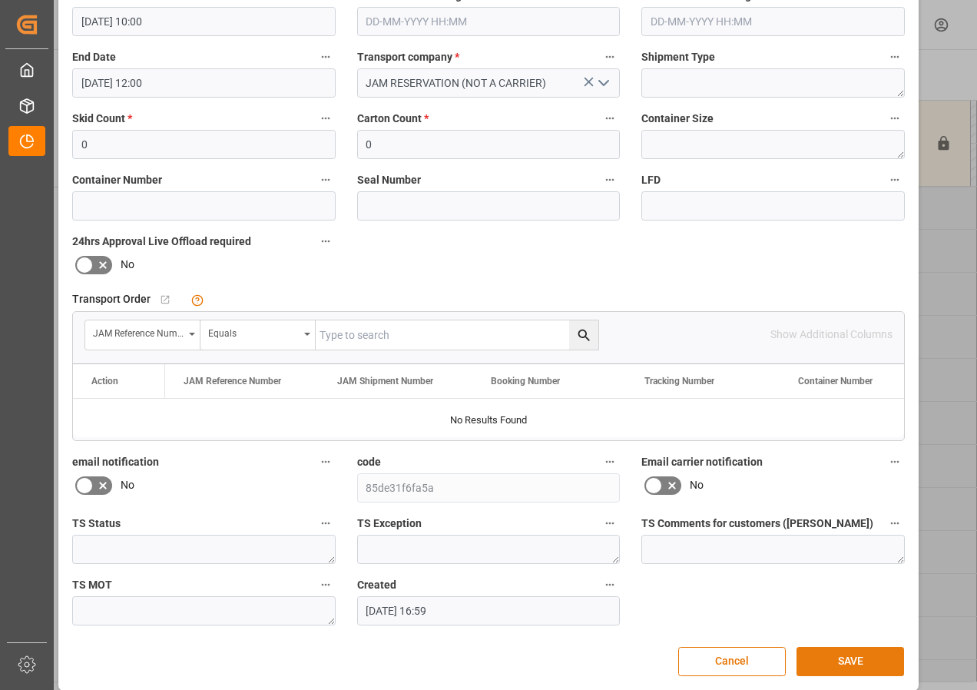
click at [850, 660] on button "SAVE" at bounding box center [850, 661] width 108 height 29
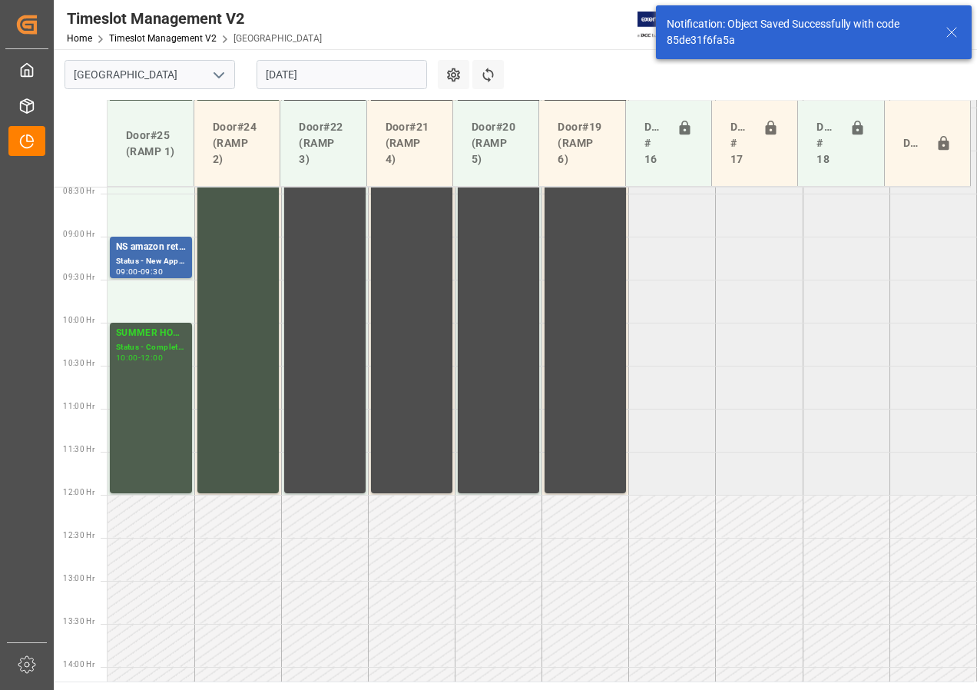
scroll to position [643, 0]
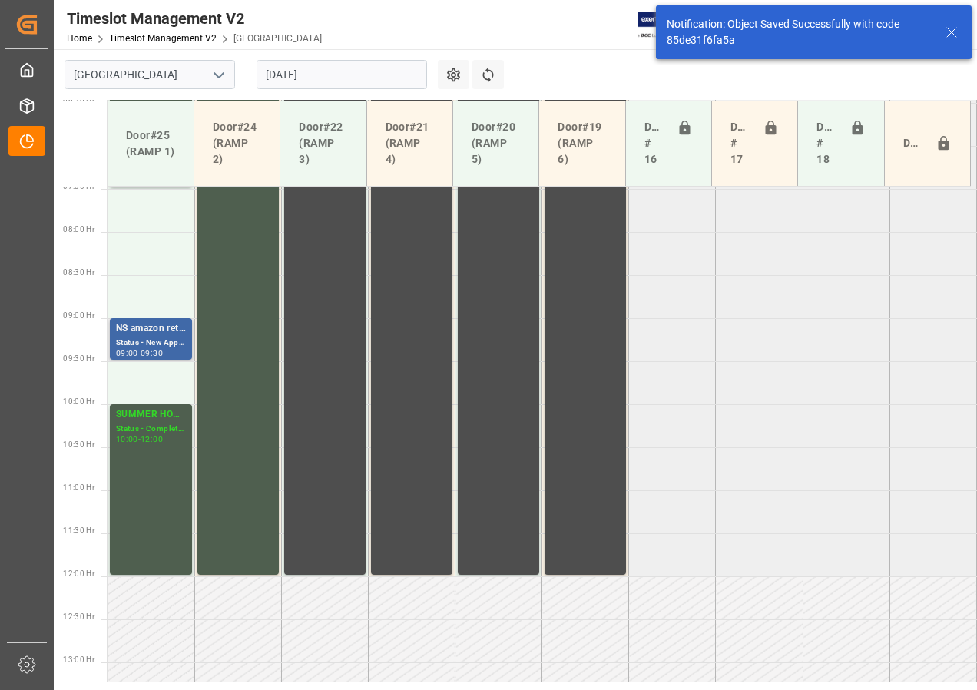
click at [134, 333] on div "NS amazon returns" at bounding box center [151, 328] width 70 height 15
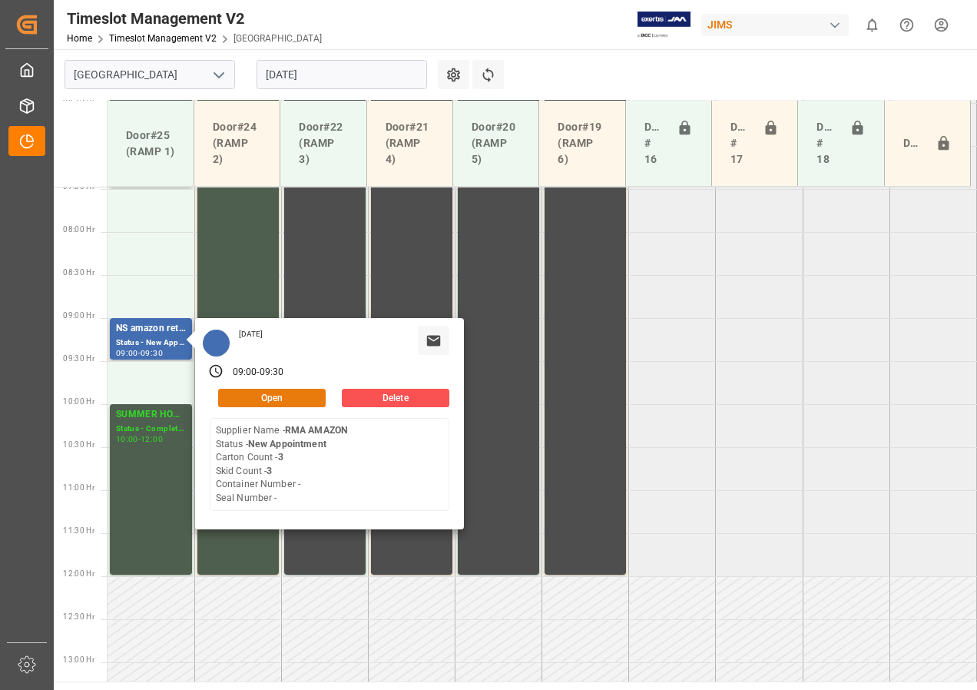
click at [236, 399] on button "Open" at bounding box center [272, 398] width 108 height 18
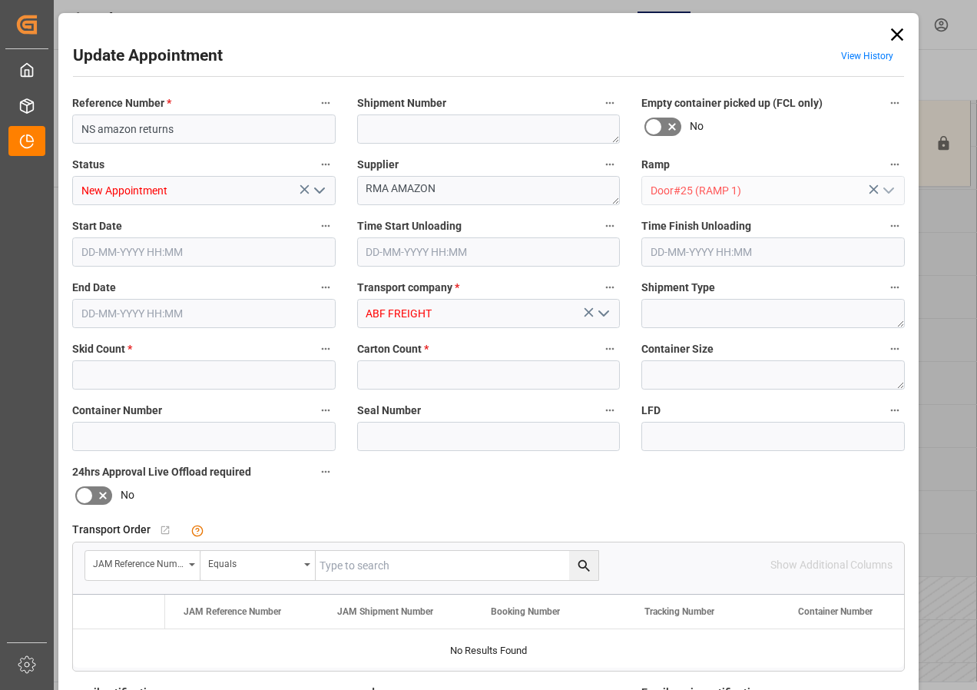
type input "3"
type input "[DATE] 09:00"
type input "[DATE] 09:30"
type input "[DATE] 13:15"
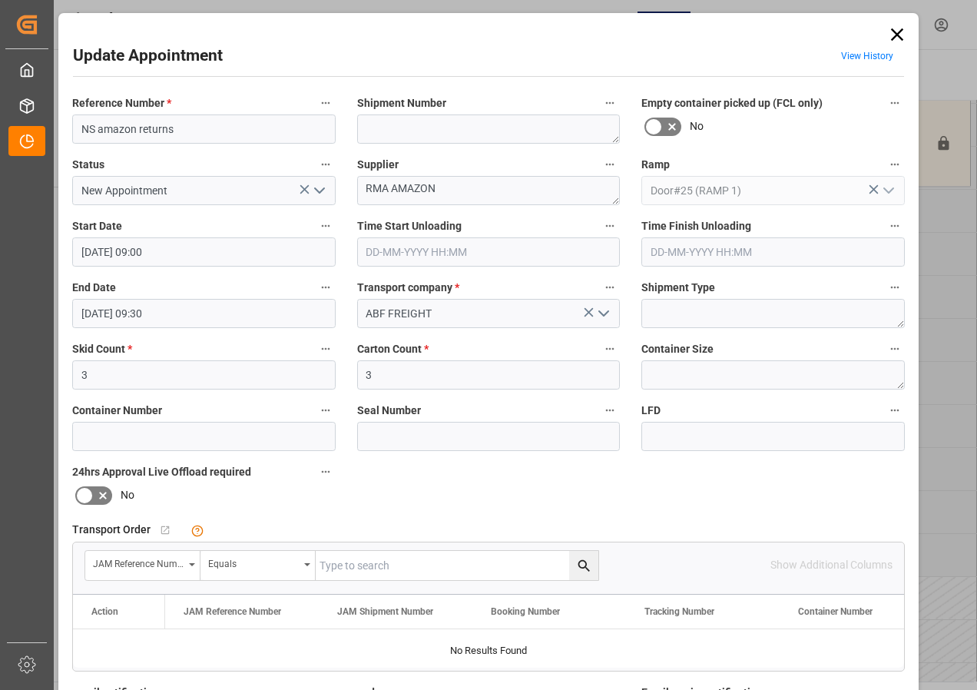
click at [127, 255] on input "[DATE] 09:00" at bounding box center [203, 251] width 263 height 29
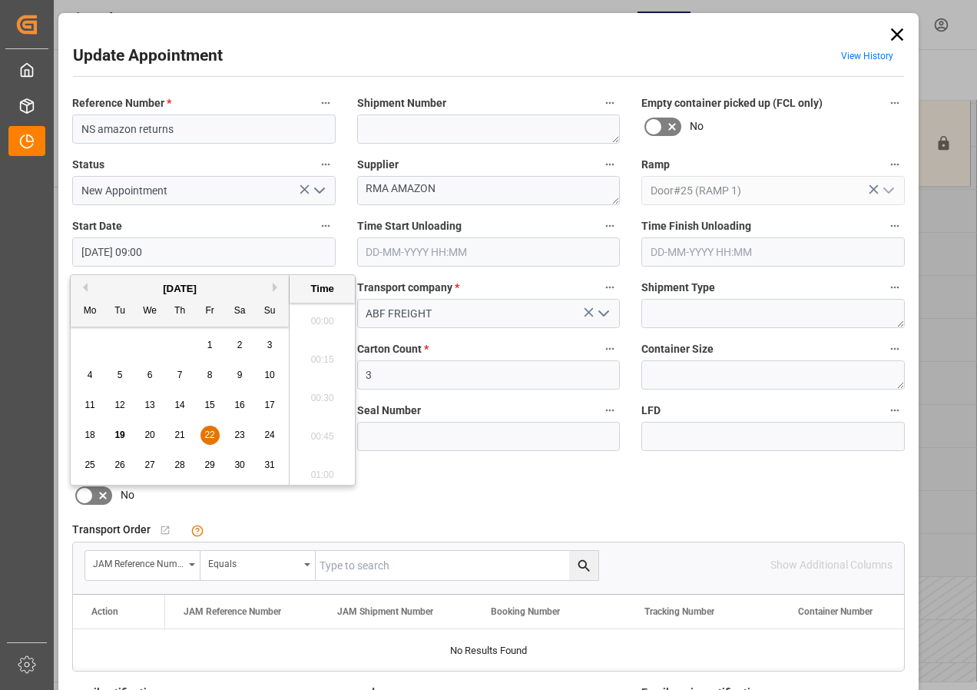
scroll to position [1311, 0]
click at [209, 432] on span "22" at bounding box center [209, 434] width 10 height 11
click at [320, 390] on li "09:30" at bounding box center [322, 393] width 65 height 38
type input "[DATE] 09:30"
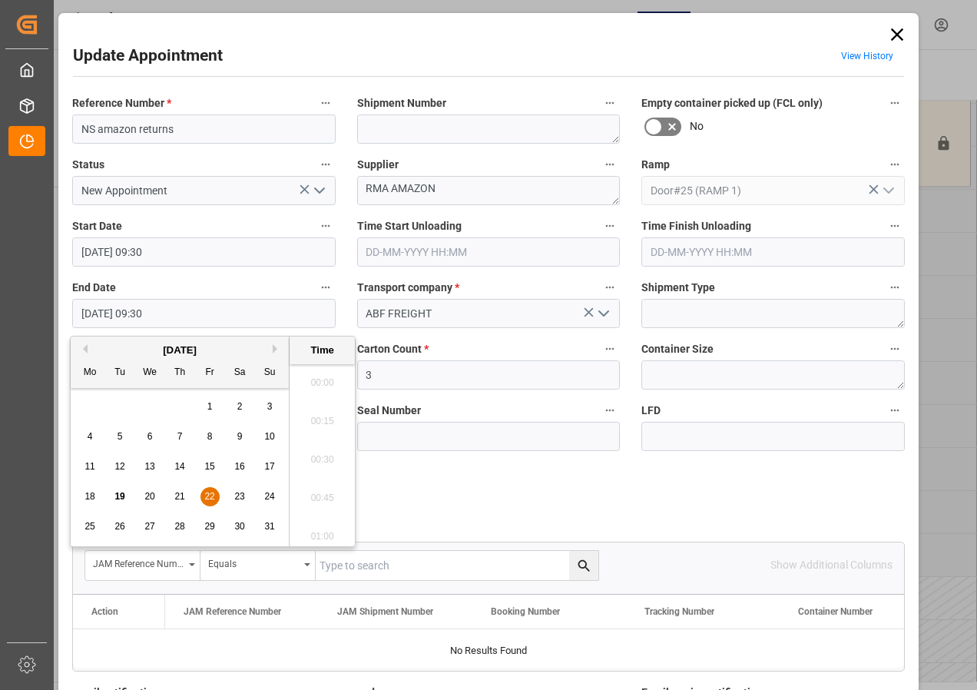
click at [113, 313] on input "[DATE] 09:30" at bounding box center [203, 313] width 263 height 29
click at [208, 495] on span "22" at bounding box center [209, 496] width 10 height 11
click at [319, 530] on li "10:00" at bounding box center [322, 531] width 65 height 38
type input "[DATE] 10:00"
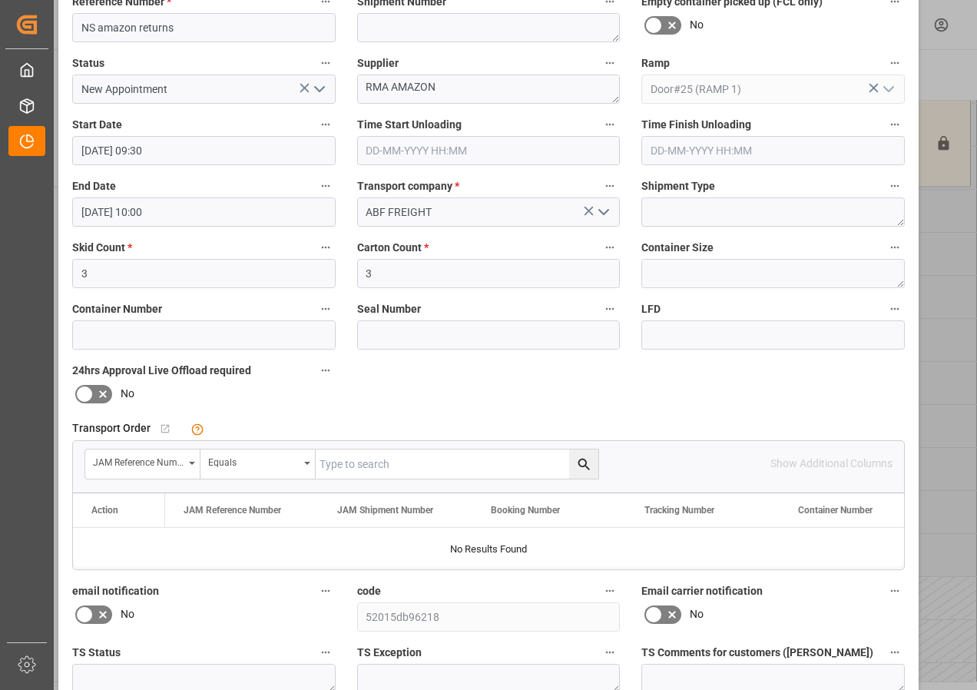
scroll to position [244, 0]
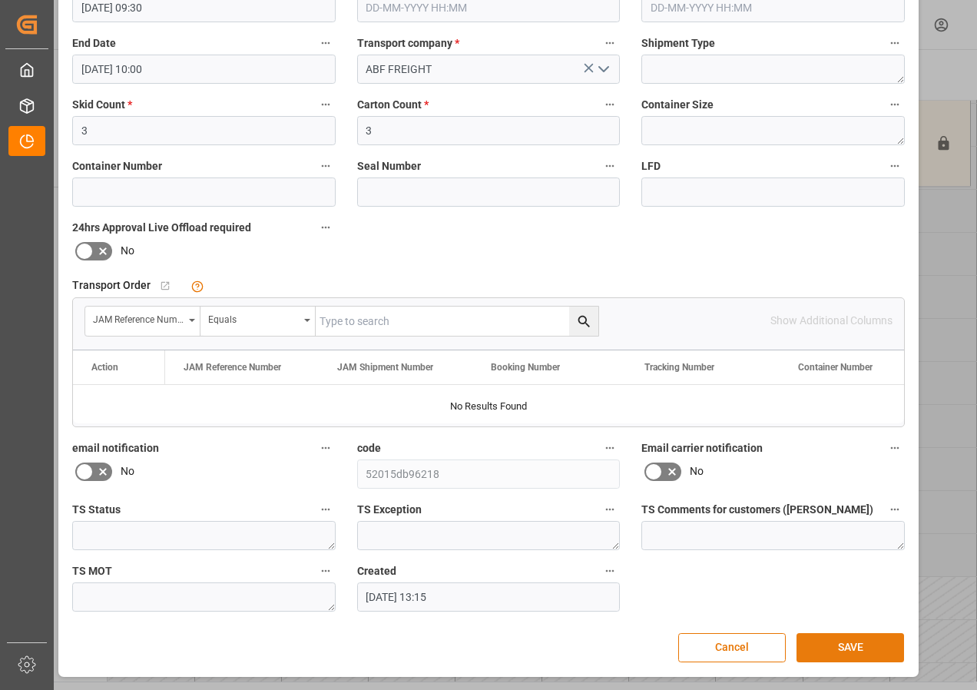
click at [852, 644] on button "SAVE" at bounding box center [850, 647] width 108 height 29
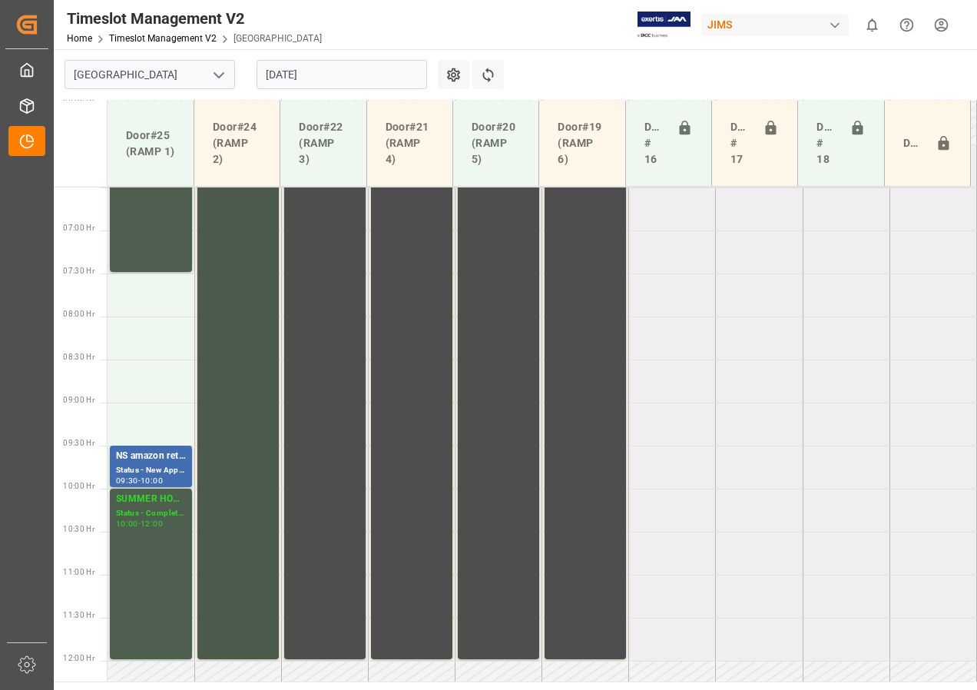
scroll to position [557, 0]
click at [274, 77] on input "[DATE]" at bounding box center [341, 74] width 170 height 29
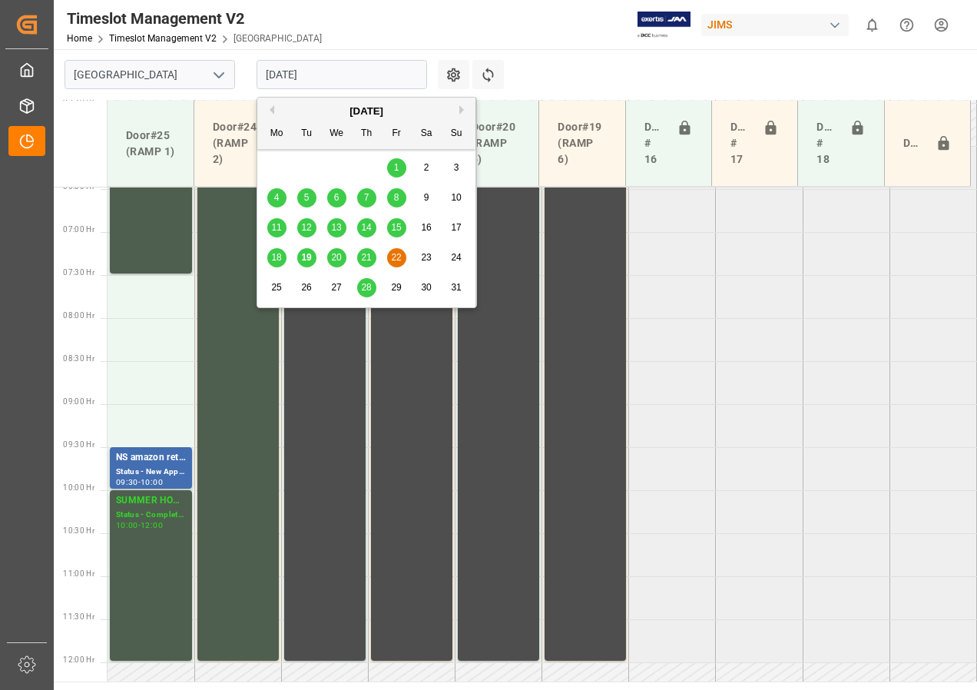
click at [340, 256] on span "20" at bounding box center [336, 257] width 10 height 11
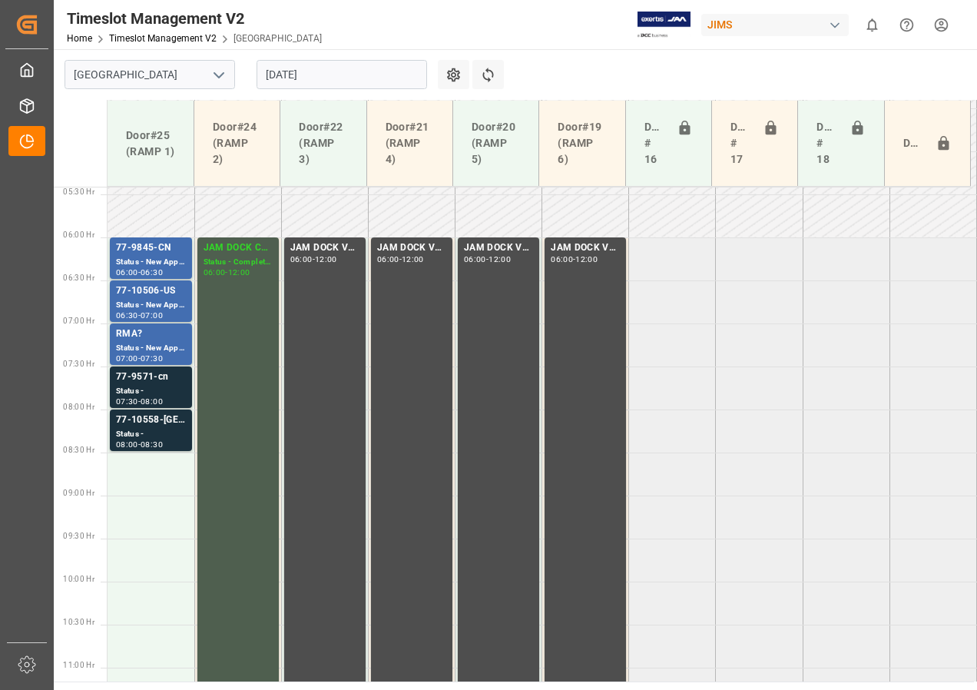
scroll to position [440, 0]
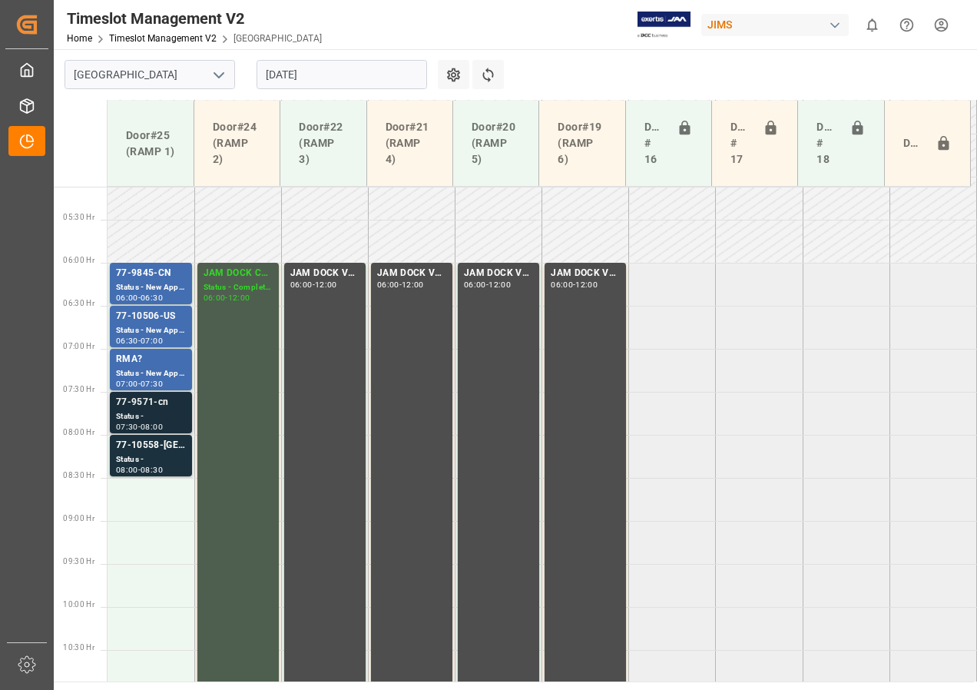
click at [137, 409] on div "77-9571-cn" at bounding box center [151, 402] width 70 height 15
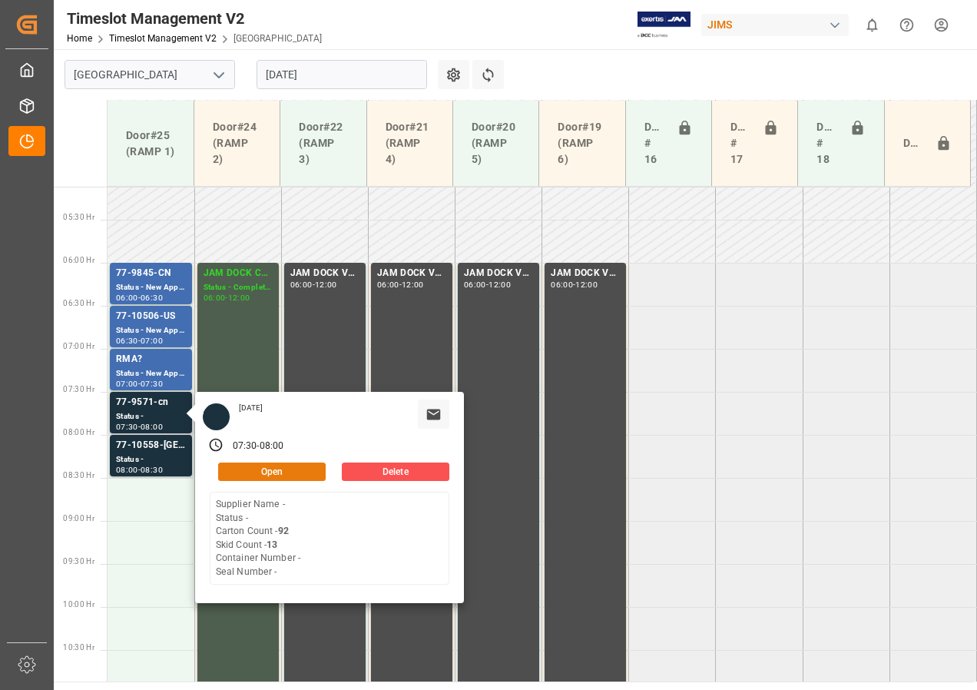
click at [253, 467] on button "Open" at bounding box center [272, 471] width 108 height 18
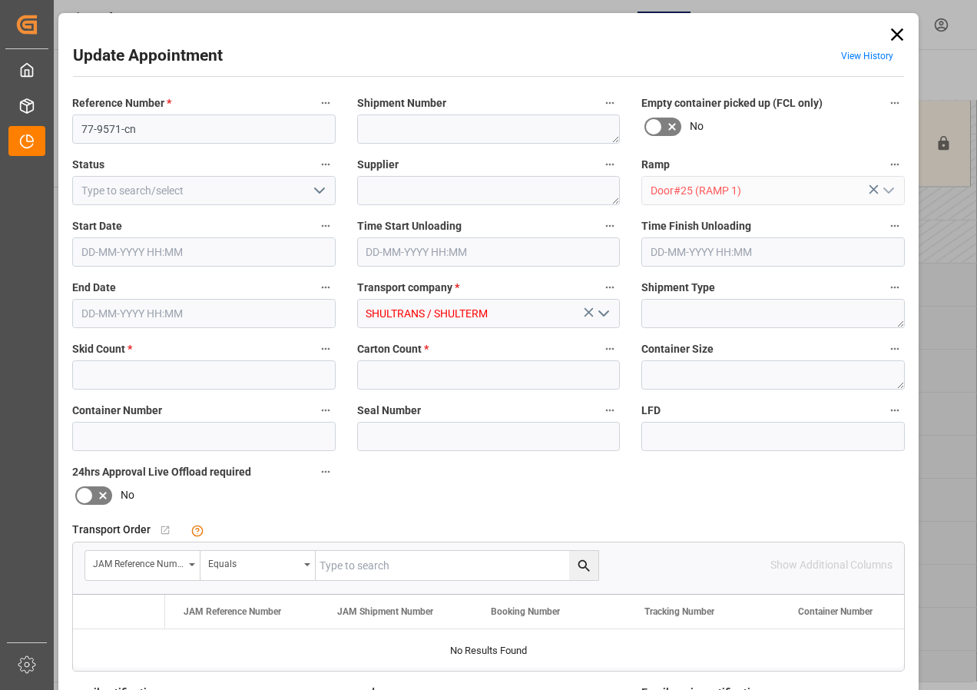
type input "13"
type input "92"
type input "[DATE] 07:30"
type input "[DATE] 08:00"
type input "[DATE] 15:36"
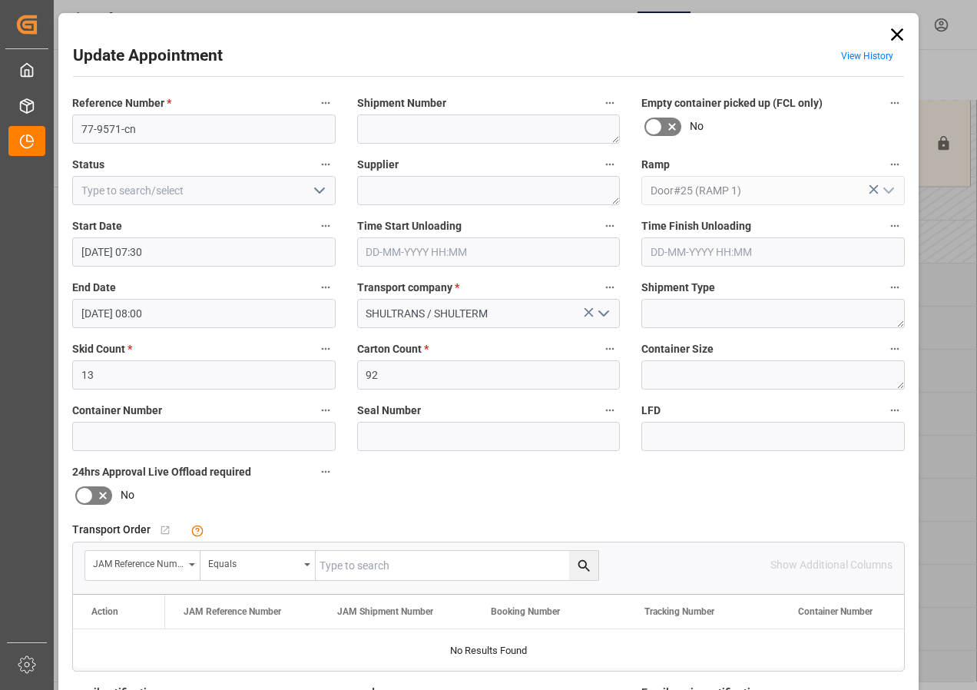
click at [347, 565] on input "text" at bounding box center [457, 565] width 283 height 29
type input "77-9571-cn"
click at [577, 564] on icon "search button" at bounding box center [584, 566] width 16 height 16
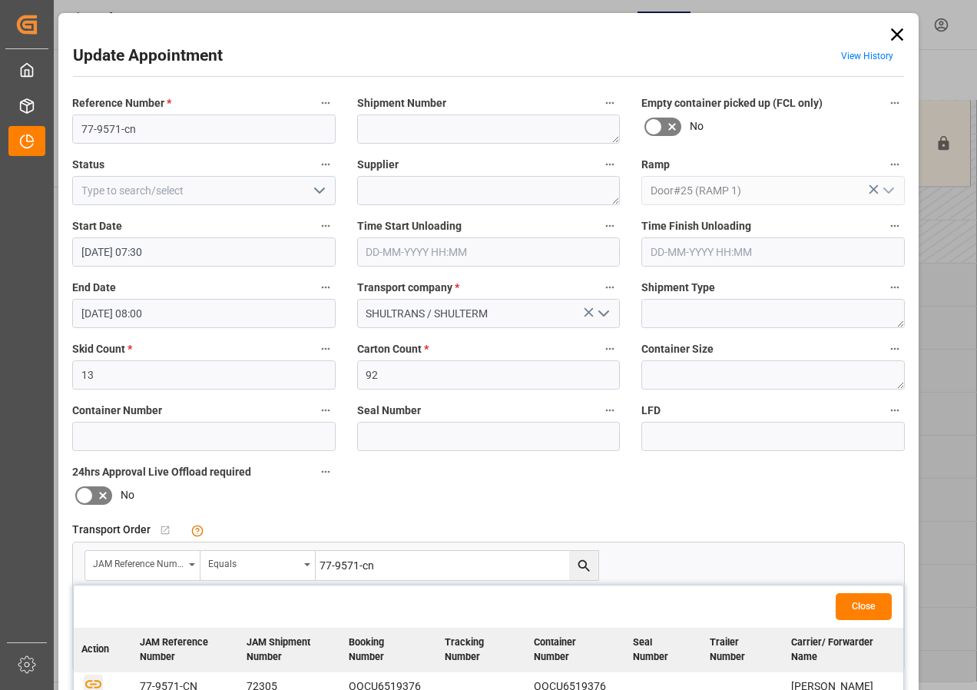
click at [89, 680] on icon "button" at bounding box center [93, 684] width 16 height 8
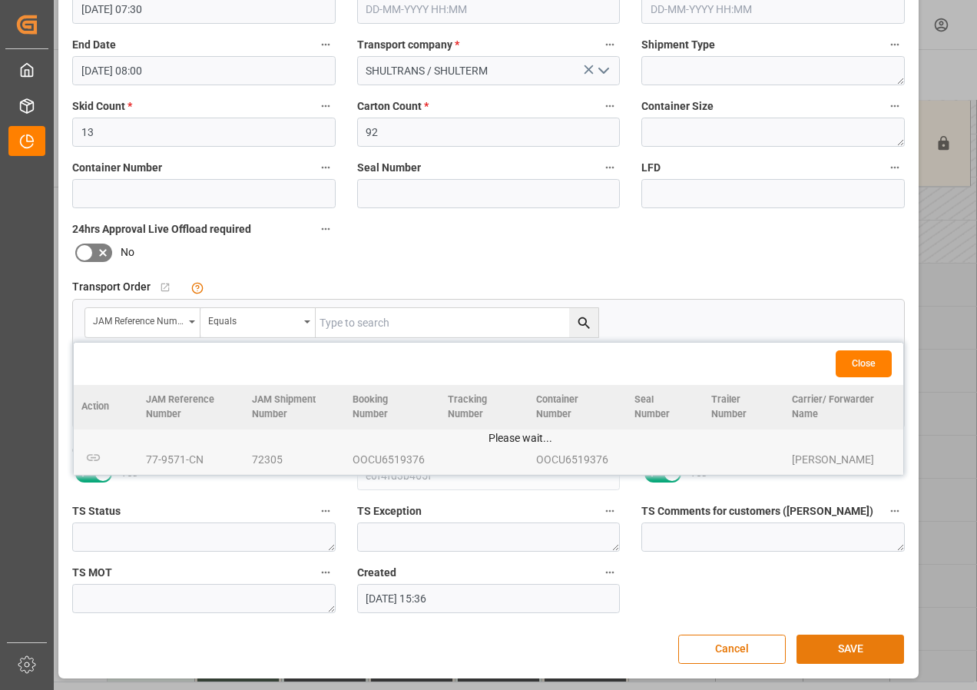
scroll to position [244, 0]
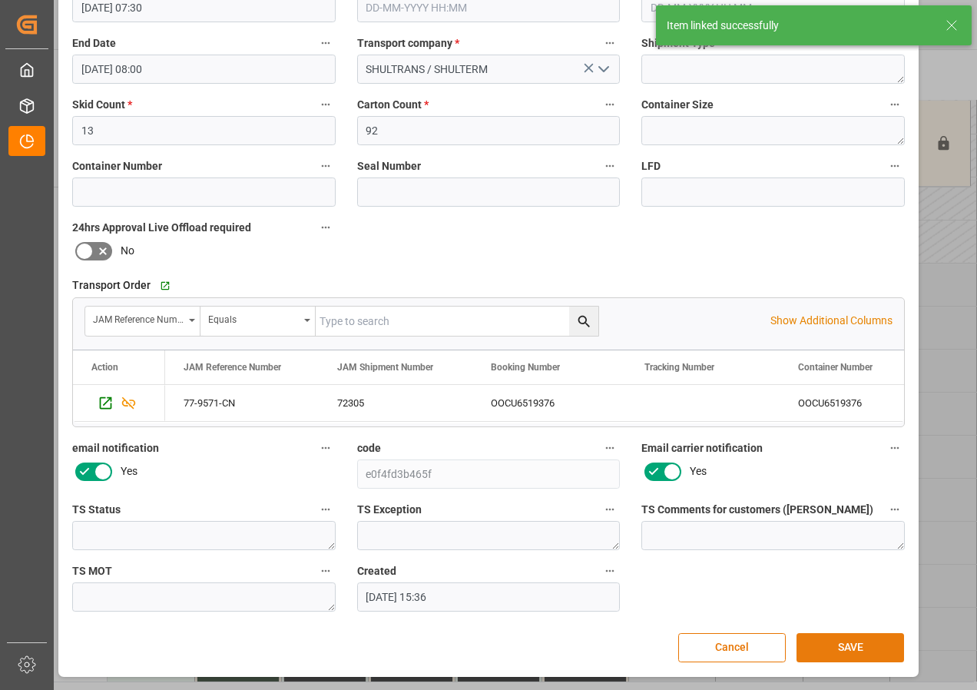
click at [844, 646] on button "SAVE" at bounding box center [850, 647] width 108 height 29
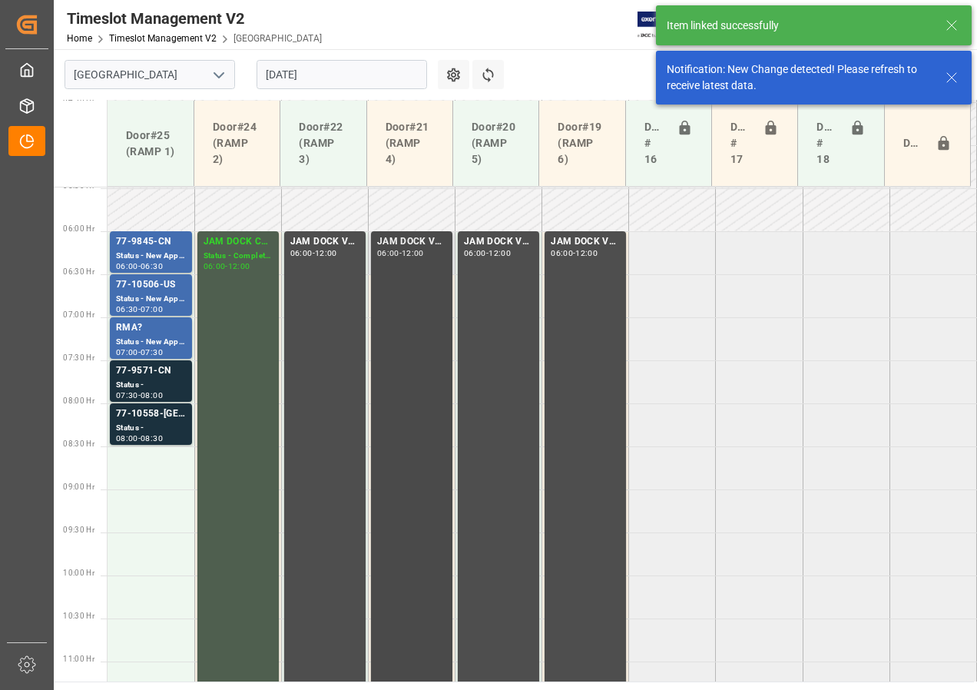
scroll to position [538, 0]
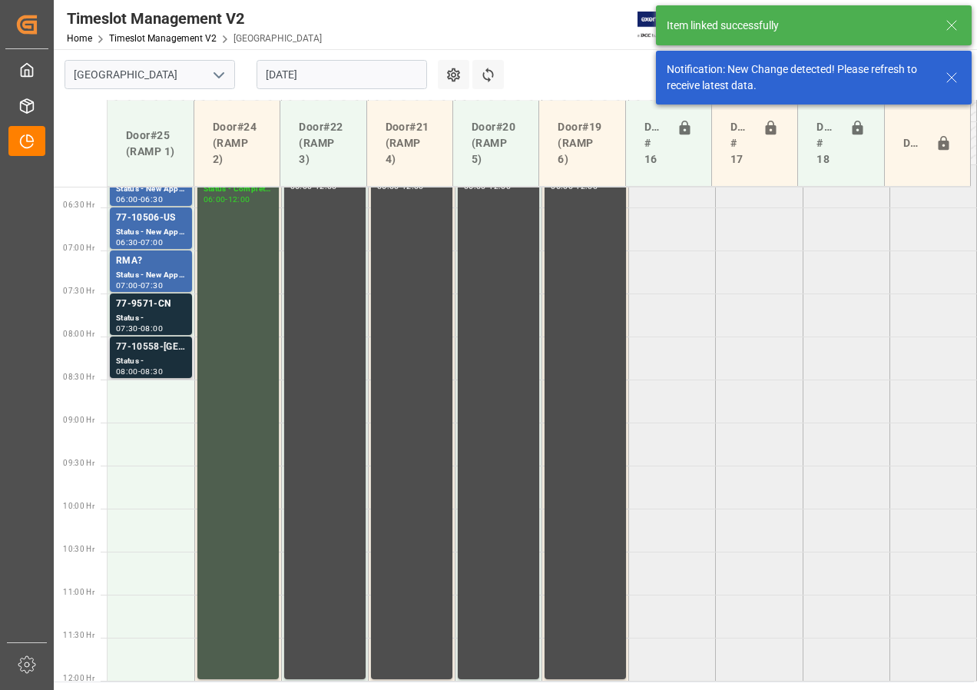
click at [139, 349] on div "77-10558-[GEOGRAPHIC_DATA]" at bounding box center [151, 346] width 70 height 15
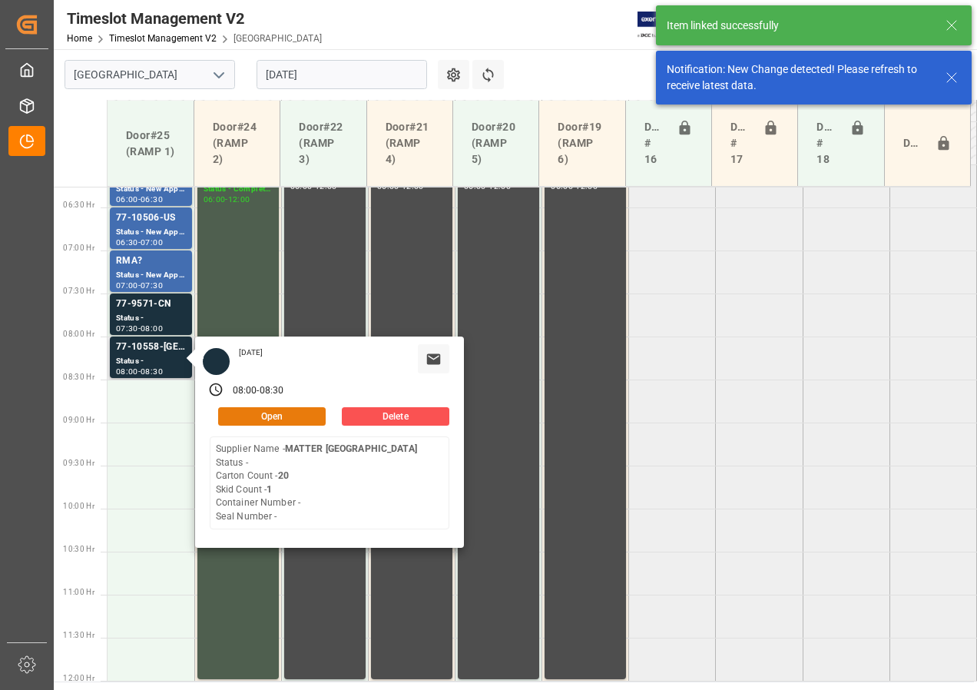
click at [255, 415] on button "Open" at bounding box center [272, 416] width 108 height 18
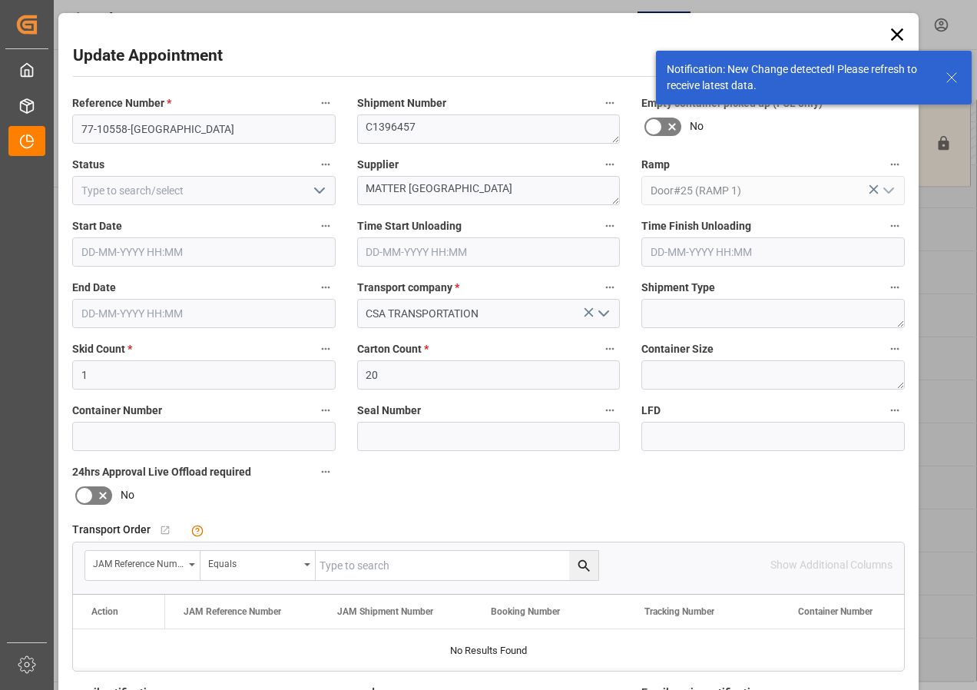
type input "[DATE] 08:00"
type input "[DATE] 08:30"
type input "[DATE] 16:08"
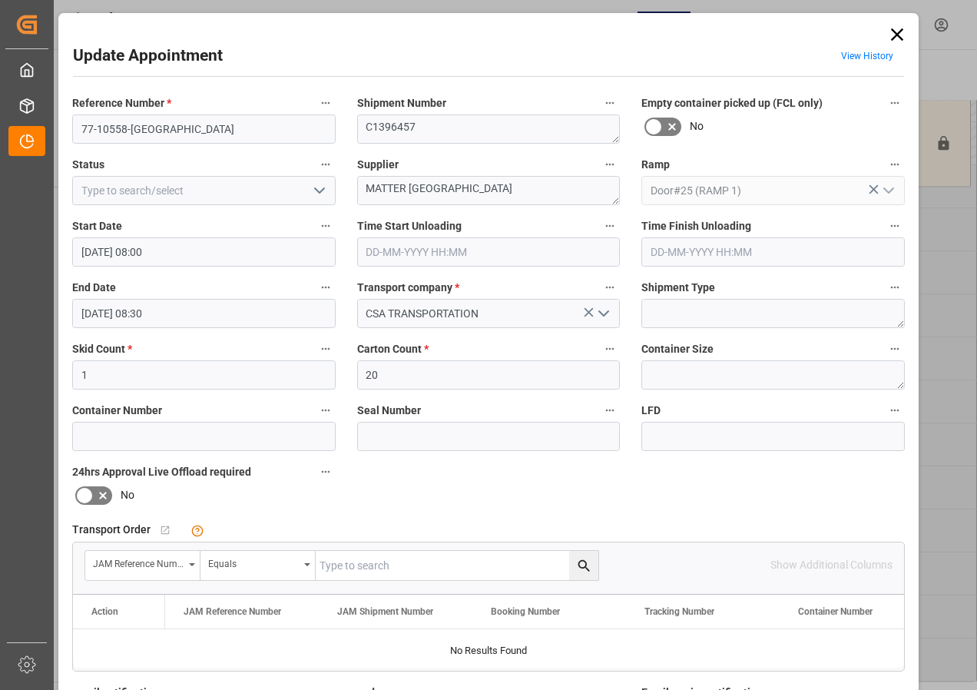
click at [342, 562] on input "text" at bounding box center [457, 565] width 283 height 29
type input "77-10558-us"
click at [577, 561] on icon "search button" at bounding box center [583, 565] width 12 height 12
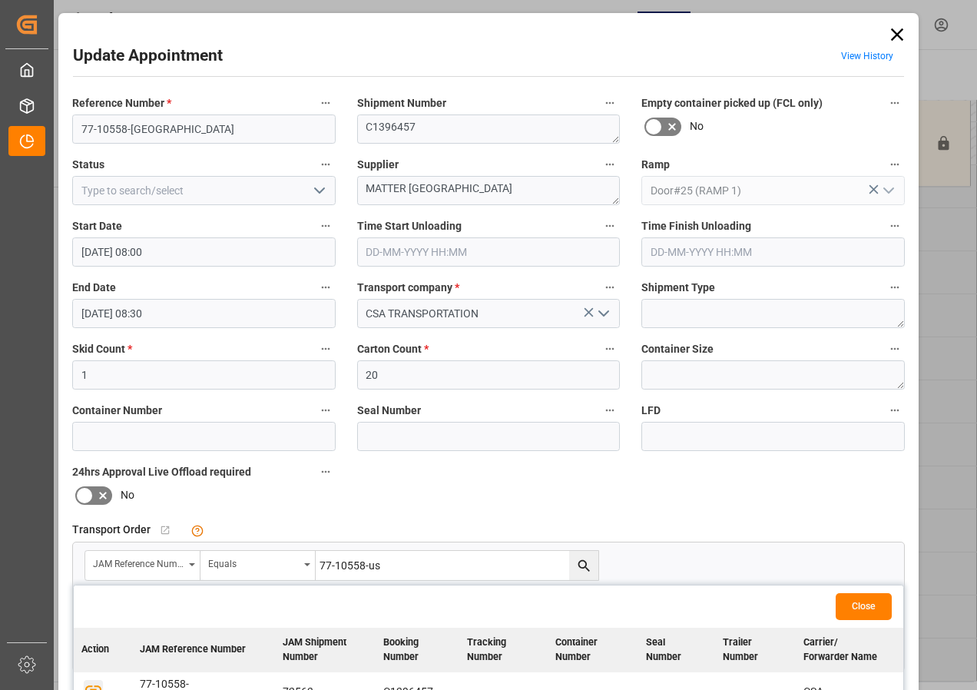
click at [94, 685] on icon "button" at bounding box center [93, 689] width 16 height 8
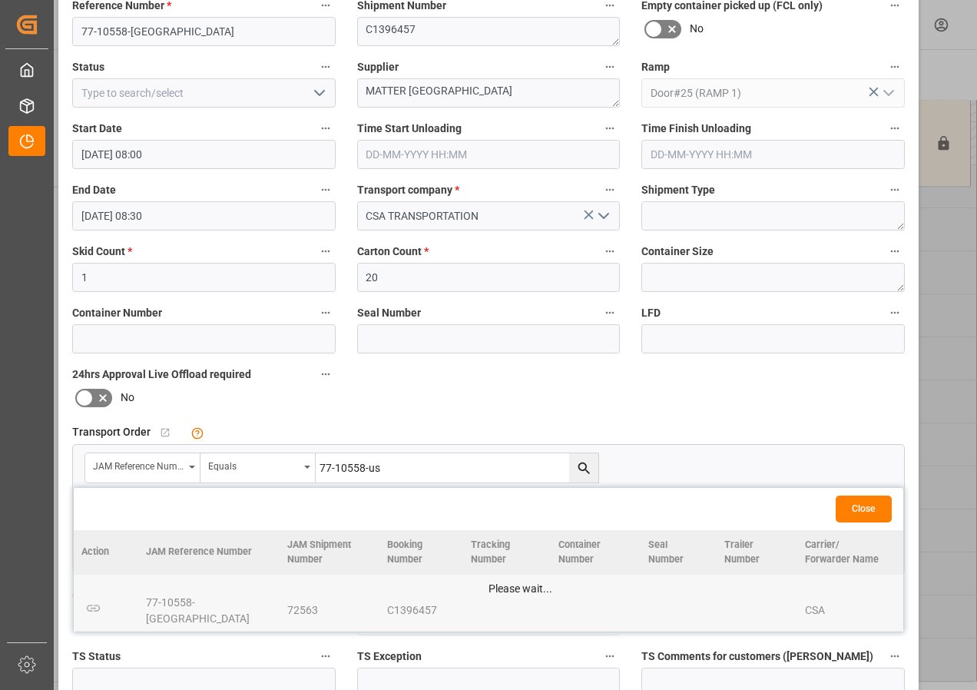
scroll to position [230, 0]
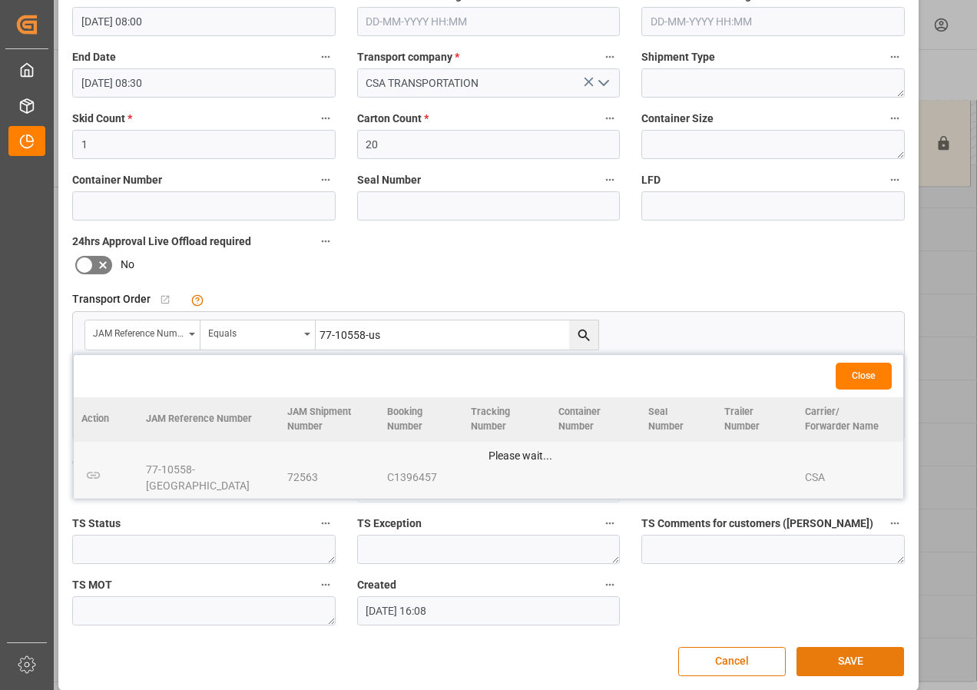
click at [849, 657] on button "SAVE" at bounding box center [850, 661] width 108 height 29
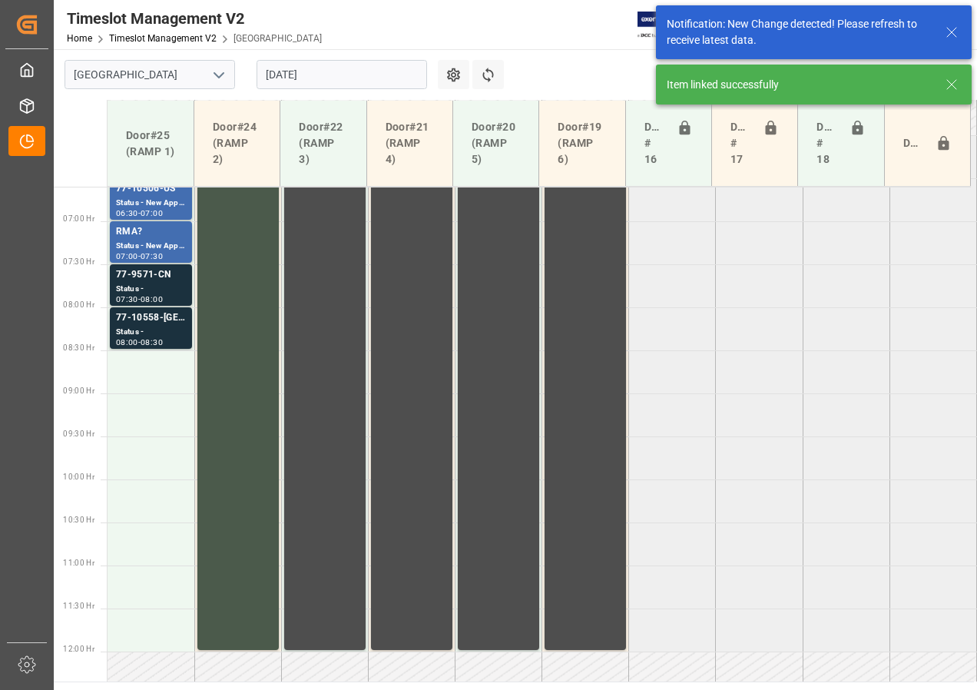
scroll to position [471, 0]
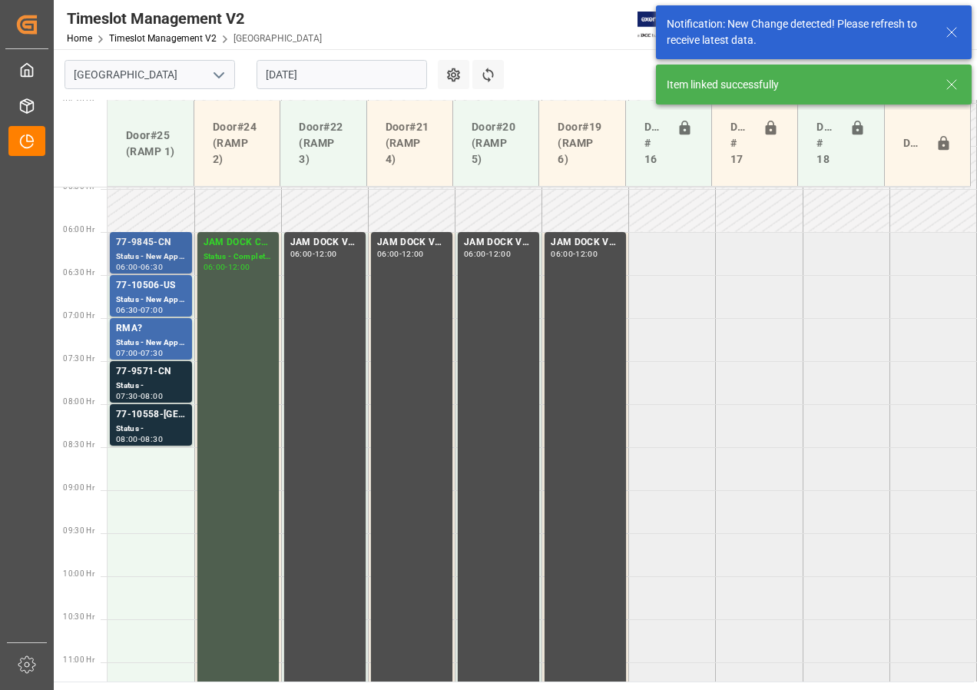
click at [121, 246] on div "77-9845-CN" at bounding box center [151, 242] width 70 height 15
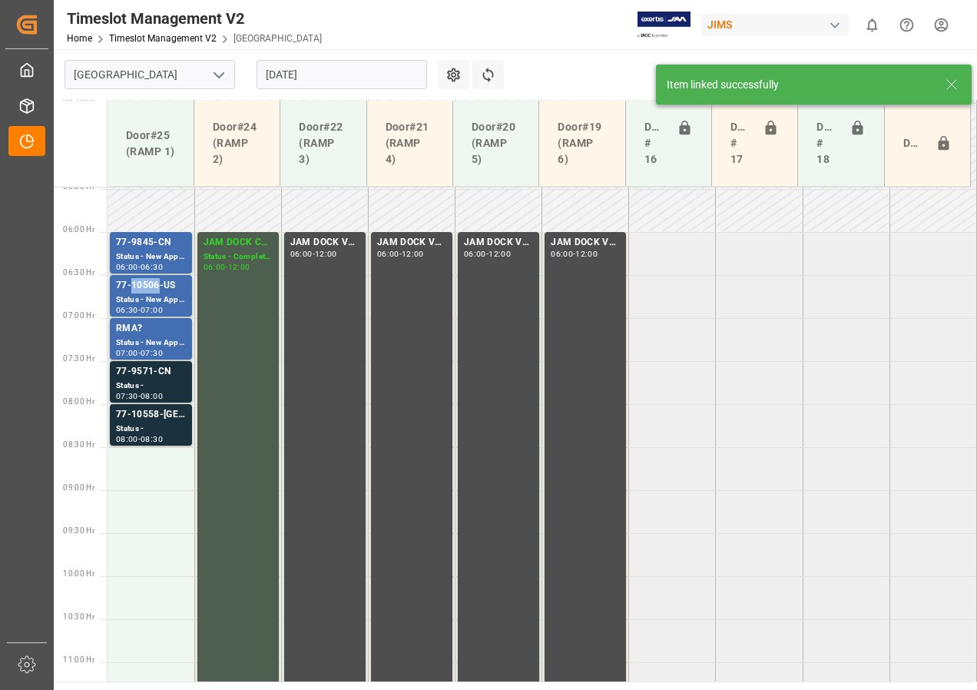
click at [134, 291] on div "77-10506-US" at bounding box center [151, 285] width 70 height 15
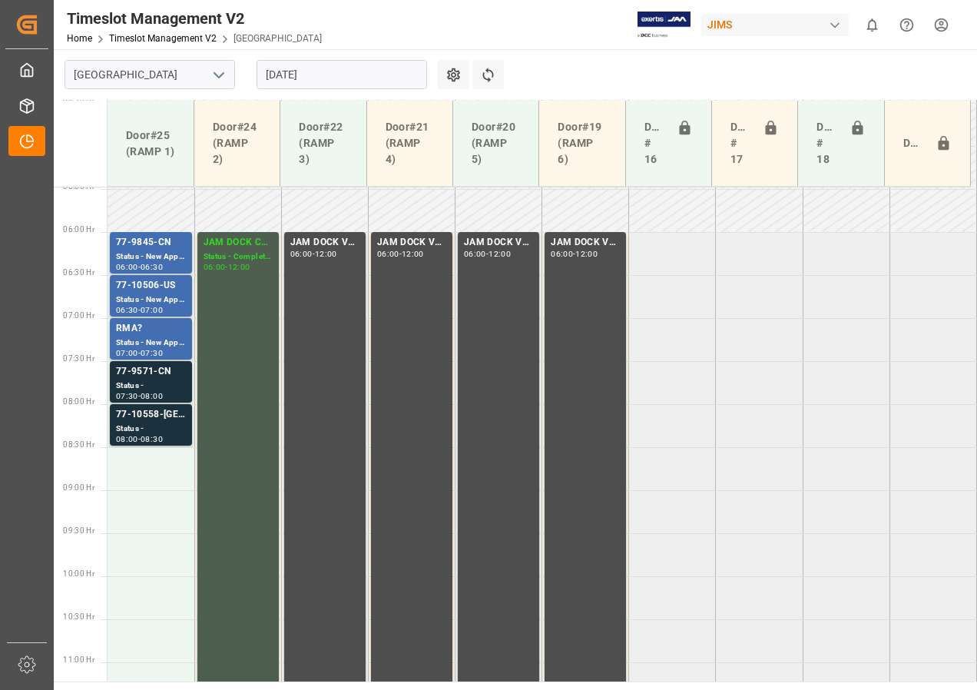
click at [137, 337] on div "Status - New Appointment" at bounding box center [151, 342] width 70 height 13
click at [134, 374] on div "77-9571-CN" at bounding box center [151, 371] width 70 height 15
click at [137, 409] on div "77-10558-[GEOGRAPHIC_DATA]" at bounding box center [151, 414] width 70 height 15
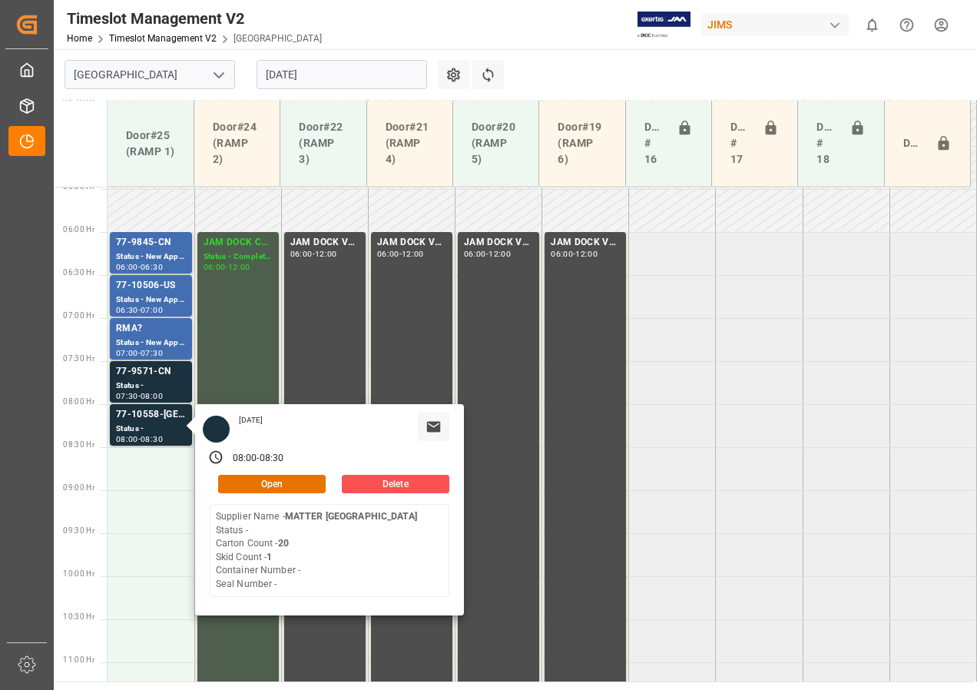
click at [287, 75] on input "[DATE]" at bounding box center [341, 74] width 170 height 29
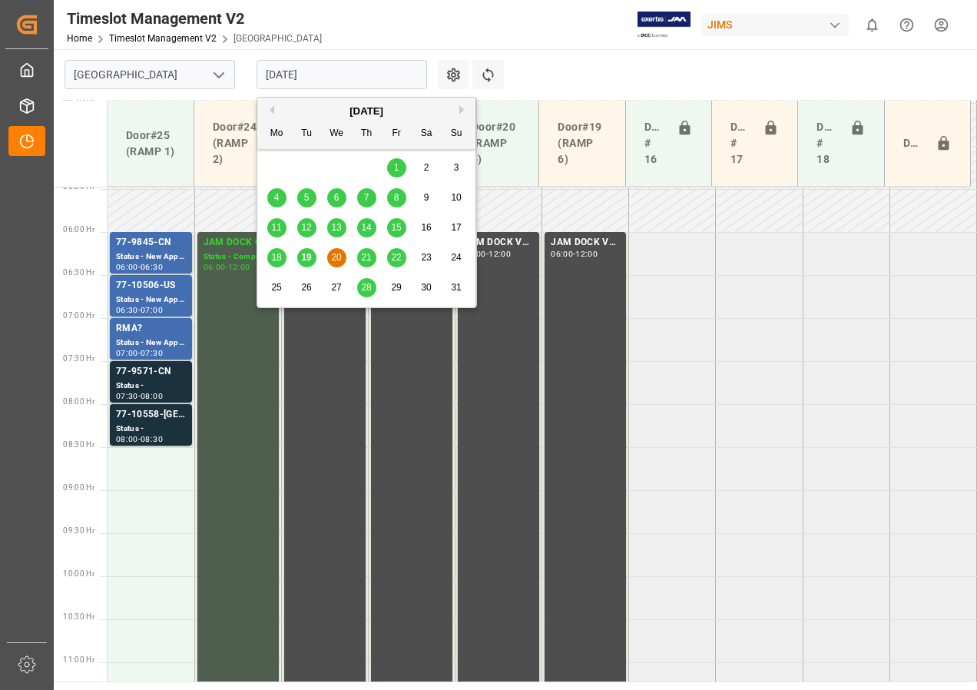
click at [370, 259] on span "21" at bounding box center [366, 257] width 10 height 11
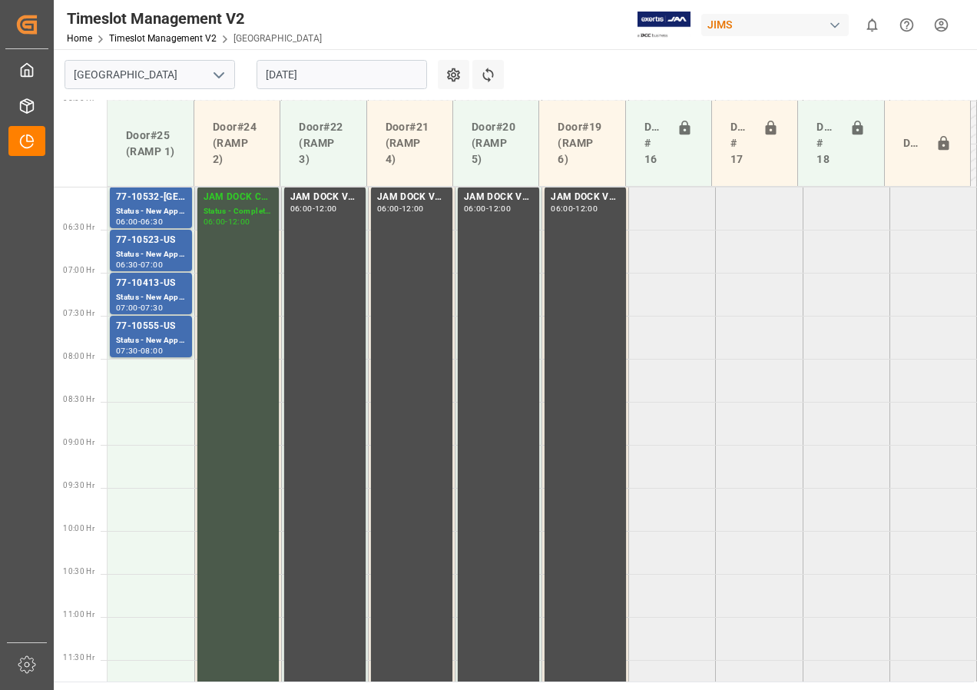
scroll to position [515, 0]
click at [147, 339] on div "Status - New Appointment" at bounding box center [151, 341] width 70 height 13
click at [144, 298] on div "Status - New Appointment" at bounding box center [151, 298] width 70 height 13
click at [143, 250] on div "Status - New Appointment" at bounding box center [151, 255] width 70 height 13
click at [141, 206] on div "Status - New Appointment" at bounding box center [151, 212] width 70 height 13
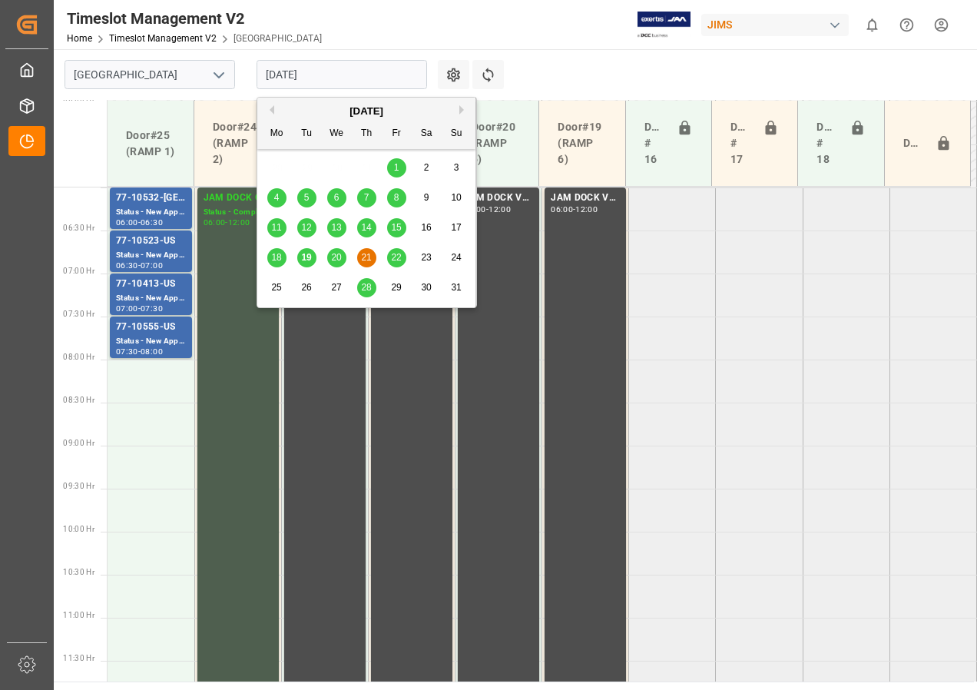
click at [282, 68] on input "[DATE]" at bounding box center [341, 74] width 170 height 29
click at [302, 256] on span "19" at bounding box center [306, 257] width 10 height 11
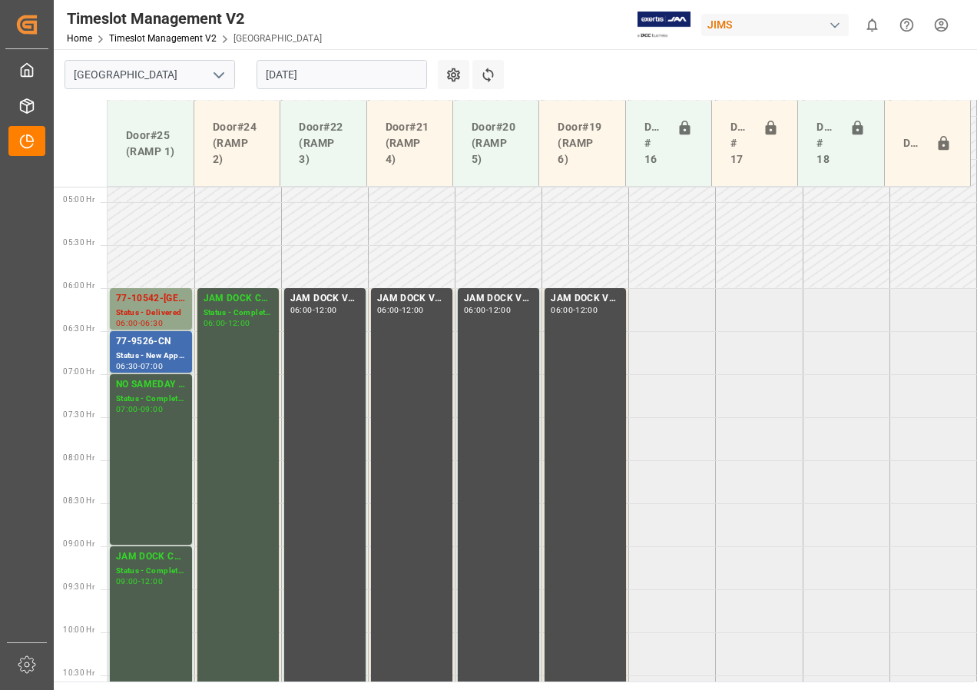
scroll to position [491, 0]
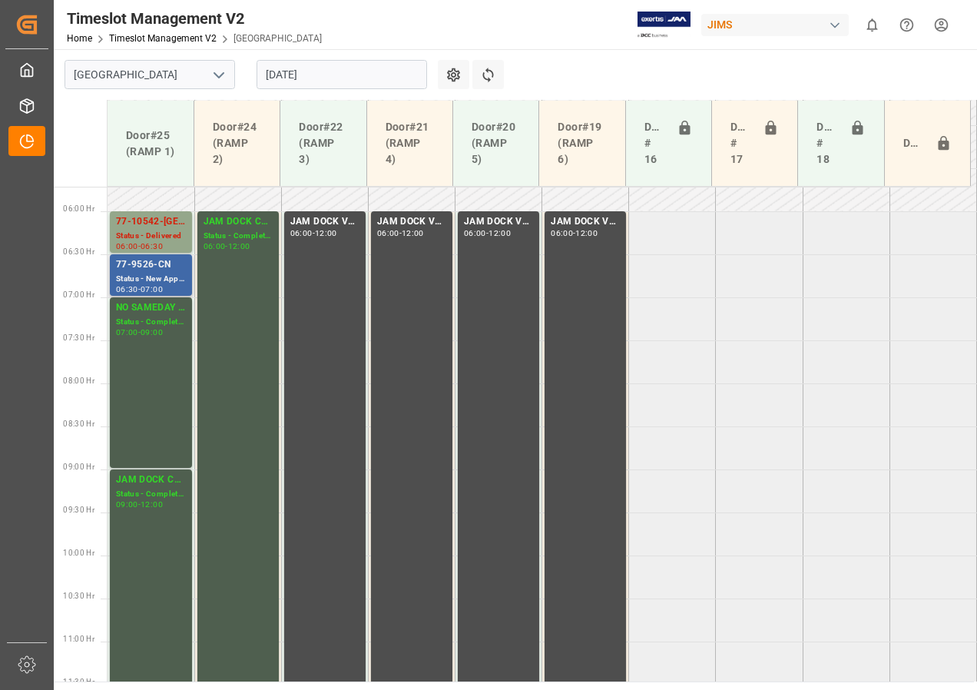
click at [158, 273] on div "Status - New Appointment" at bounding box center [151, 279] width 70 height 13
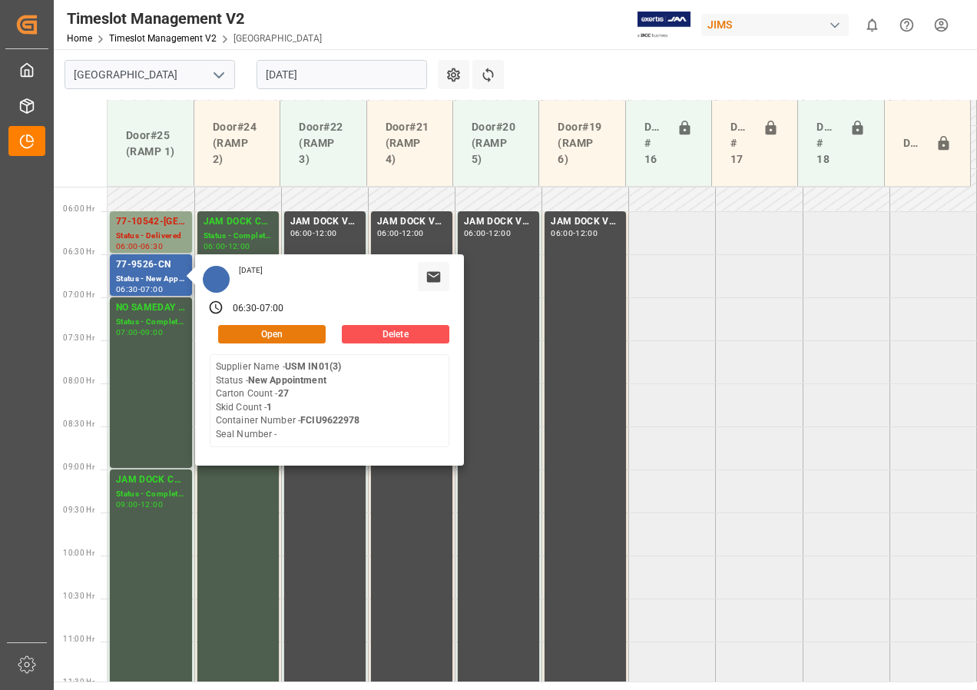
click at [256, 337] on button "Open" at bounding box center [272, 334] width 108 height 18
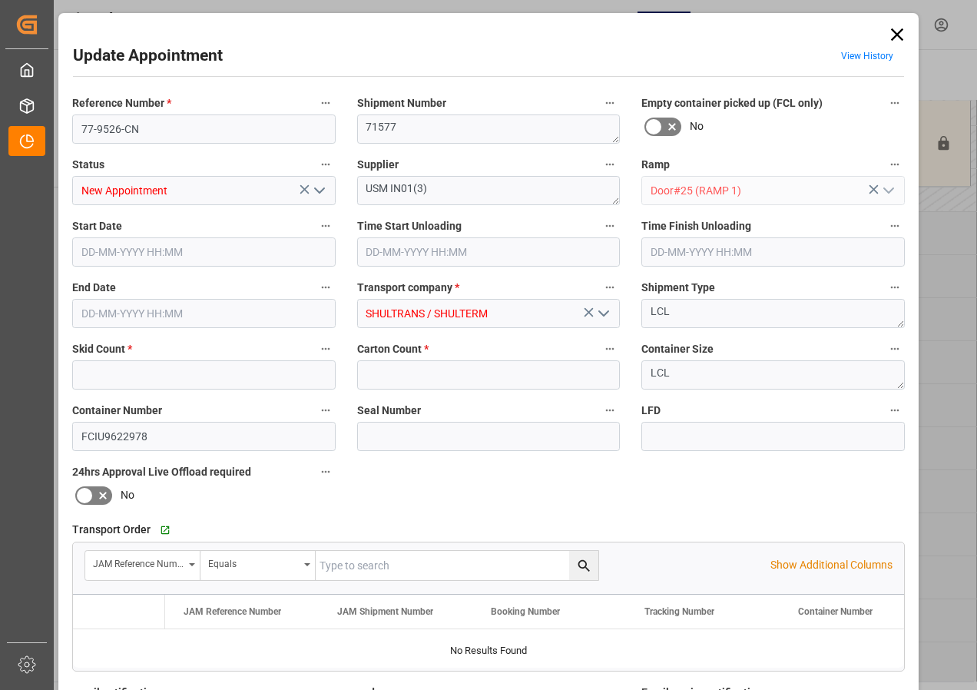
type input "1"
type input "27"
type input "[DATE] 06:30"
type input "[DATE] 07:00"
type input "[DATE] 19:27"
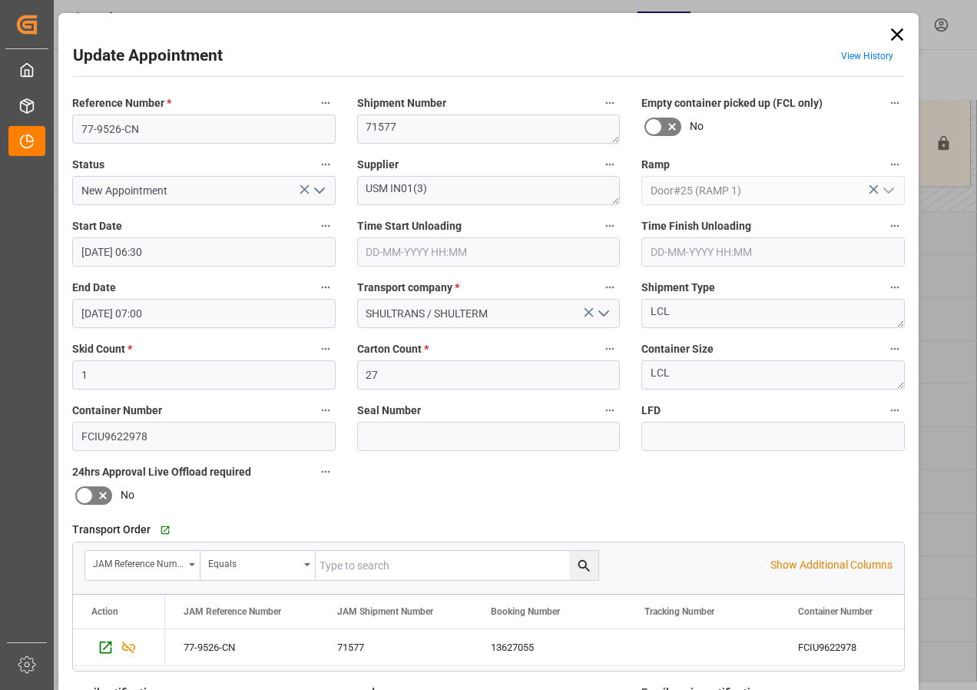
click at [321, 187] on icon "open menu" at bounding box center [319, 190] width 18 height 18
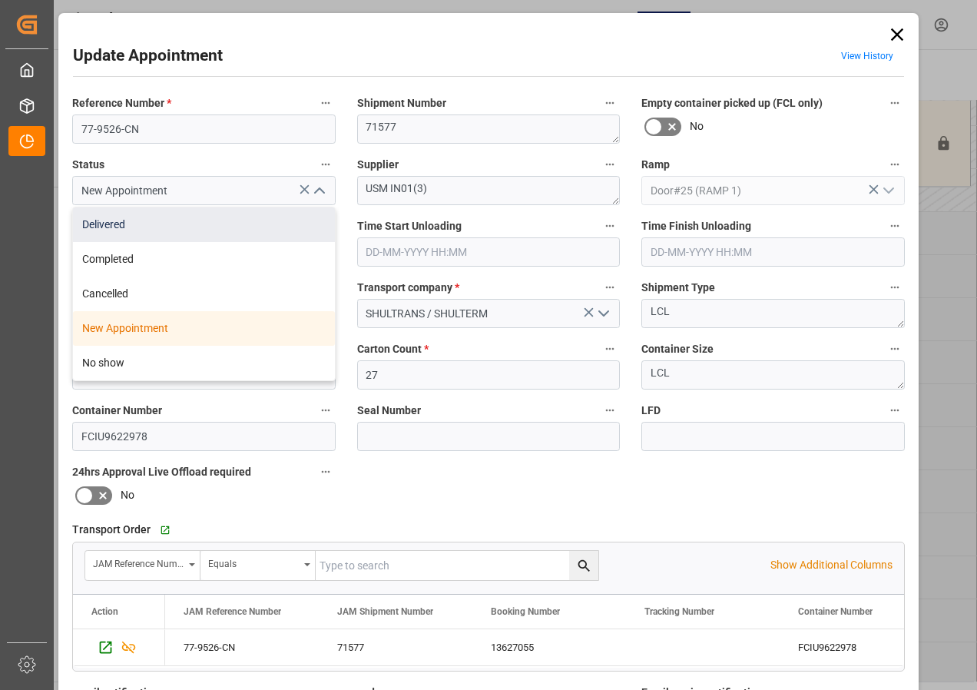
click at [105, 227] on div "Delivered" at bounding box center [204, 224] width 262 height 35
type input "Delivered"
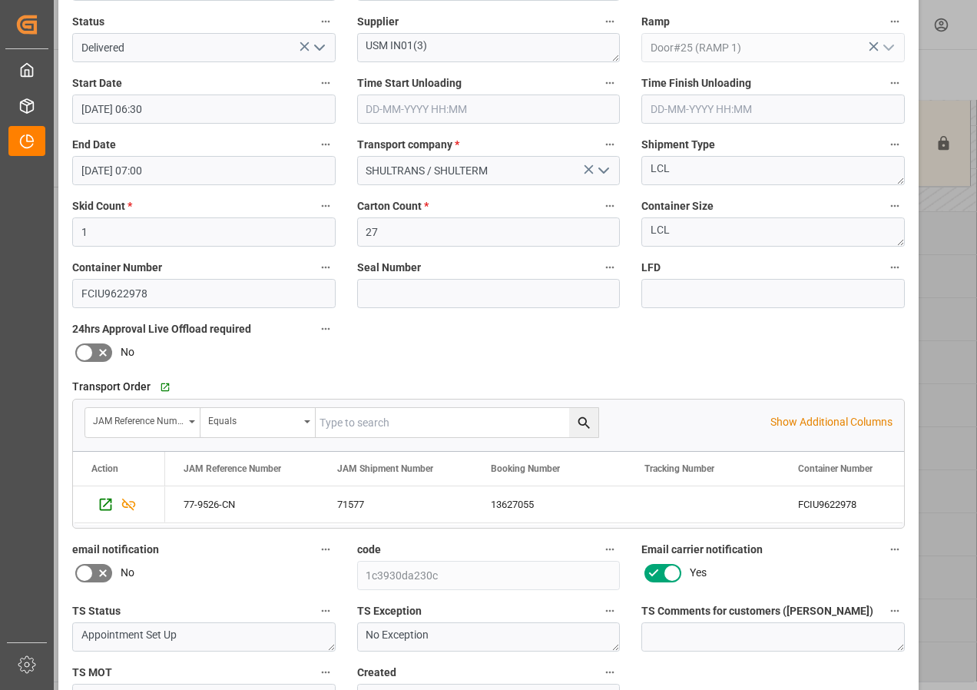
scroll to position [230, 0]
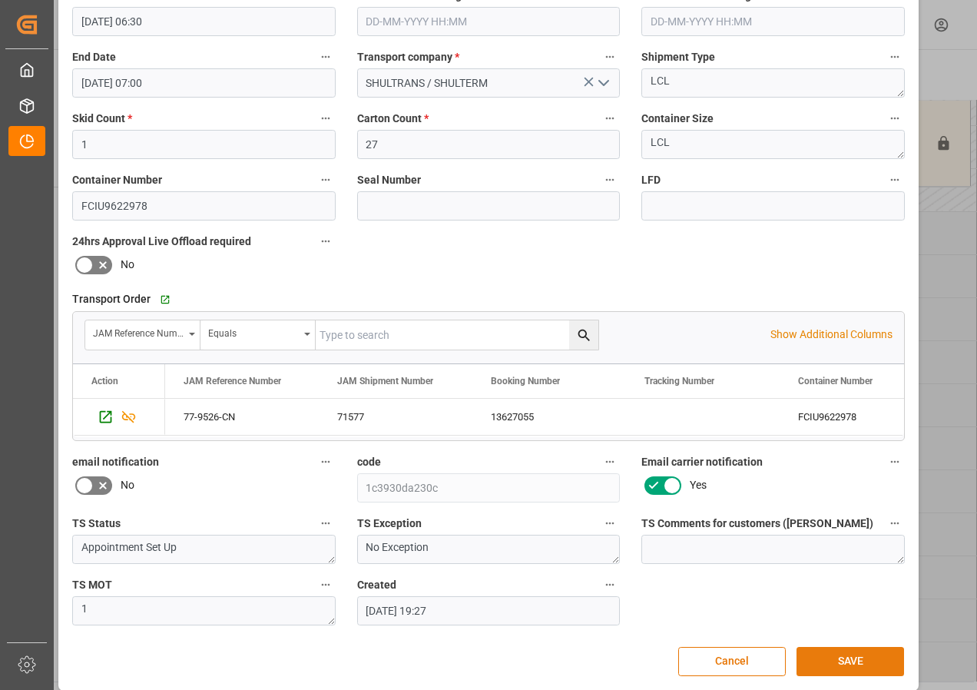
click at [838, 664] on button "SAVE" at bounding box center [850, 661] width 108 height 29
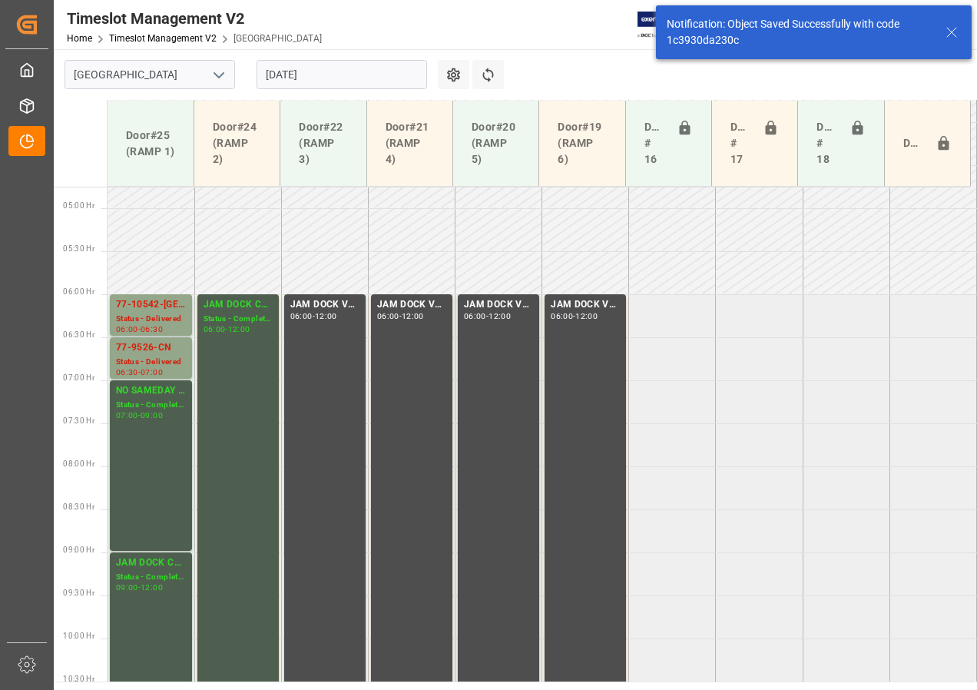
scroll to position [452, 0]
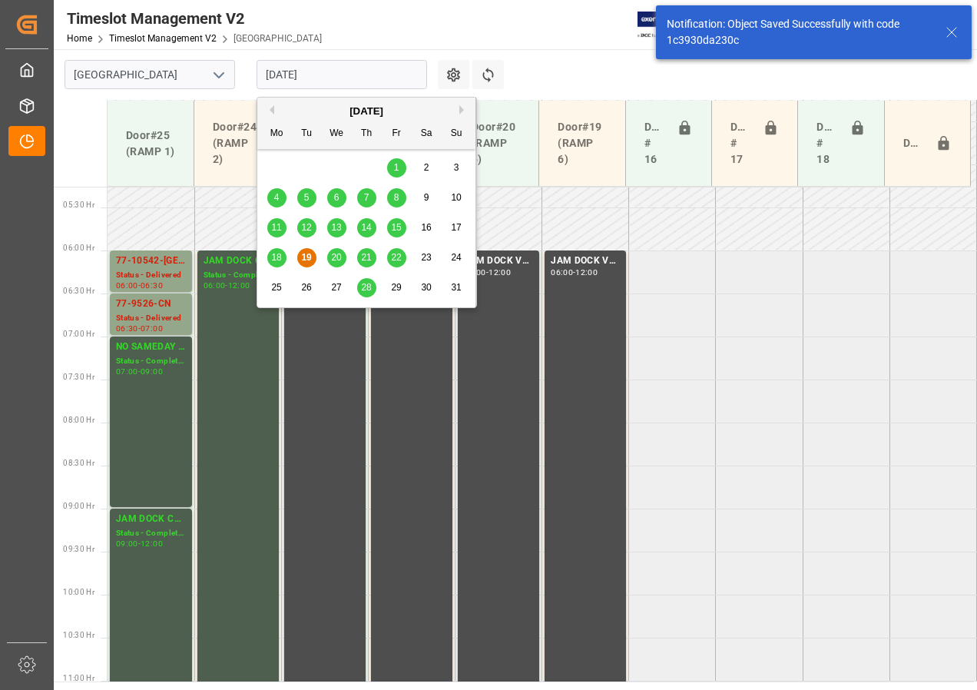
click at [289, 74] on input "[DATE]" at bounding box center [341, 74] width 170 height 29
click at [336, 256] on span "20" at bounding box center [336, 257] width 10 height 11
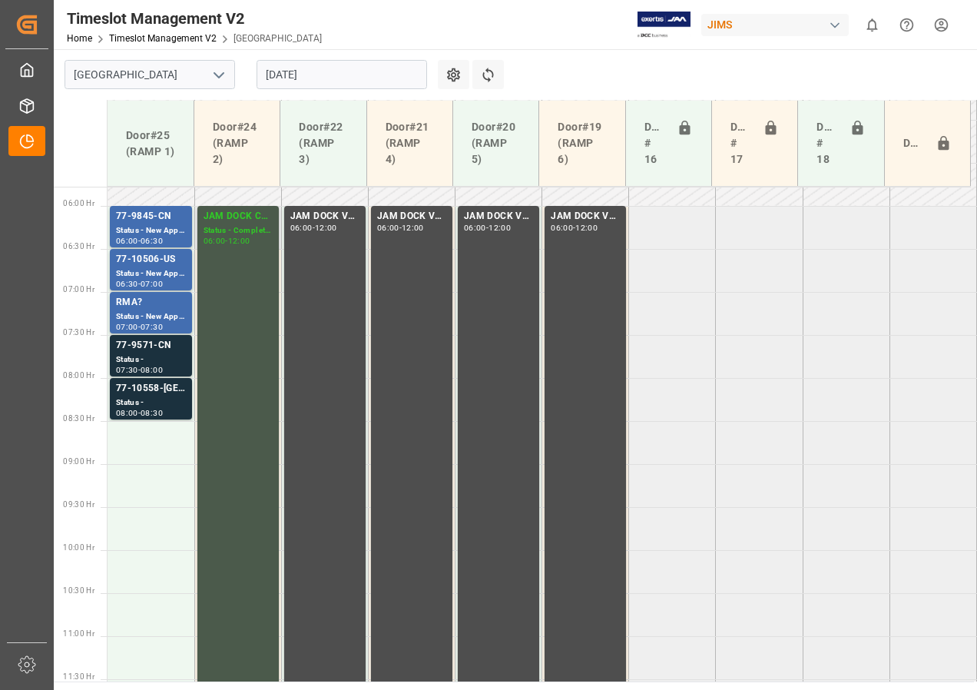
scroll to position [440, 0]
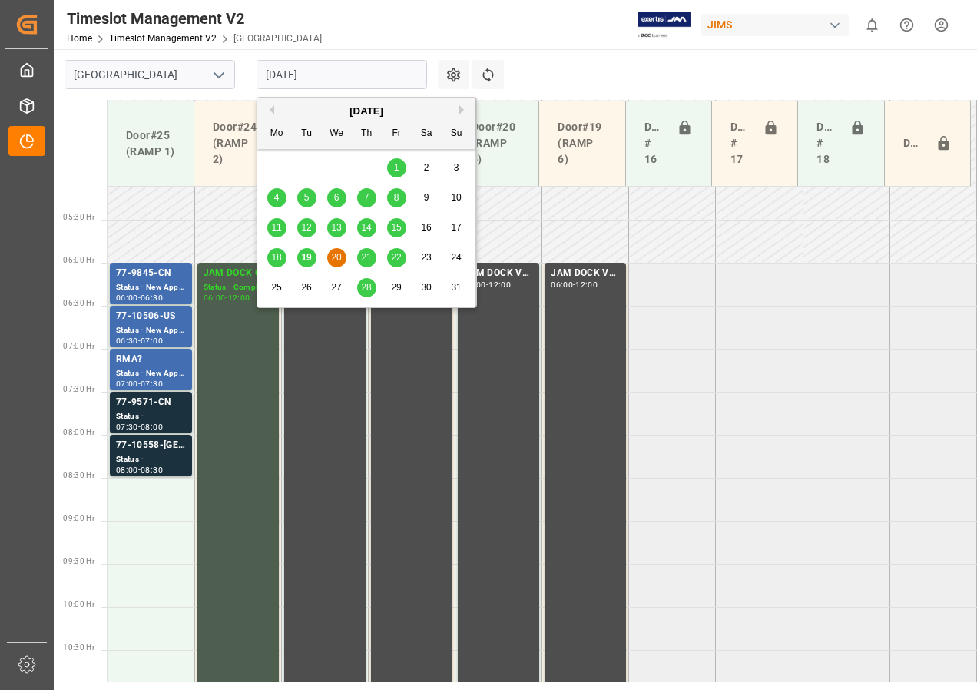
click at [292, 78] on input "[DATE]" at bounding box center [341, 74] width 170 height 29
click at [366, 254] on span "21" at bounding box center [366, 257] width 10 height 11
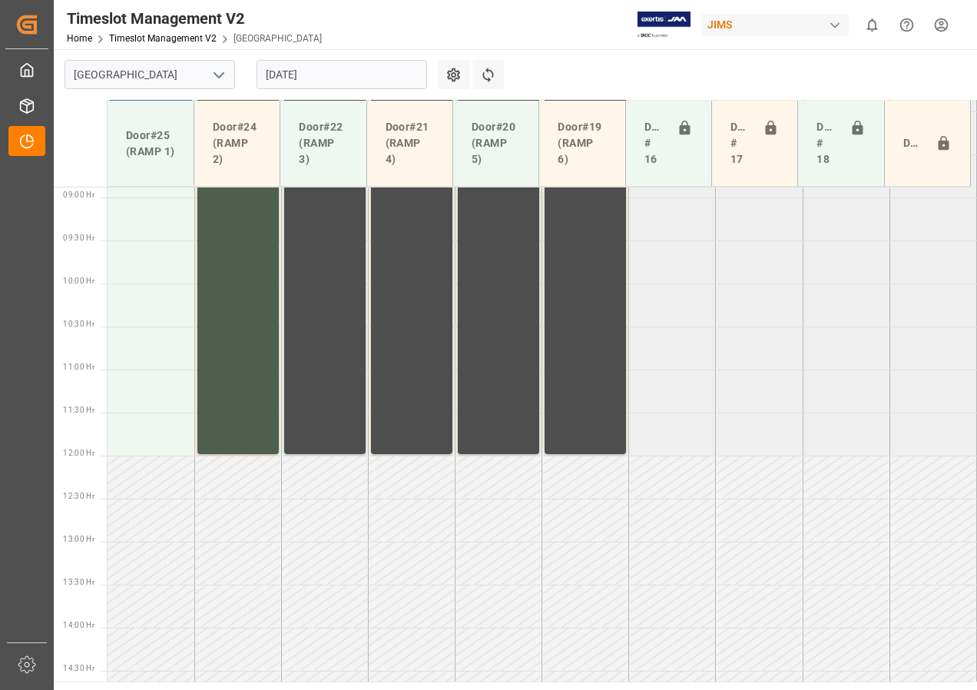
scroll to position [747, 0]
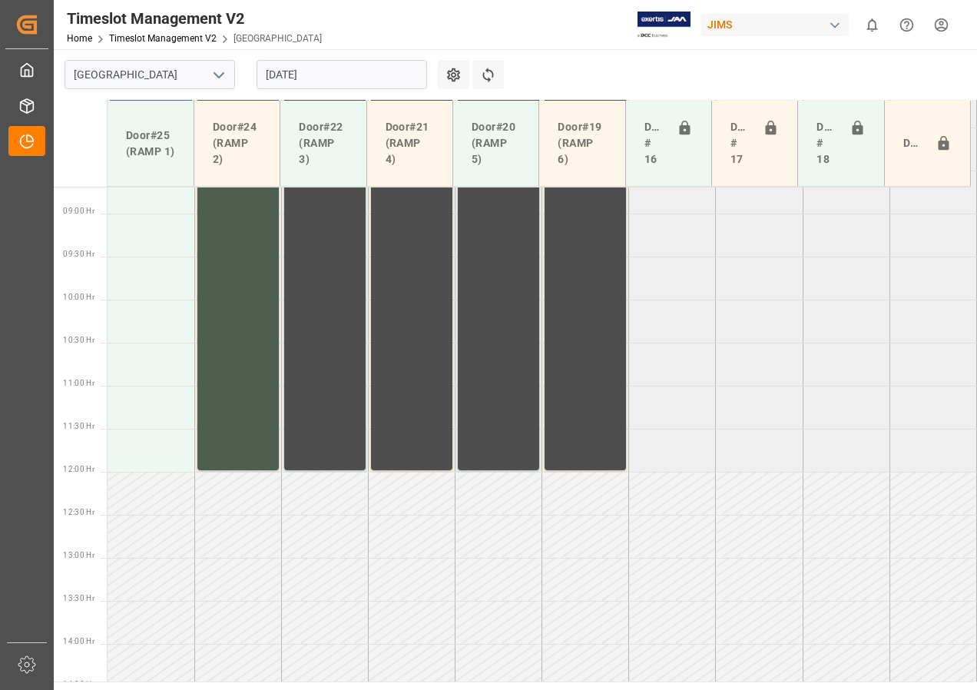
click at [290, 74] on input "[DATE]" at bounding box center [341, 74] width 170 height 29
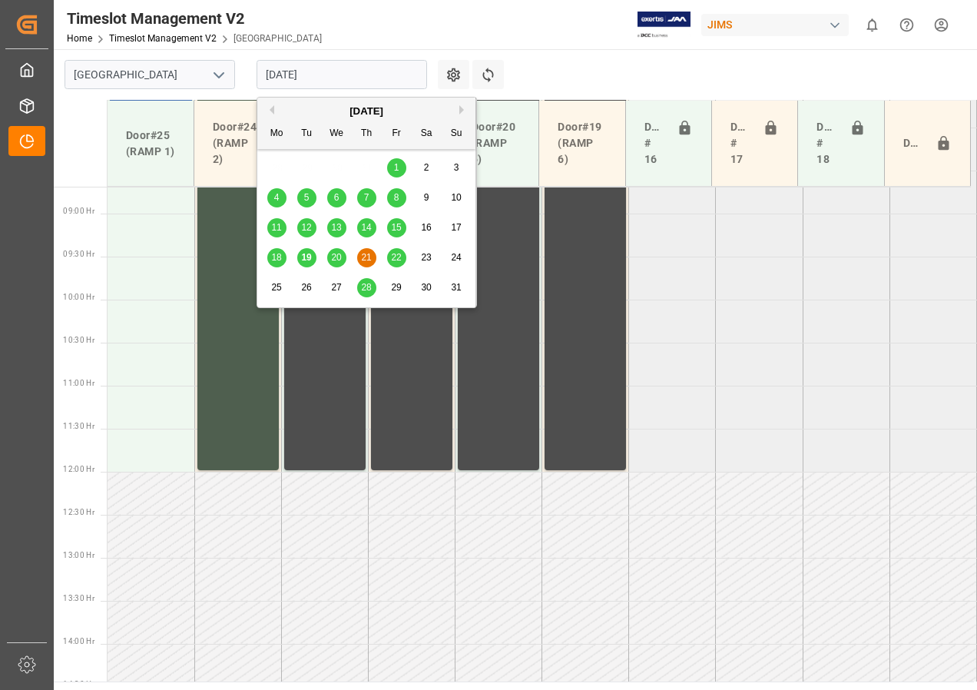
click at [366, 286] on span "28" at bounding box center [366, 287] width 10 height 11
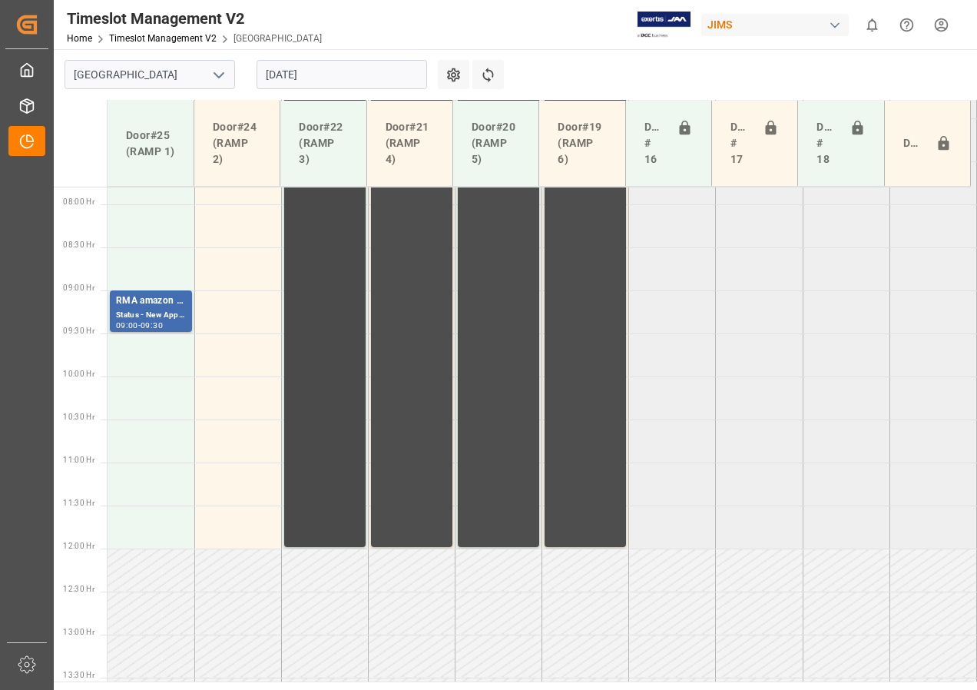
scroll to position [587, 0]
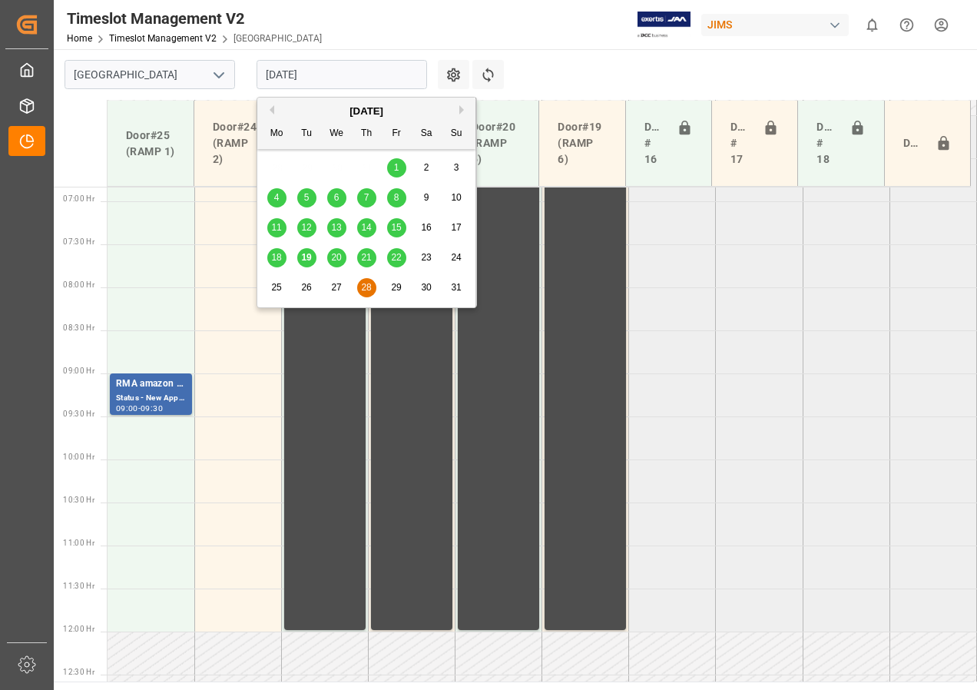
click at [308, 78] on input "[DATE]" at bounding box center [341, 74] width 170 height 29
click at [339, 259] on span "20" at bounding box center [336, 257] width 10 height 11
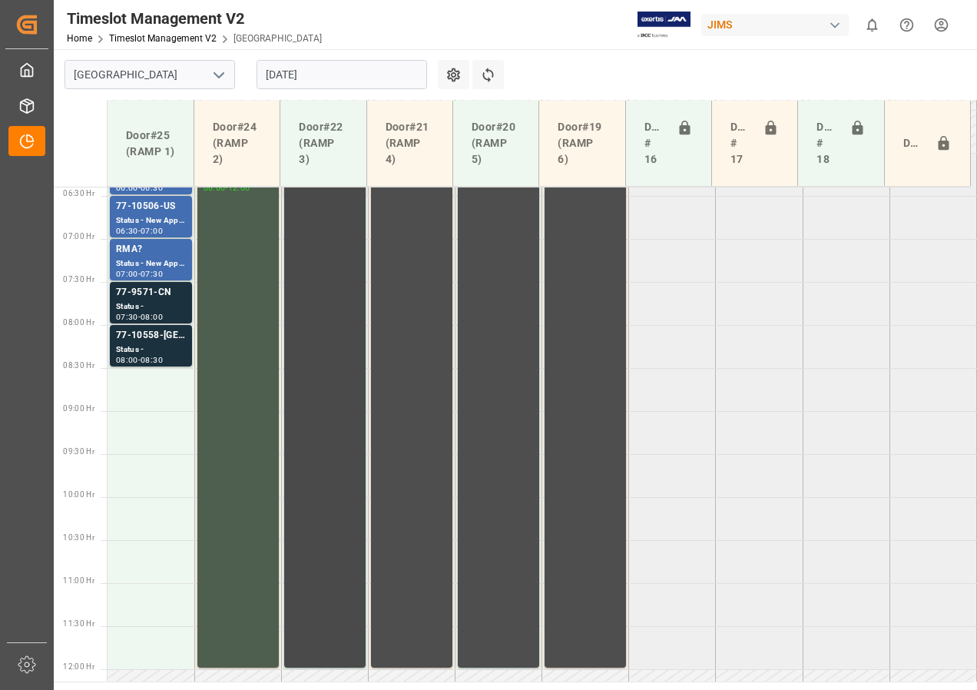
scroll to position [473, 0]
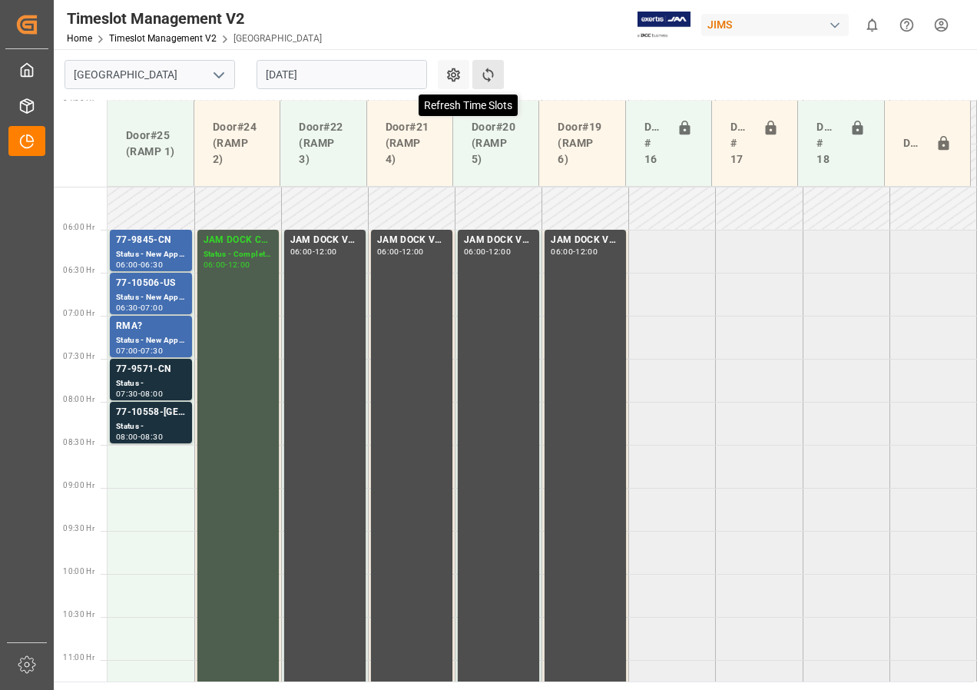
click at [492, 69] on icon at bounding box center [488, 75] width 16 height 16
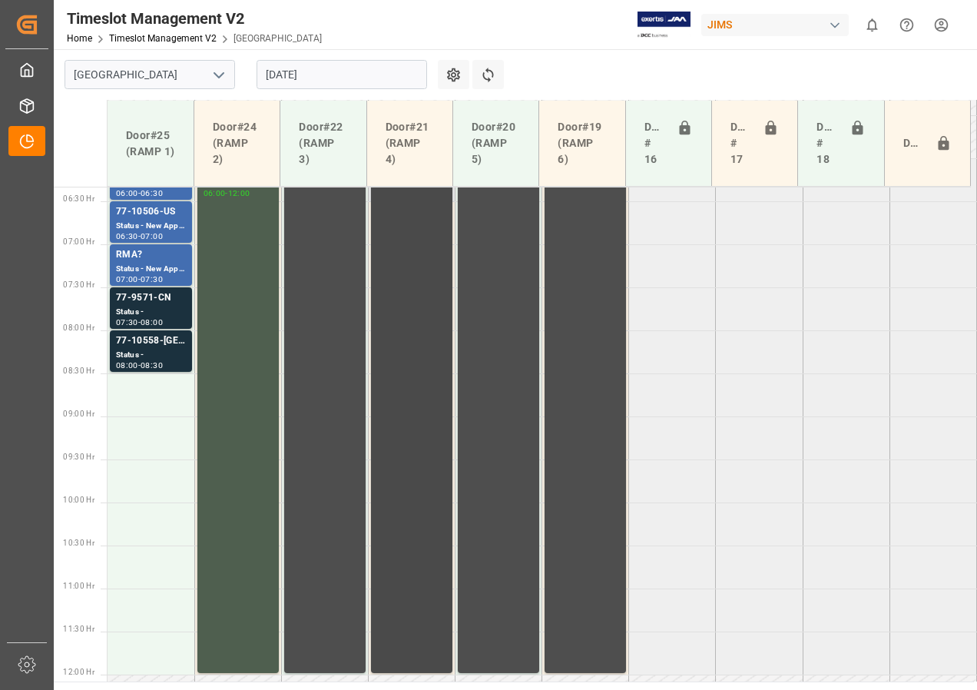
scroll to position [517, 0]
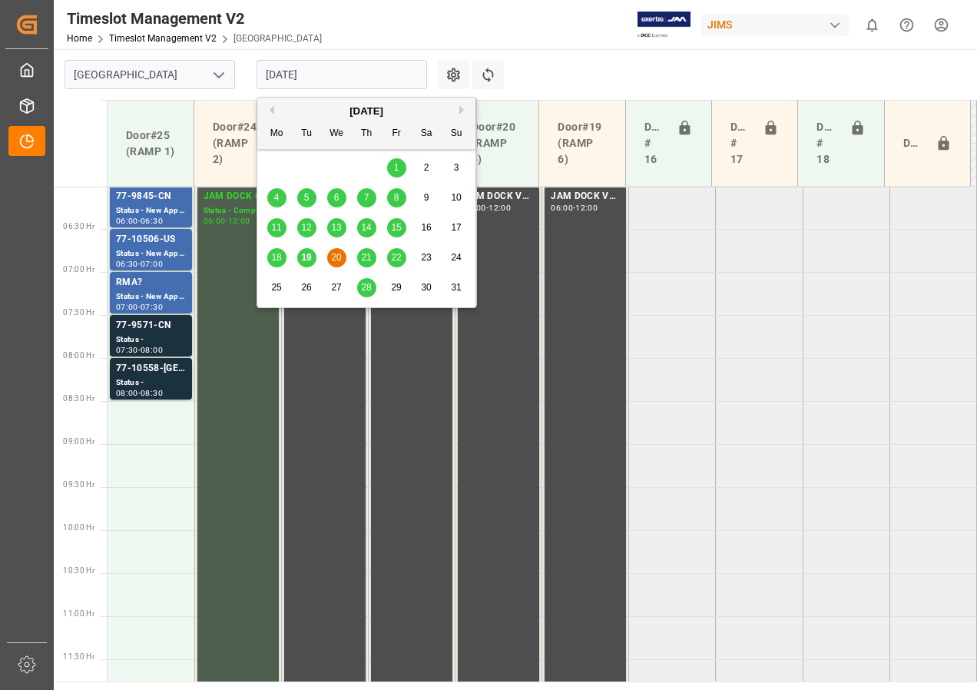
click at [305, 78] on input "[DATE]" at bounding box center [341, 74] width 170 height 29
click at [370, 253] on span "21" at bounding box center [366, 257] width 10 height 11
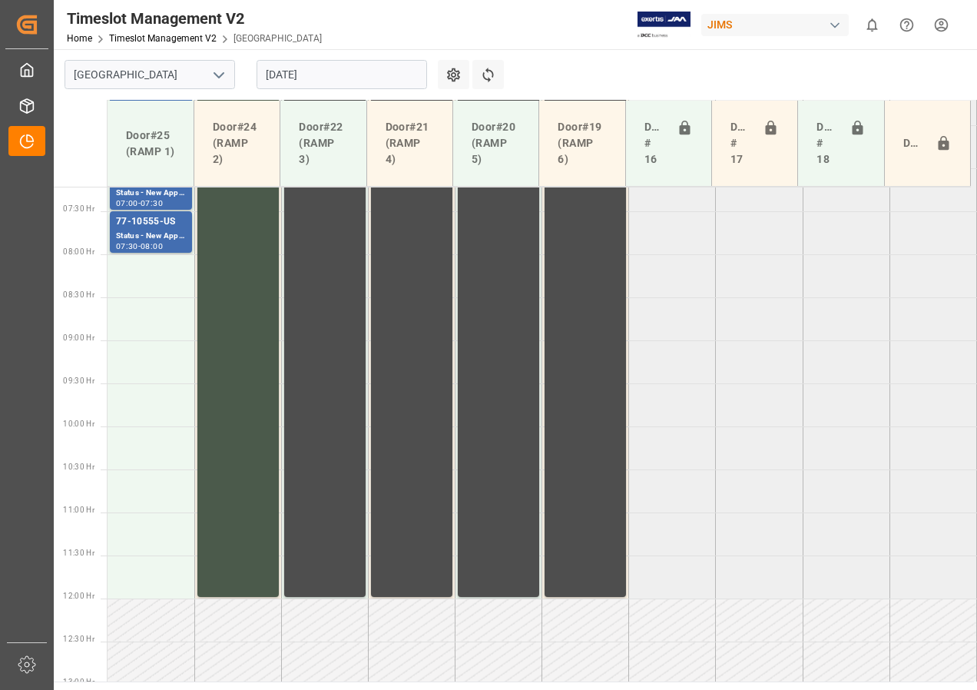
scroll to position [440, 0]
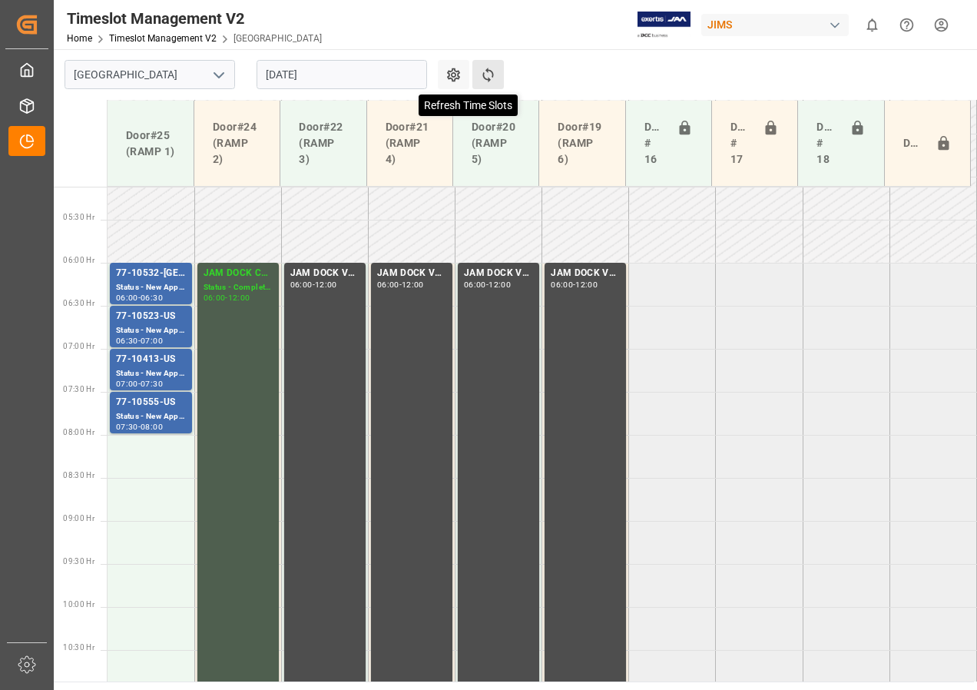
click at [484, 76] on icon at bounding box center [487, 75] width 11 height 15
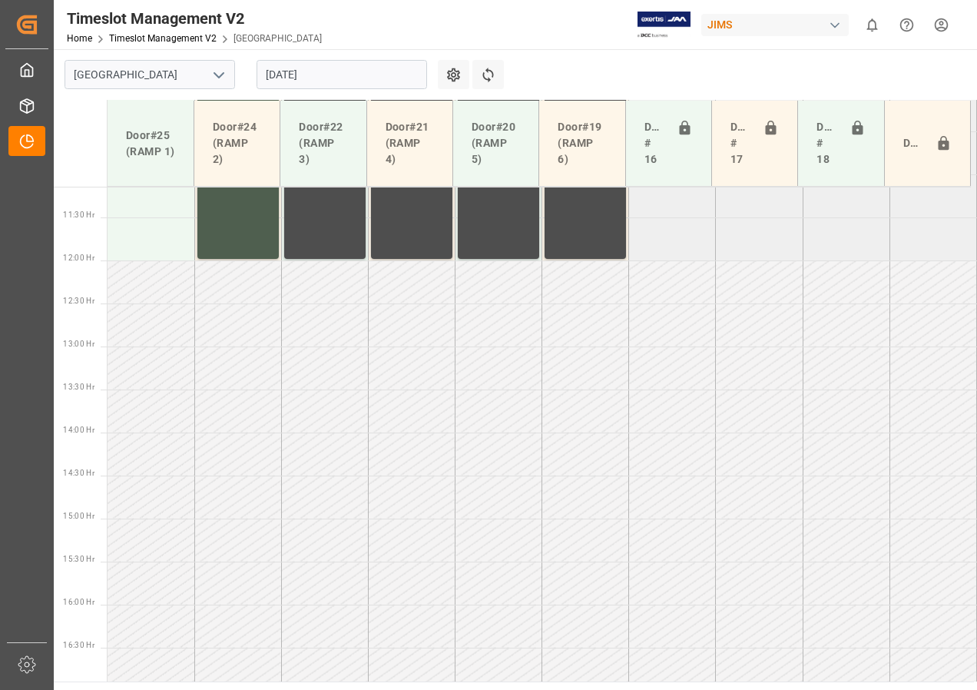
scroll to position [818, 0]
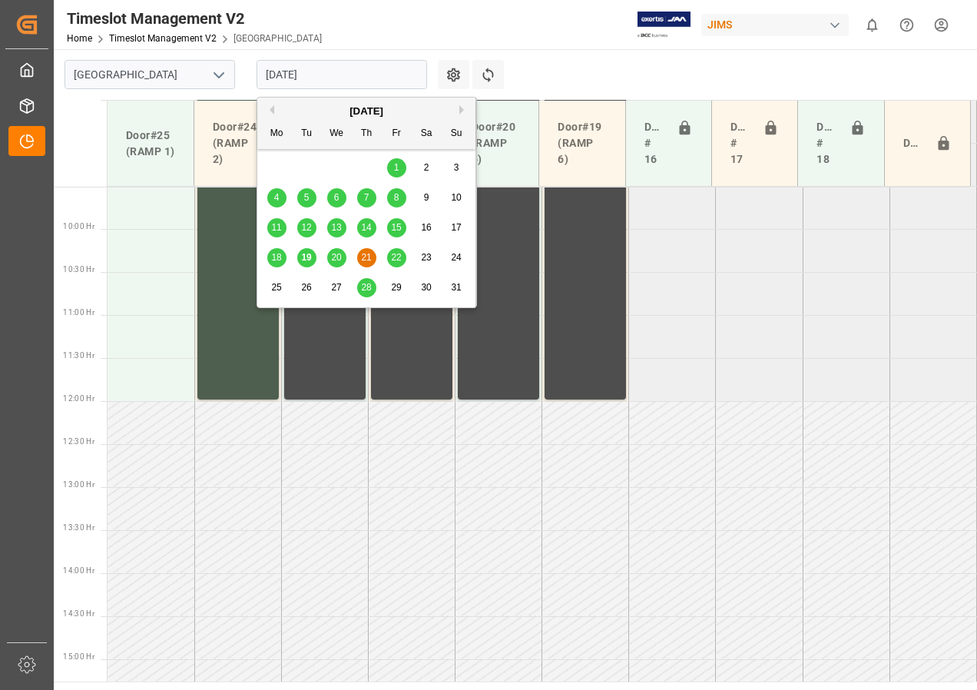
click at [292, 73] on input "[DATE]" at bounding box center [341, 74] width 170 height 29
click at [333, 258] on span "20" at bounding box center [336, 257] width 10 height 11
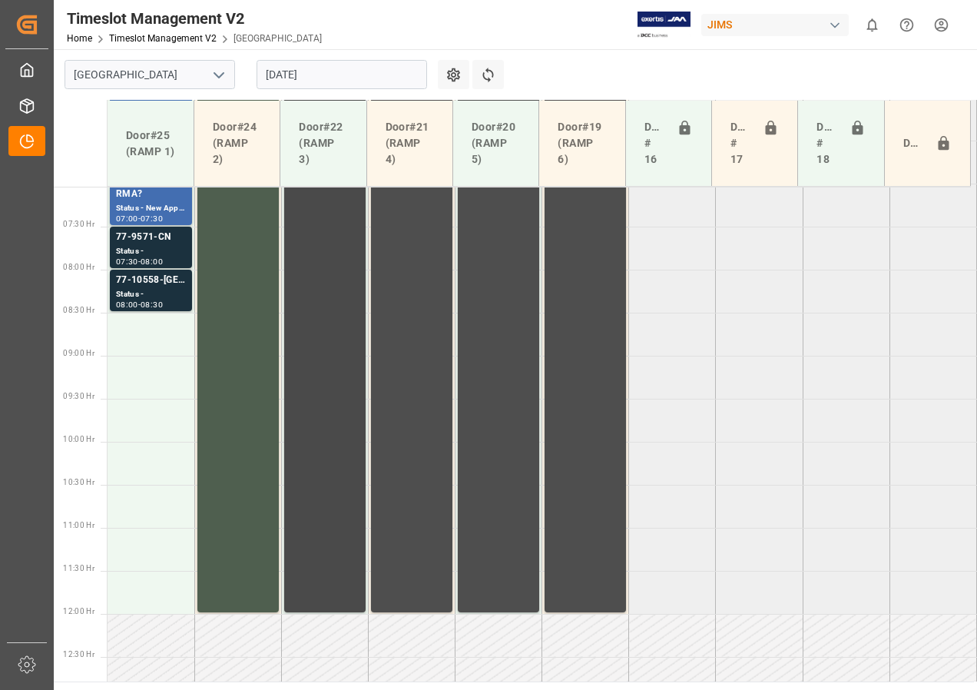
scroll to position [517, 0]
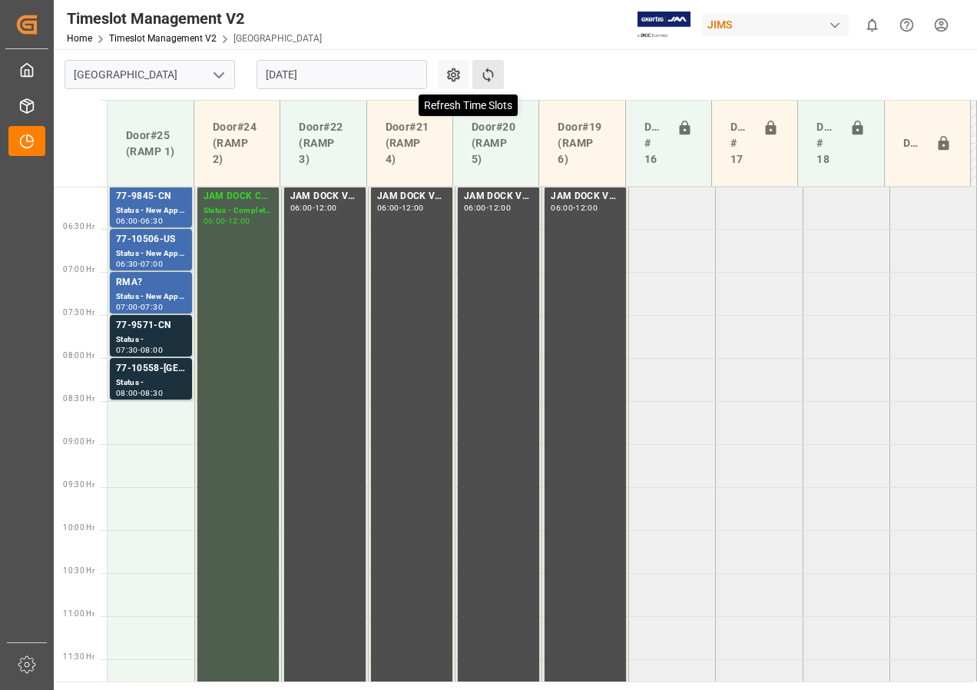
click at [488, 74] on icon at bounding box center [488, 75] width 16 height 16
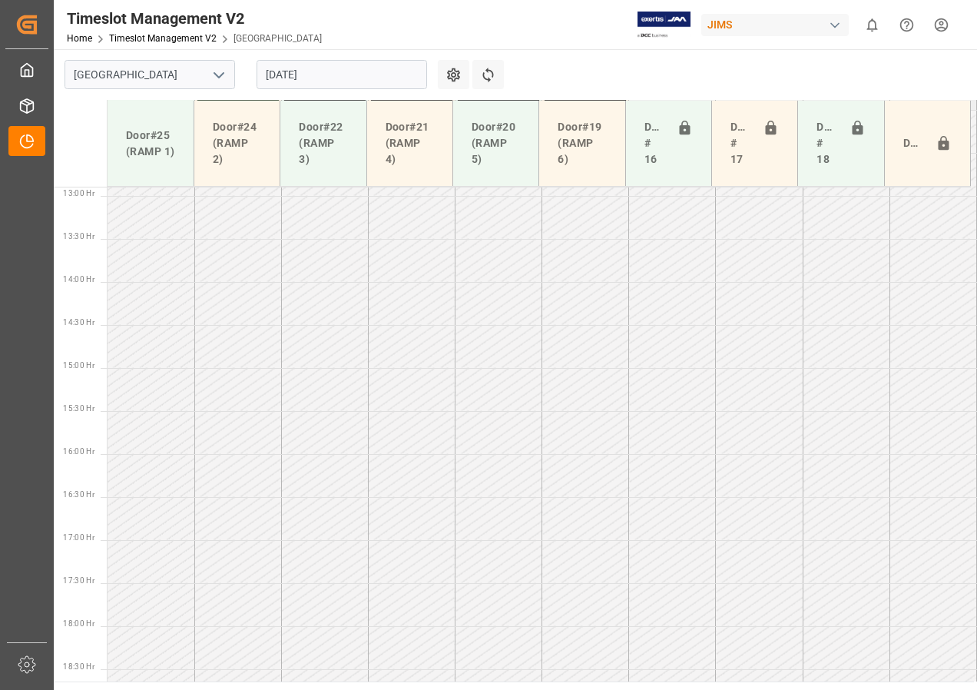
scroll to position [1140, 0]
